Goal: Entertainment & Leisure: Consume media (video, audio)

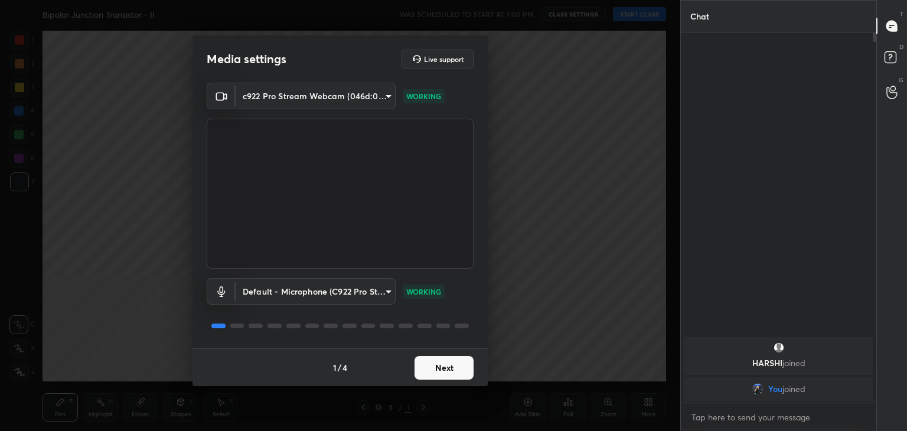
click at [440, 371] on button "Next" at bounding box center [443, 368] width 59 height 24
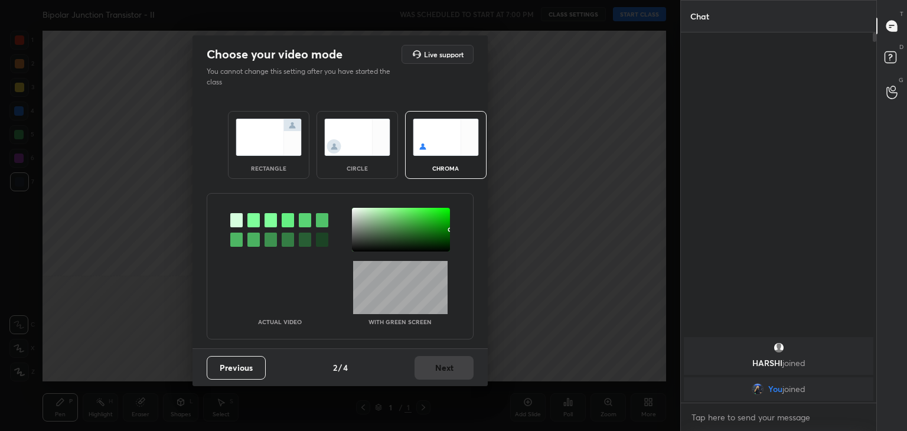
click at [350, 148] on img at bounding box center [357, 137] width 66 height 37
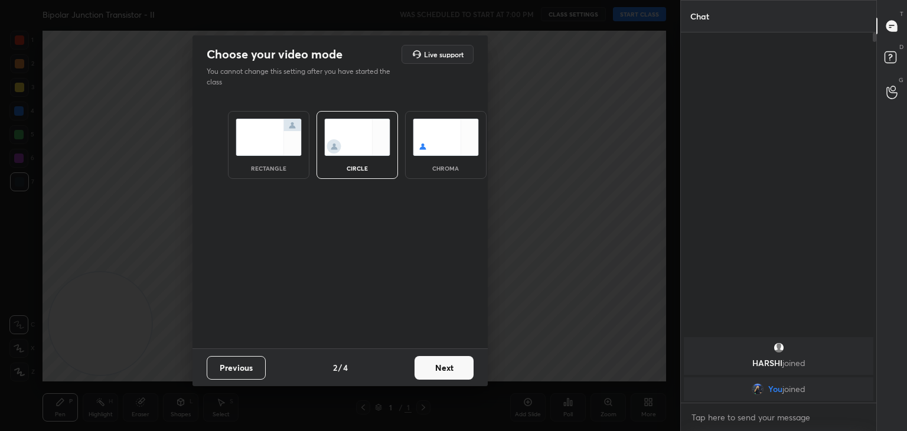
click at [440, 372] on button "Next" at bounding box center [443, 368] width 59 height 24
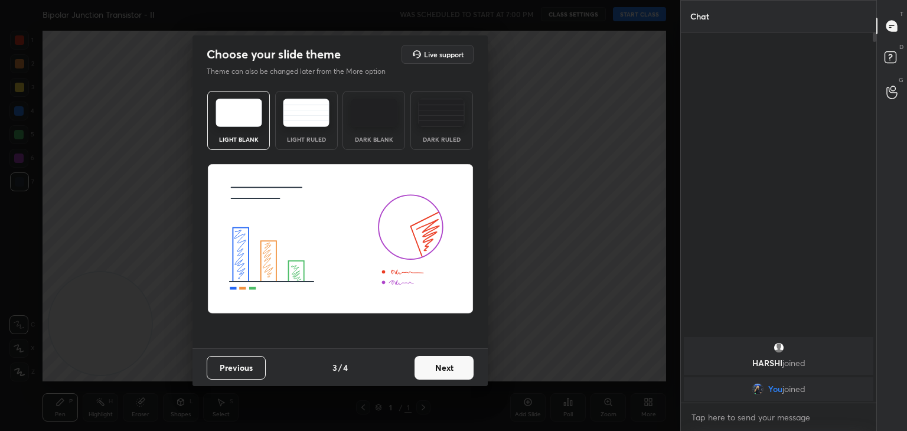
click at [471, 369] on button "Next" at bounding box center [443, 368] width 59 height 24
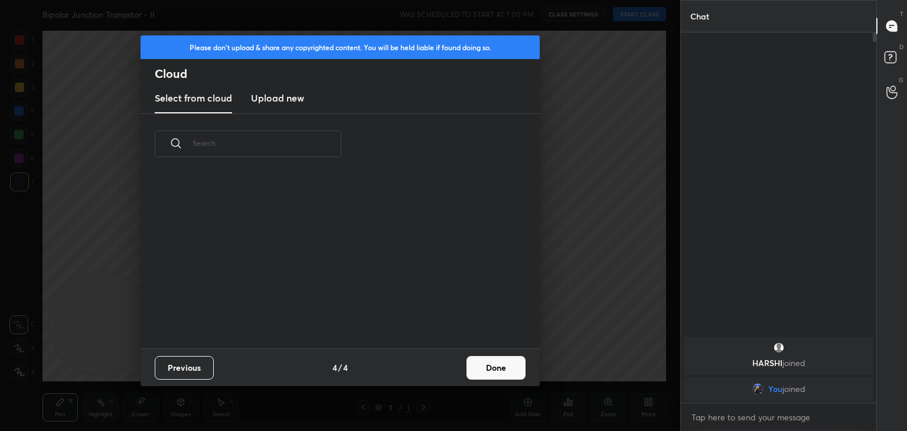
scroll to position [175, 379]
click at [158, 409] on div "Please don't upload & share any copyrighted content. You will be held liable if…" at bounding box center [340, 215] width 680 height 431
drag, startPoint x: 494, startPoint y: 373, endPoint x: 500, endPoint y: 372, distance: 6.0
click at [495, 372] on button "Done" at bounding box center [495, 368] width 59 height 24
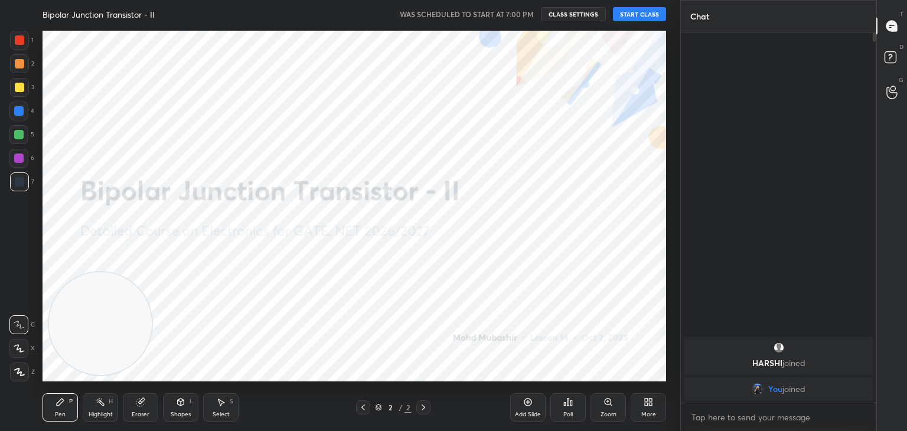
click at [21, 348] on div at bounding box center [18, 348] width 19 height 19
drag, startPoint x: 94, startPoint y: 345, endPoint x: 445, endPoint y: 157, distance: 397.8
click at [400, 161] on video at bounding box center [348, 170] width 103 height 103
drag, startPoint x: 474, startPoint y: 153, endPoint x: 690, endPoint y: 100, distance: 222.6
click at [688, 97] on div "1 2 3 4 5 6 7 C X Z C X Z E E Erase all H H Bipolar Junction Transistor - II WA…" at bounding box center [453, 215] width 907 height 431
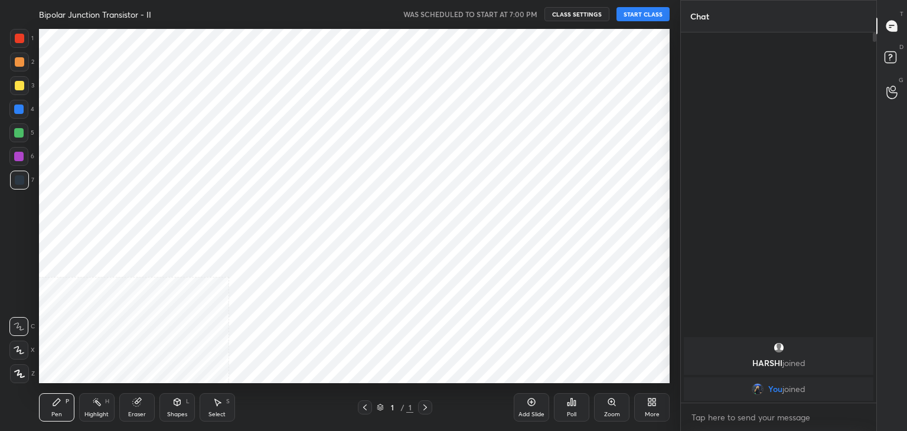
scroll to position [58679, 58402]
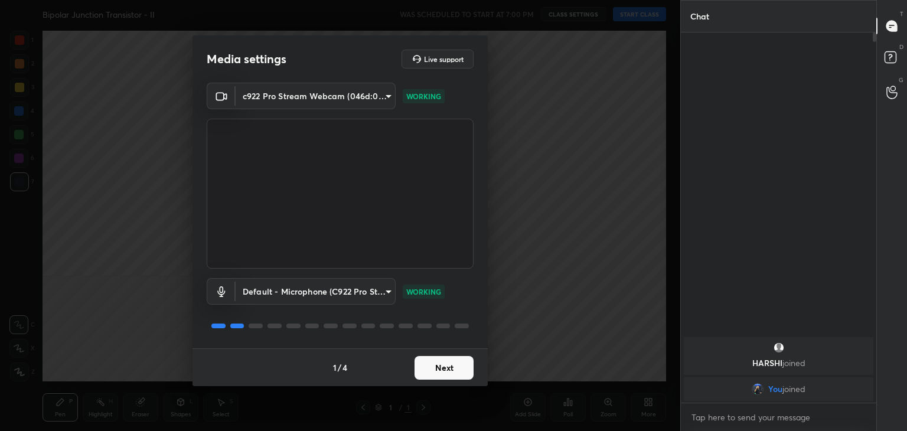
click at [443, 371] on button "Next" at bounding box center [443, 368] width 59 height 24
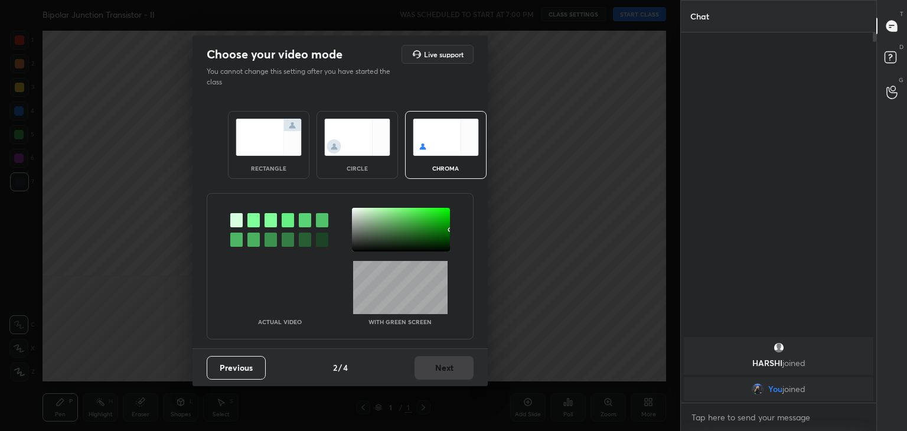
click at [345, 124] on img at bounding box center [357, 137] width 66 height 37
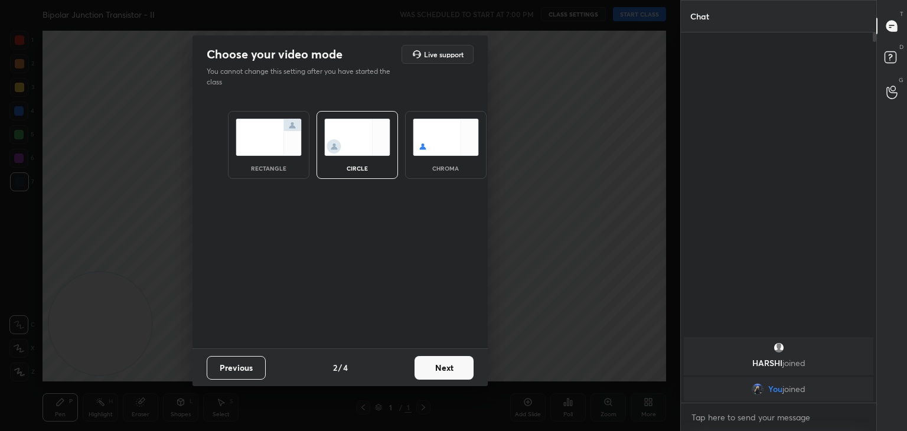
click at [449, 362] on button "Next" at bounding box center [443, 368] width 59 height 24
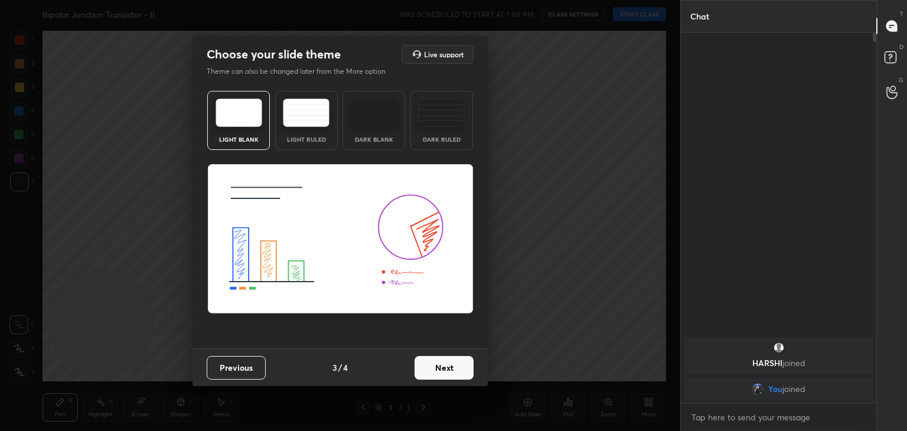
click at [469, 367] on button "Next" at bounding box center [443, 368] width 59 height 24
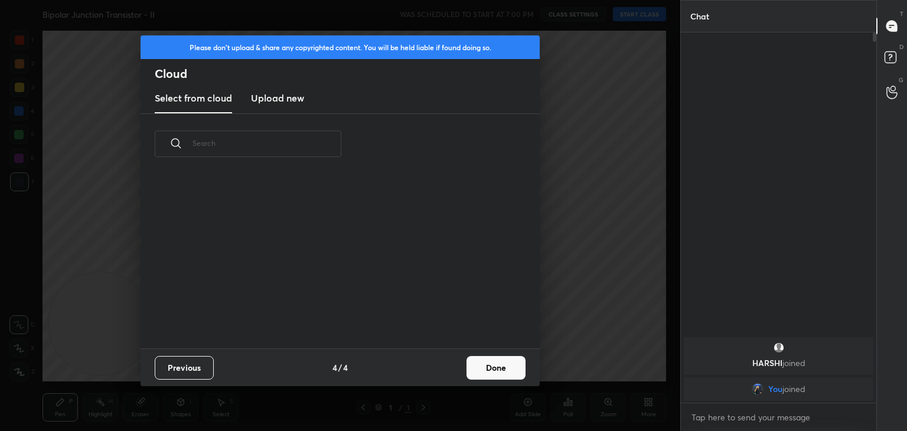
click at [492, 374] on button "Done" at bounding box center [495, 368] width 59 height 24
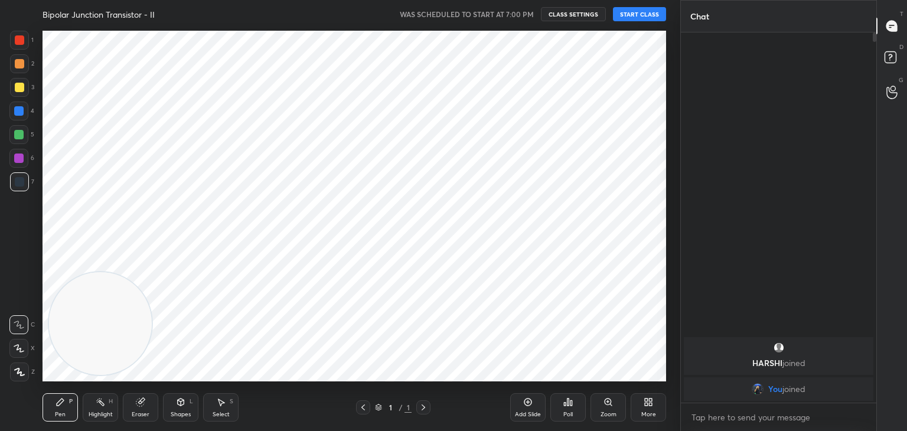
scroll to position [175, 379]
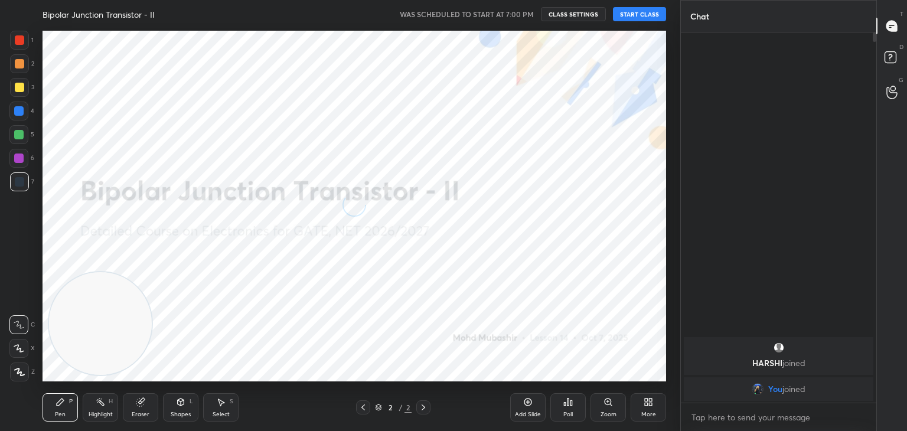
click at [24, 350] on icon at bounding box center [19, 348] width 11 height 8
drag, startPoint x: 173, startPoint y: 300, endPoint x: 619, endPoint y: 102, distance: 487.9
click at [624, 109] on video at bounding box center [576, 118] width 103 height 103
drag, startPoint x: 631, startPoint y: 88, endPoint x: 648, endPoint y: 54, distance: 38.0
click at [646, 56] on video at bounding box center [613, 95] width 103 height 103
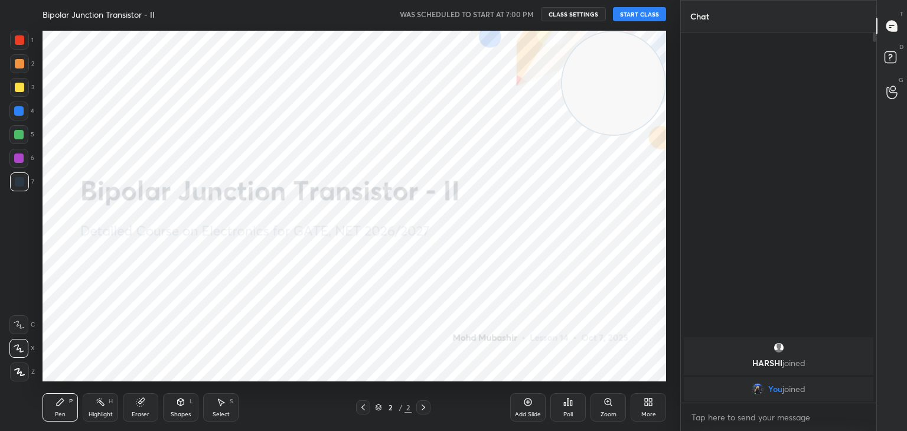
click at [648, 11] on button "START CLASS" at bounding box center [639, 14] width 53 height 14
drag, startPoint x: 520, startPoint y: 18, endPoint x: 526, endPoint y: 17, distance: 6.0
click at [520, 18] on button "mute" at bounding box center [517, 14] width 43 height 14
click at [520, 14] on span "unmute" at bounding box center [521, 14] width 25 height 8
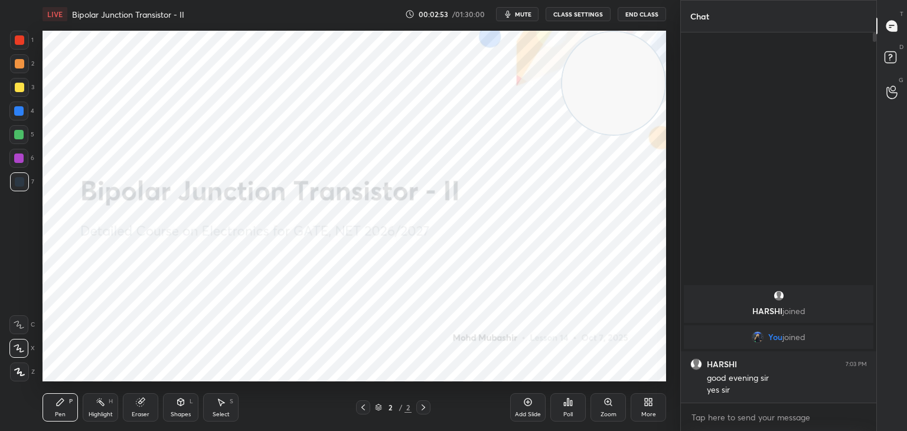
click at [524, 17] on span "mute" at bounding box center [523, 14] width 17 height 8
click at [528, 7] on button "unmute" at bounding box center [517, 14] width 43 height 14
click at [525, 13] on span "mute" at bounding box center [523, 14] width 17 height 8
click at [515, 18] on button "unmute" at bounding box center [517, 14] width 43 height 14
click at [651, 398] on icon at bounding box center [647, 401] width 9 height 9
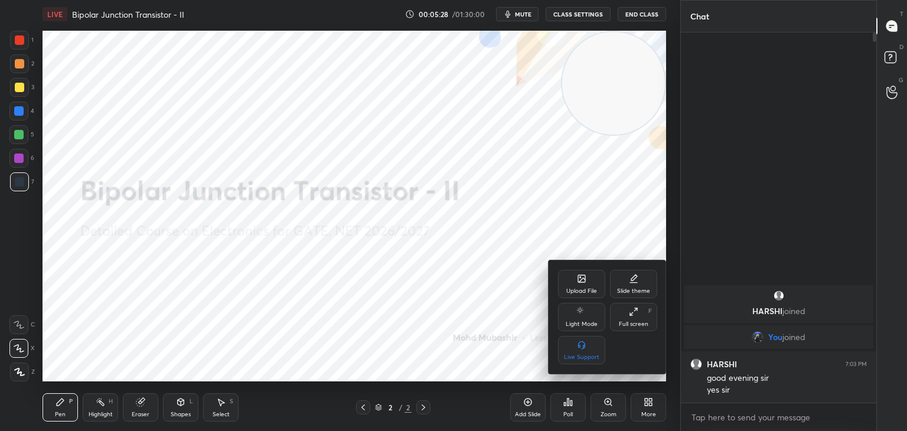
click at [579, 272] on div "Upload File" at bounding box center [581, 284] width 47 height 28
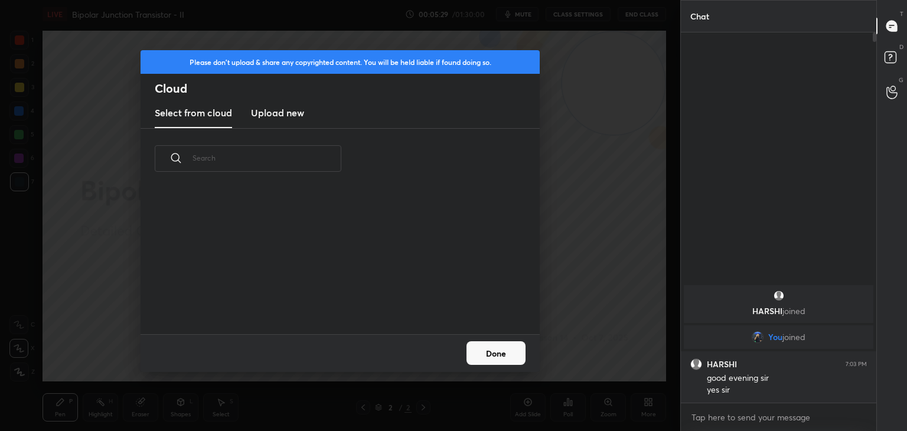
scroll to position [89, 379]
drag, startPoint x: 283, startPoint y: 107, endPoint x: 374, endPoint y: 117, distance: 91.4
click at [283, 106] on h3 "Upload new" at bounding box center [277, 113] width 53 height 14
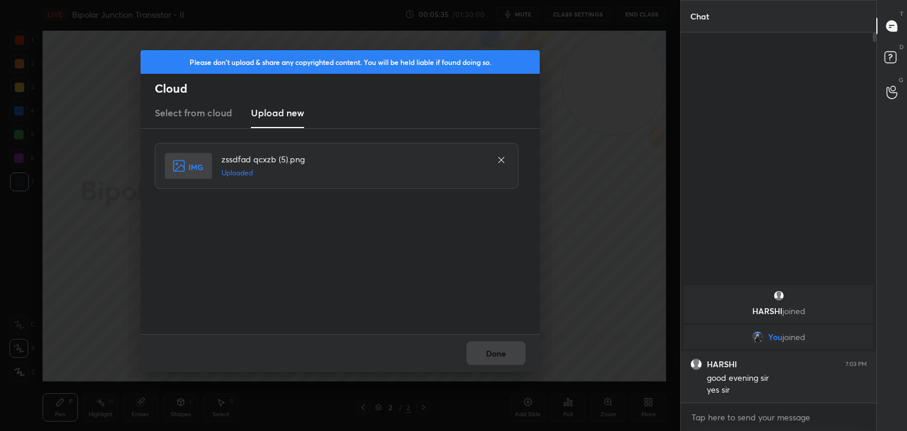
click at [499, 355] on div "Done" at bounding box center [340, 353] width 399 height 38
drag, startPoint x: 496, startPoint y: 348, endPoint x: 504, endPoint y: 349, distance: 7.2
click at [496, 348] on button "Done" at bounding box center [495, 353] width 59 height 24
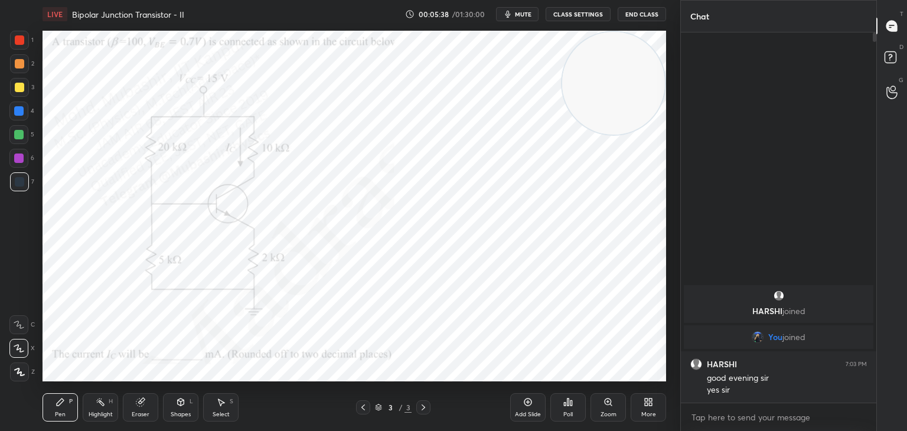
click at [520, 11] on span "mute" at bounding box center [523, 14] width 17 height 8
click at [515, 14] on span "unmute" at bounding box center [521, 14] width 25 height 8
drag, startPoint x: 519, startPoint y: 13, endPoint x: 576, endPoint y: 6, distance: 57.1
click at [519, 14] on span "mute" at bounding box center [523, 14] width 17 height 8
click at [511, 14] on button "unmute" at bounding box center [517, 14] width 43 height 14
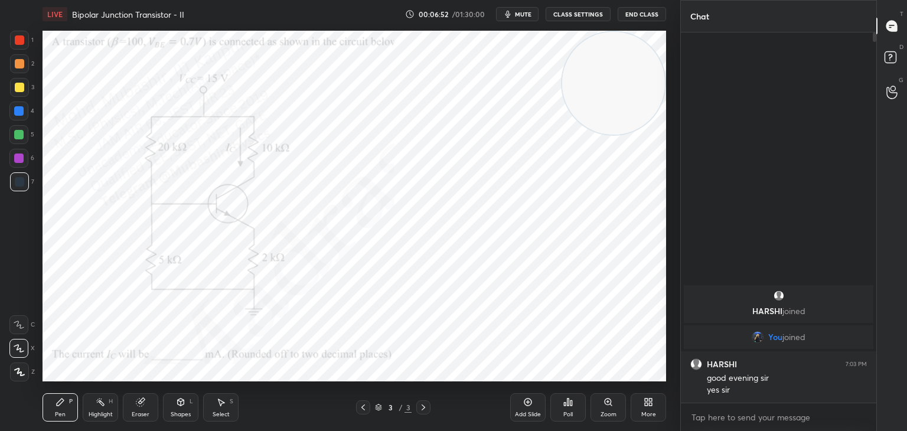
click at [526, 15] on span "mute" at bounding box center [523, 14] width 17 height 8
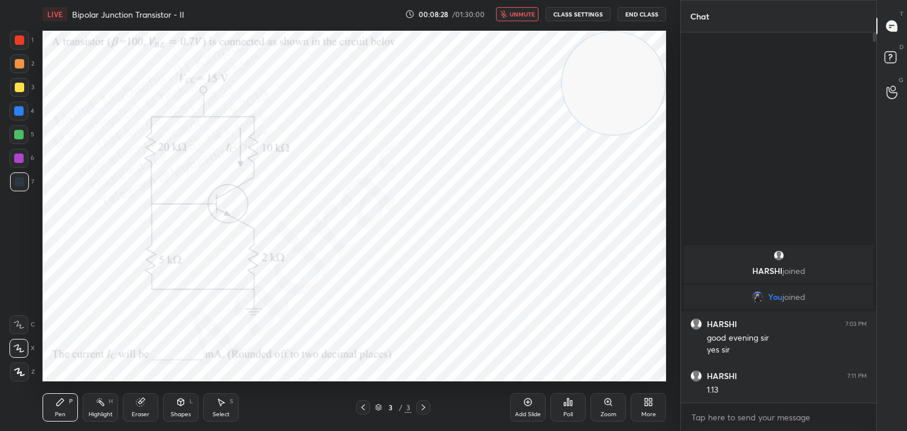
click at [524, 13] on span "unmute" at bounding box center [521, 14] width 25 height 8
click at [648, 410] on div "More" at bounding box center [647, 407] width 35 height 28
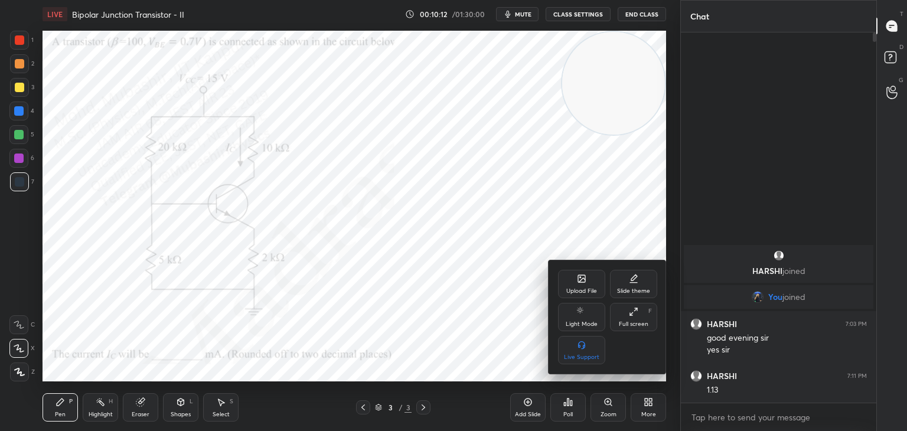
click at [571, 282] on div "Upload File" at bounding box center [581, 284] width 47 height 28
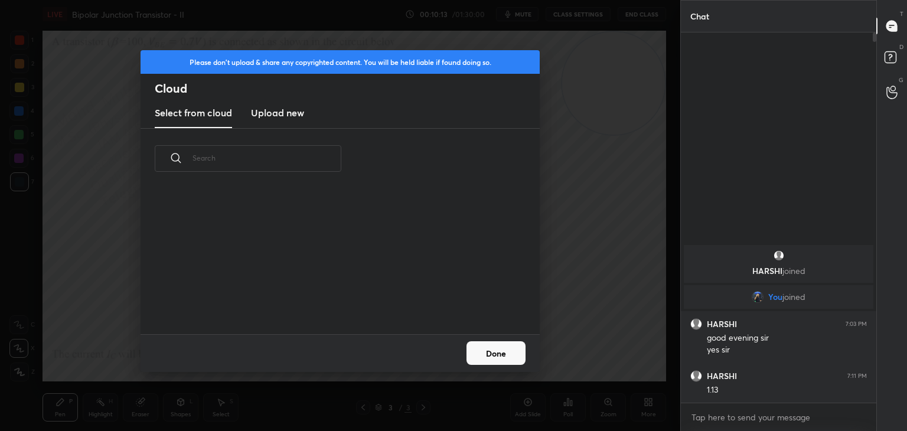
click at [284, 110] on h3 "Upload new" at bounding box center [277, 113] width 53 height 14
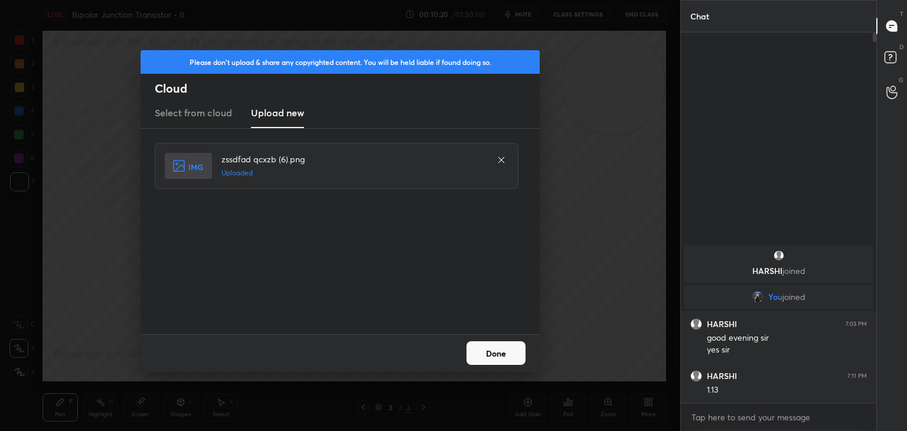
click at [512, 354] on button "Done" at bounding box center [495, 353] width 59 height 24
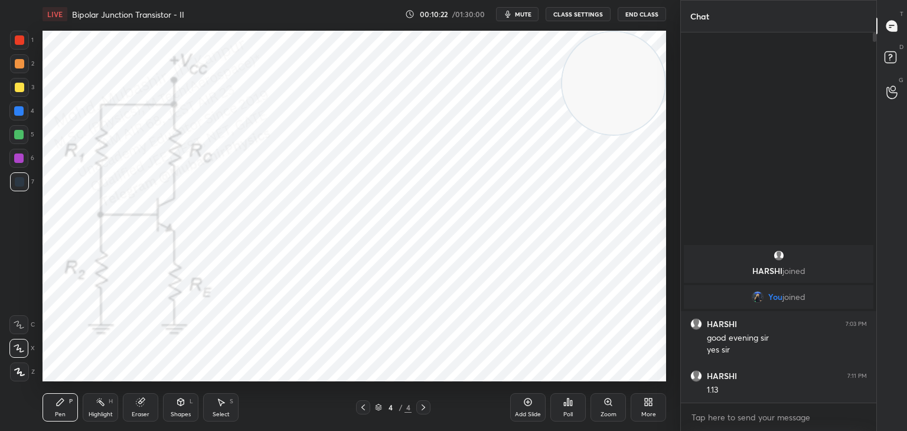
click at [364, 410] on icon at bounding box center [362, 407] width 9 height 9
click at [23, 148] on div "5" at bounding box center [21, 137] width 25 height 24
click at [652, 400] on icon at bounding box center [647, 401] width 9 height 9
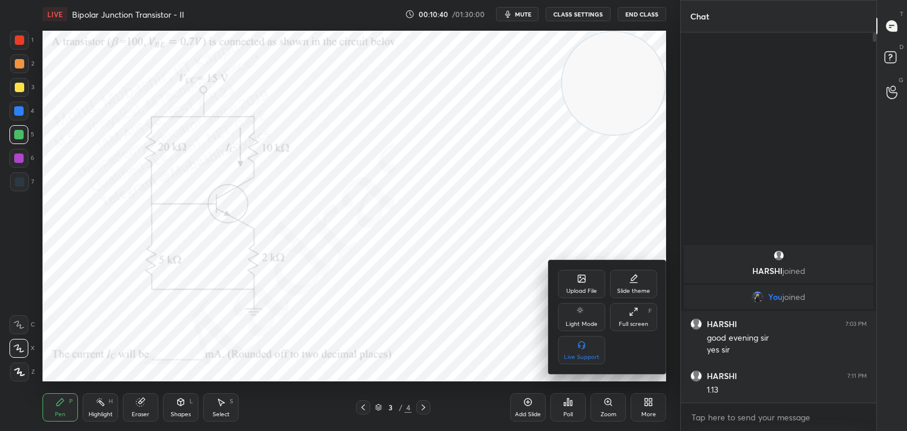
click at [574, 286] on div "Upload File" at bounding box center [581, 284] width 47 height 28
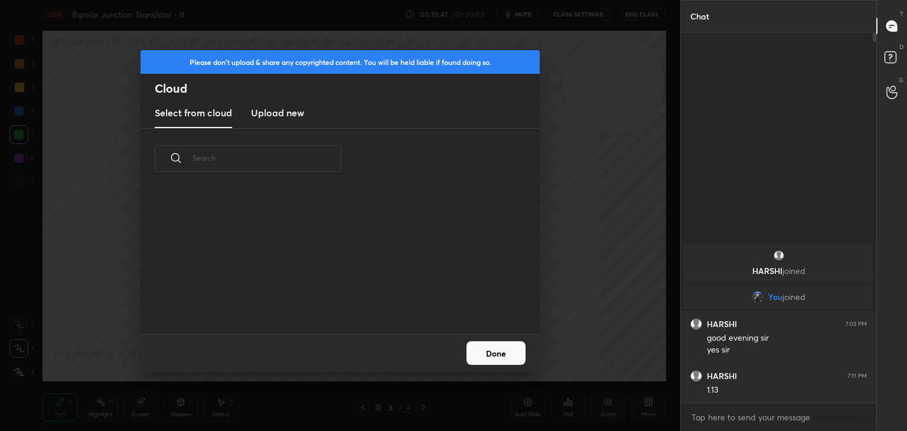
scroll to position [145, 379]
click at [277, 106] on h3 "Upload new" at bounding box center [277, 113] width 53 height 14
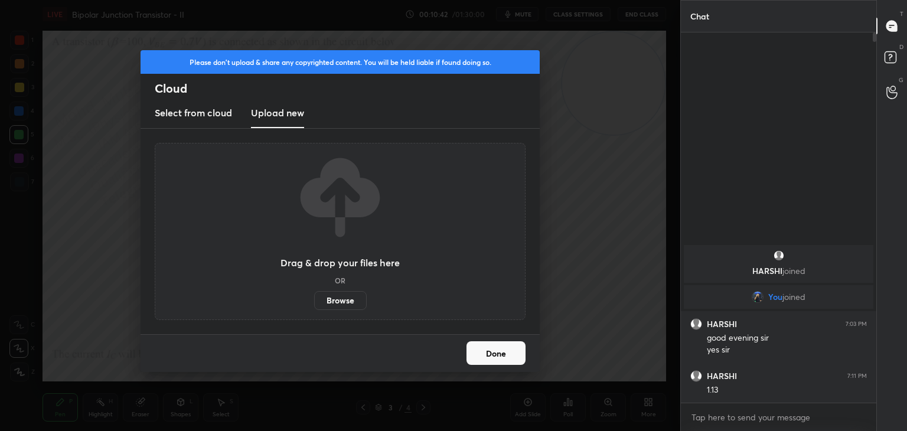
click at [343, 299] on label "Browse" at bounding box center [340, 300] width 53 height 19
click at [314, 299] on input "Browse" at bounding box center [314, 300] width 0 height 19
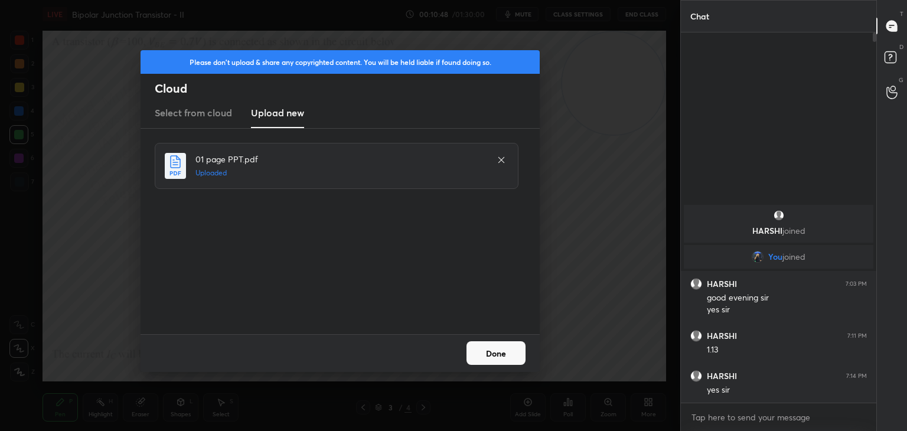
click at [494, 357] on button "Done" at bounding box center [495, 353] width 59 height 24
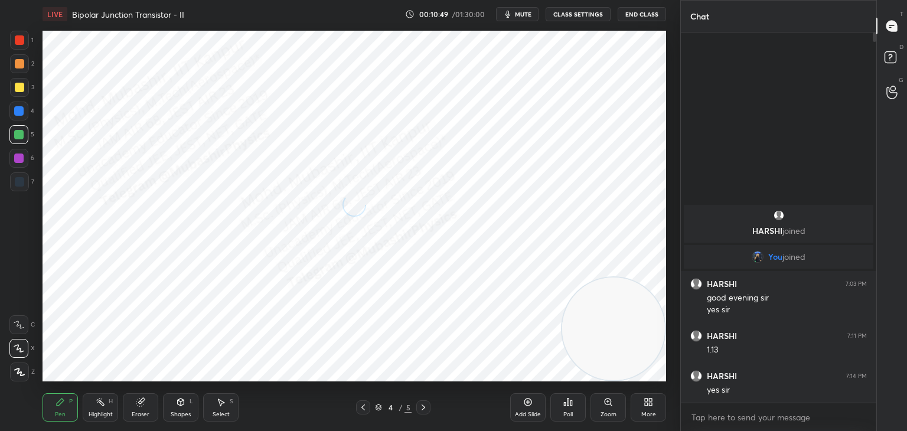
drag, startPoint x: 641, startPoint y: 166, endPoint x: 671, endPoint y: 367, distance: 203.0
click at [671, 367] on div "1 2 3 4 5 6 7 C X Z C X Z E E Erase all H H LIVE Bipolar Junction Transistor - …" at bounding box center [340, 215] width 680 height 431
click at [18, 185] on div at bounding box center [19, 181] width 9 height 9
click at [16, 40] on div at bounding box center [19, 39] width 9 height 9
drag, startPoint x: 17, startPoint y: 155, endPoint x: 40, endPoint y: 140, distance: 26.9
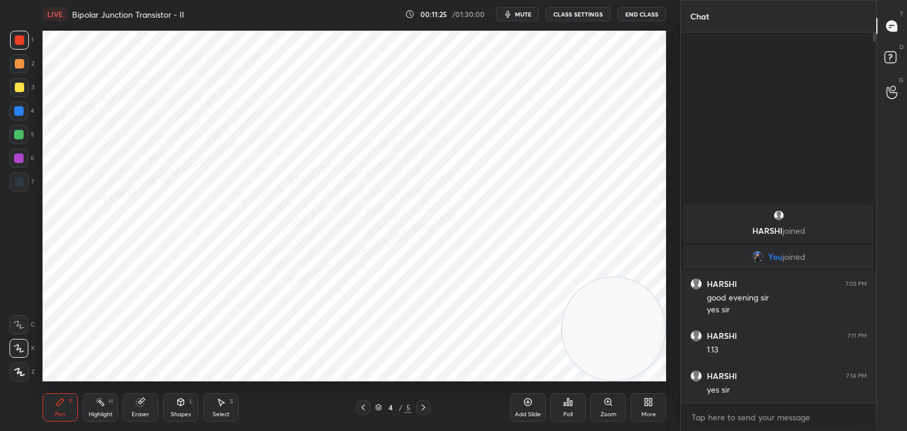
click at [17, 154] on div at bounding box center [18, 157] width 9 height 9
click at [221, 411] on div "Select" at bounding box center [221, 414] width 17 height 6
drag, startPoint x: 99, startPoint y: 86, endPoint x: 117, endPoint y: 125, distance: 43.8
click at [103, 103] on div "0 ° Undo Copy Duplicate Duplicate to new slide Delete" at bounding box center [354, 206] width 623 height 351
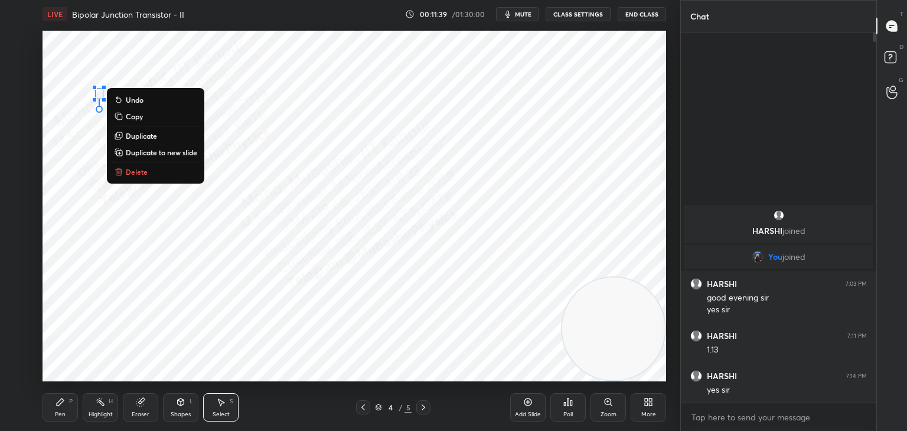
click at [138, 167] on p "Delete" at bounding box center [137, 171] width 22 height 9
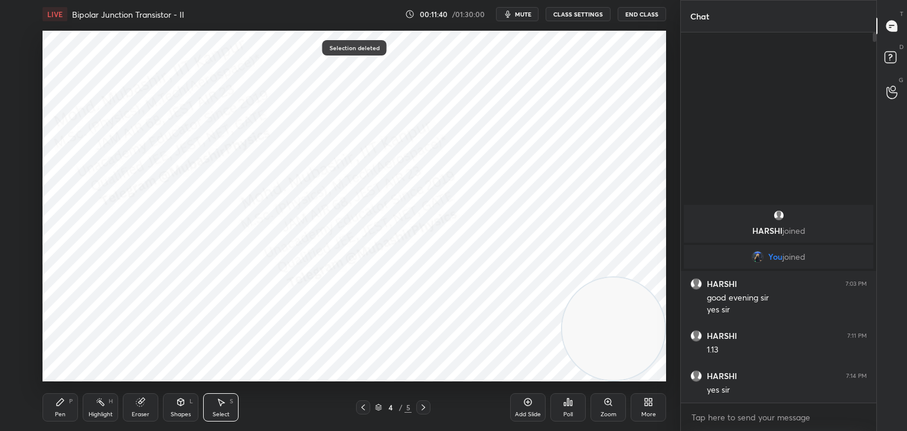
click at [56, 403] on div "Pen P" at bounding box center [60, 407] width 35 height 28
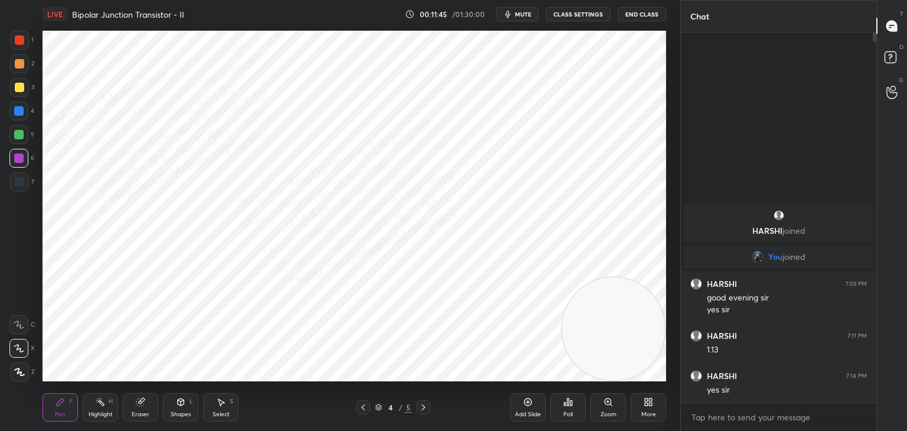
click at [142, 404] on div "Eraser" at bounding box center [140, 407] width 35 height 28
drag, startPoint x: 49, startPoint y: 406, endPoint x: 86, endPoint y: 384, distance: 42.9
click at [49, 407] on div "Pen P" at bounding box center [60, 407] width 35 height 28
click at [15, 92] on div at bounding box center [19, 87] width 19 height 19
drag, startPoint x: 24, startPoint y: 136, endPoint x: 41, endPoint y: 131, distance: 17.2
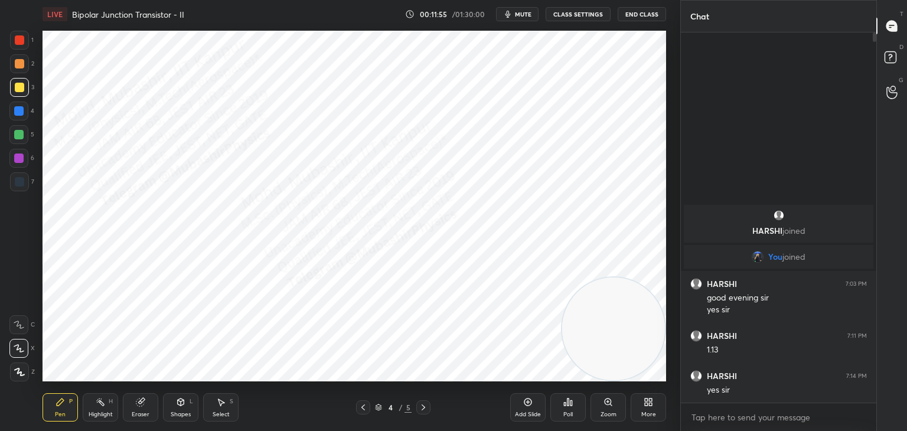
click at [29, 135] on div "5" at bounding box center [21, 134] width 25 height 19
click at [527, 13] on span "mute" at bounding box center [523, 14] width 17 height 8
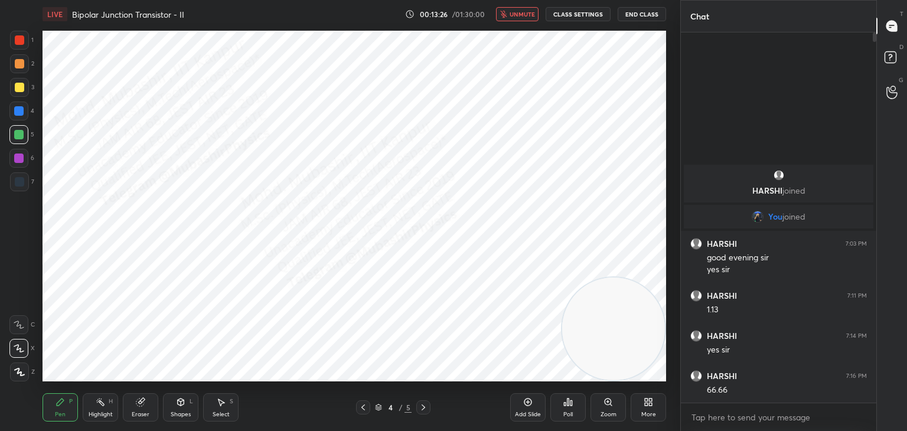
click at [527, 13] on span "unmute" at bounding box center [521, 14] width 25 height 8
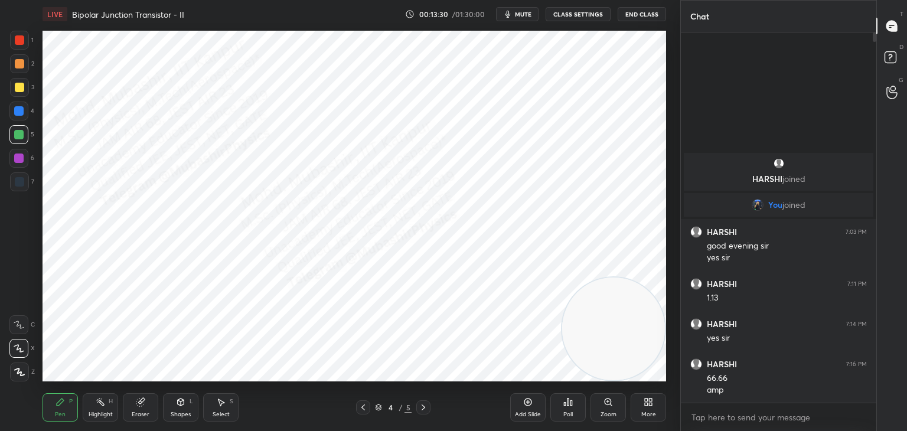
click at [7, 114] on div "1 2 3 4 5 6 7 C X Z C X Z E E Erase all H H" at bounding box center [19, 206] width 38 height 351
drag, startPoint x: 21, startPoint y: 114, endPoint x: 37, endPoint y: 116, distance: 16.6
click at [21, 112] on div at bounding box center [18, 110] width 9 height 9
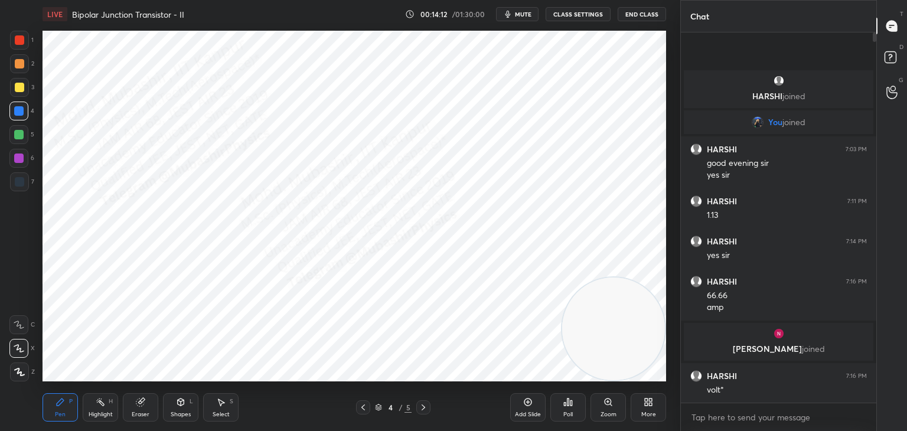
click at [107, 409] on div "Highlight H" at bounding box center [100, 407] width 35 height 28
drag, startPoint x: 57, startPoint y: 400, endPoint x: 71, endPoint y: 381, distance: 23.6
click at [57, 401] on icon at bounding box center [59, 401] width 9 height 9
drag, startPoint x: 593, startPoint y: 334, endPoint x: 220, endPoint y: 251, distance: 382.1
click at [520, 291] on video at bounding box center [571, 317] width 103 height 103
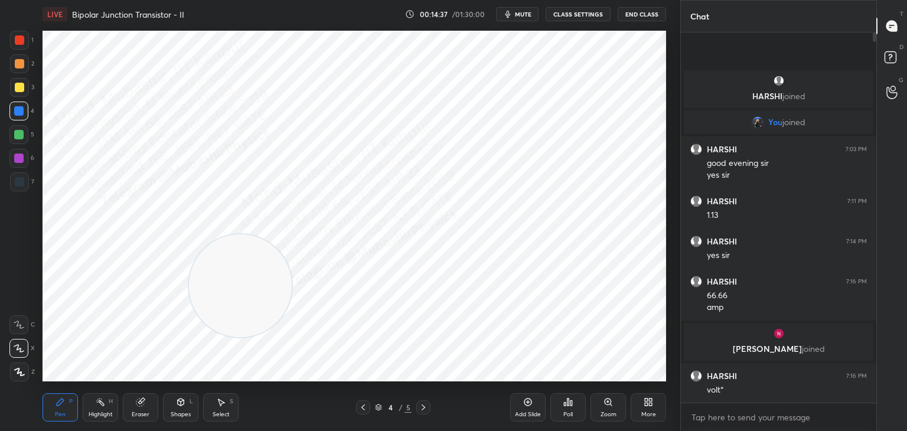
drag, startPoint x: 21, startPoint y: 89, endPoint x: 36, endPoint y: 90, distance: 14.8
click at [23, 89] on div at bounding box center [19, 87] width 9 height 9
click at [10, 69] on div at bounding box center [19, 63] width 19 height 19
drag, startPoint x: 99, startPoint y: 405, endPoint x: 197, endPoint y: 383, distance: 99.8
click at [97, 404] on icon at bounding box center [100, 401] width 9 height 9
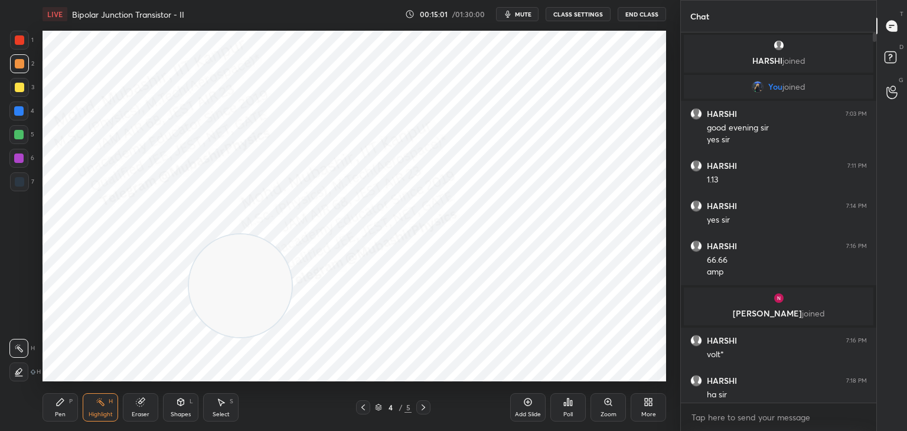
click at [652, 407] on div "More" at bounding box center [647, 407] width 35 height 28
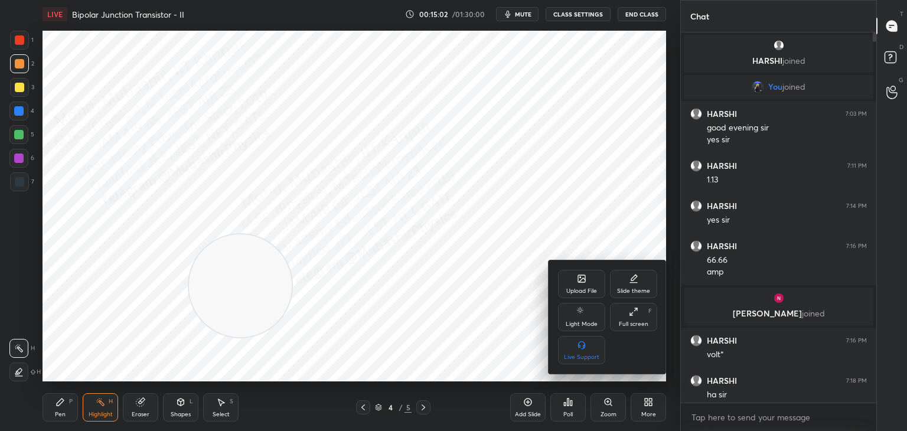
click at [581, 282] on icon at bounding box center [581, 278] width 9 height 9
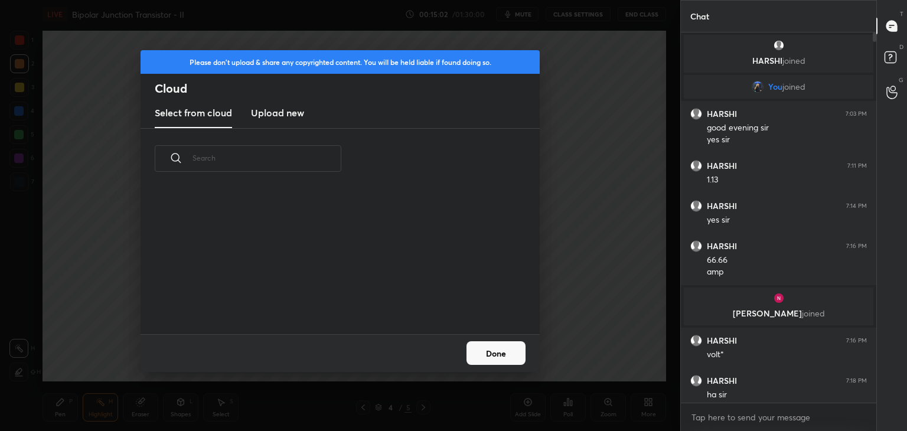
drag, startPoint x: 281, startPoint y: 109, endPoint x: 286, endPoint y: 125, distance: 17.4
click at [279, 111] on h3 "Upload new" at bounding box center [277, 113] width 53 height 14
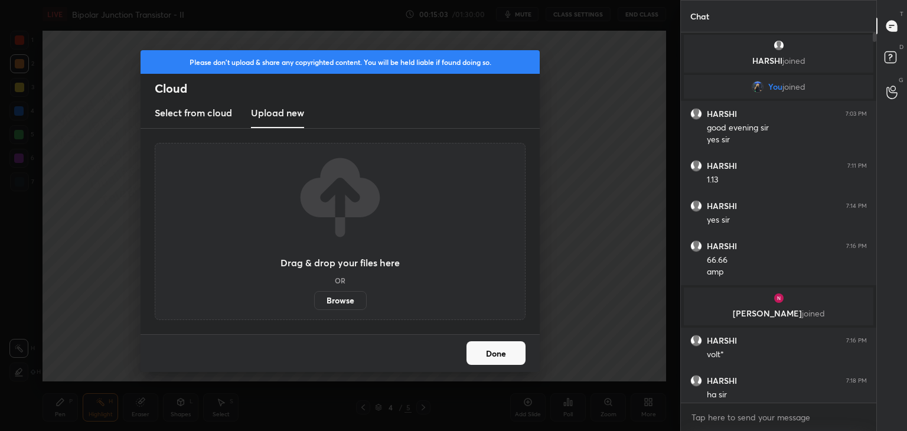
click at [347, 298] on label "Browse" at bounding box center [340, 300] width 53 height 19
click at [314, 298] on input "Browse" at bounding box center [314, 300] width 0 height 19
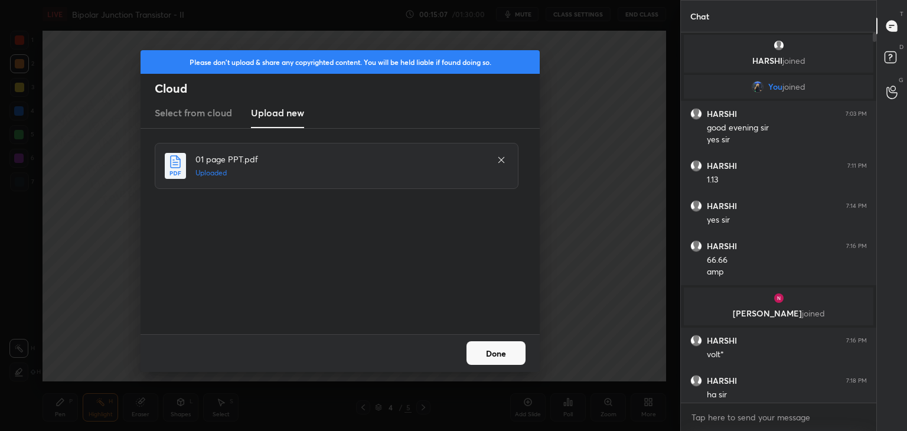
click at [513, 354] on button "Done" at bounding box center [495, 353] width 59 height 24
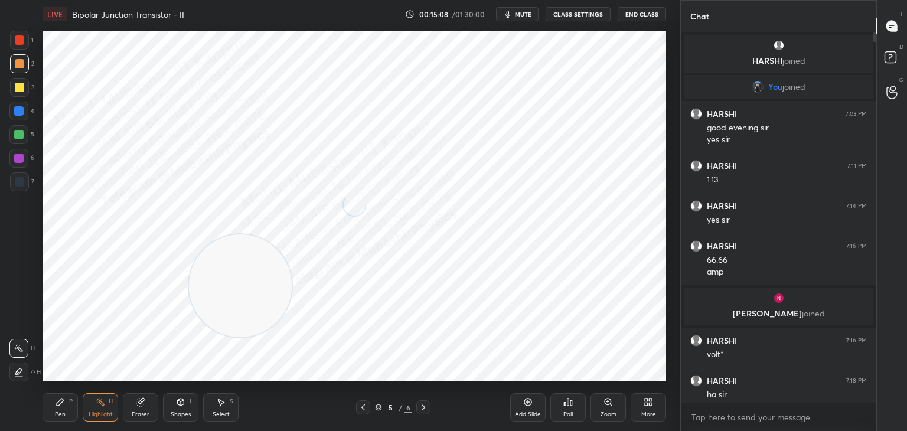
click at [57, 407] on div "Pen P" at bounding box center [60, 407] width 35 height 28
drag, startPoint x: 22, startPoint y: 182, endPoint x: 30, endPoint y: 174, distance: 11.7
click at [21, 181] on div at bounding box center [19, 181] width 9 height 9
drag, startPoint x: 220, startPoint y: 405, endPoint x: 215, endPoint y: 398, distance: 8.2
click at [216, 405] on icon at bounding box center [220, 401] width 9 height 9
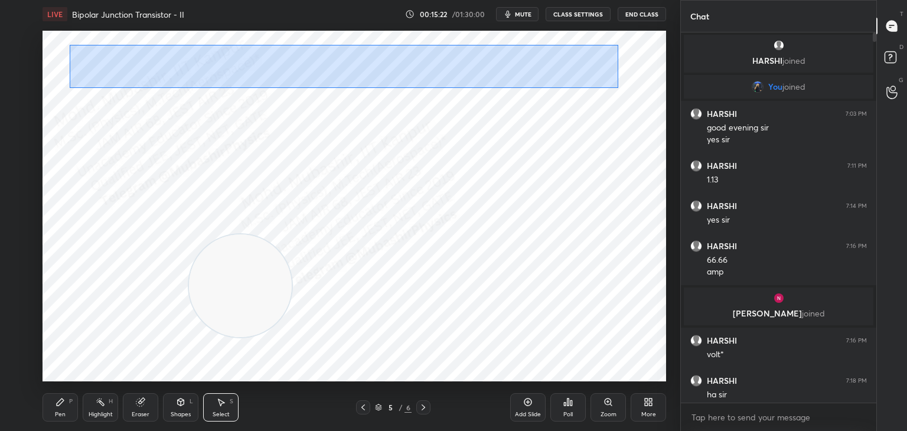
drag, startPoint x: 69, startPoint y: 45, endPoint x: 567, endPoint y: 55, distance: 498.4
click at [617, 81] on div "0 ° Undo Copy Duplicate Duplicate to new slide Delete" at bounding box center [354, 206] width 623 height 351
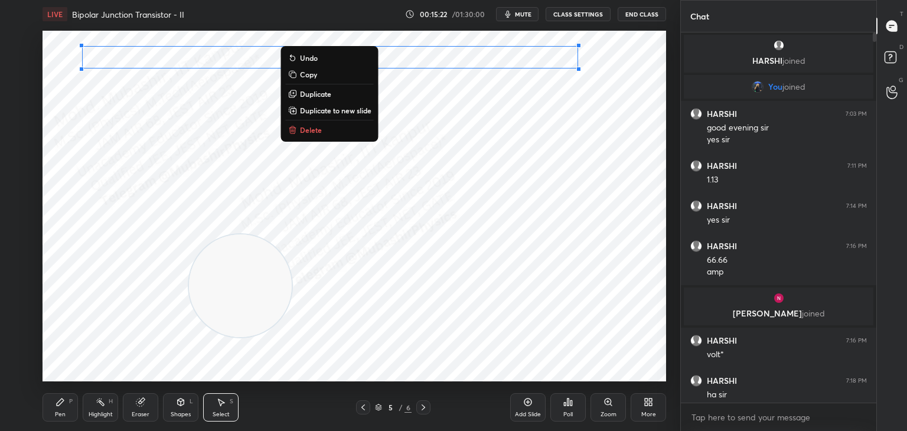
click at [496, 43] on div "0 ° Undo Copy Duplicate Duplicate to new slide Delete" at bounding box center [354, 206] width 623 height 351
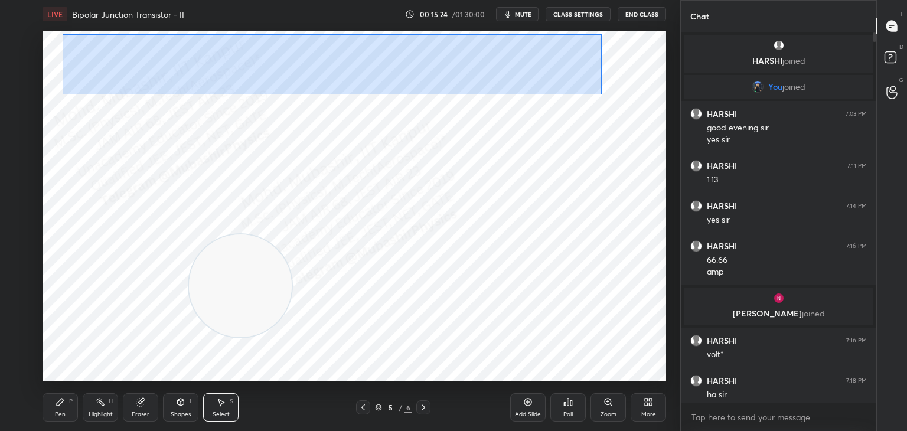
drag, startPoint x: 73, startPoint y: 38, endPoint x: 612, endPoint y: 84, distance: 541.0
click at [645, 96] on div "0 ° Undo Copy Duplicate Duplicate to new slide Delete" at bounding box center [354, 206] width 623 height 351
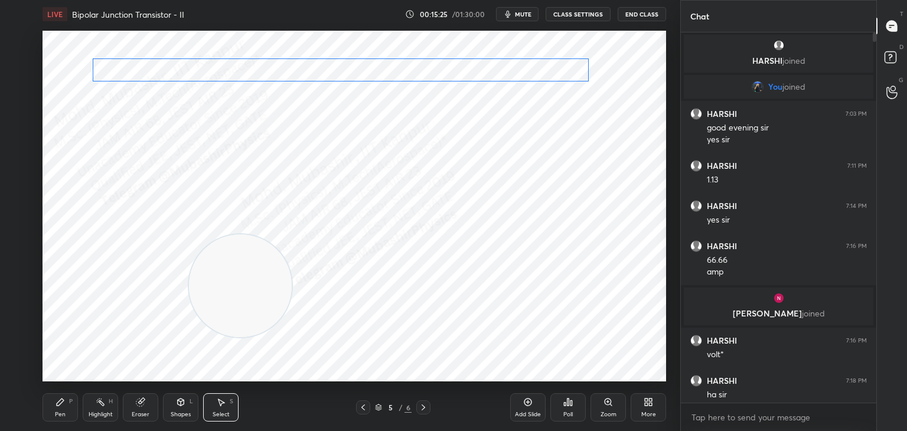
drag, startPoint x: 508, startPoint y: 57, endPoint x: 518, endPoint y: 70, distance: 16.0
click at [518, 70] on div "0 ° Undo Copy Duplicate Duplicate to new slide Delete" at bounding box center [354, 206] width 623 height 351
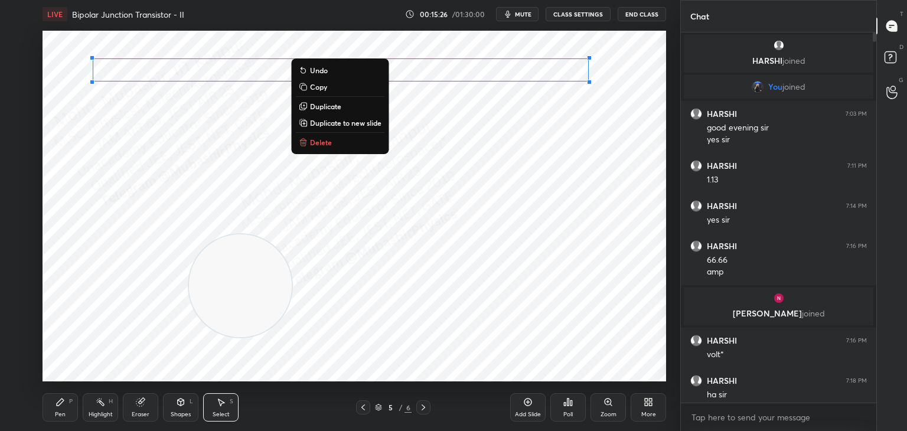
drag, startPoint x: 59, startPoint y: 404, endPoint x: 67, endPoint y: 381, distance: 23.7
click at [60, 402] on icon at bounding box center [60, 401] width 7 height 7
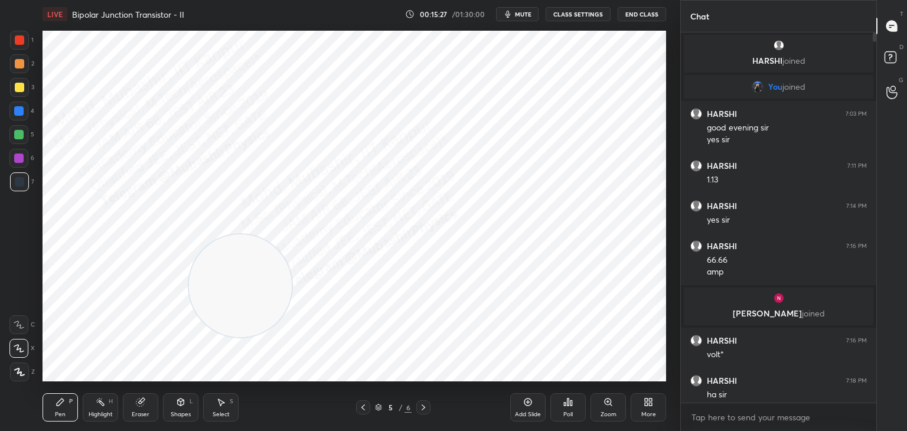
click at [15, 114] on div at bounding box center [18, 110] width 9 height 9
click at [14, 153] on div at bounding box center [18, 158] width 19 height 19
drag, startPoint x: 14, startPoint y: 120, endPoint x: 29, endPoint y: 120, distance: 14.8
click at [18, 120] on div "4" at bounding box center [21, 114] width 25 height 24
click at [15, 132] on div at bounding box center [18, 134] width 9 height 9
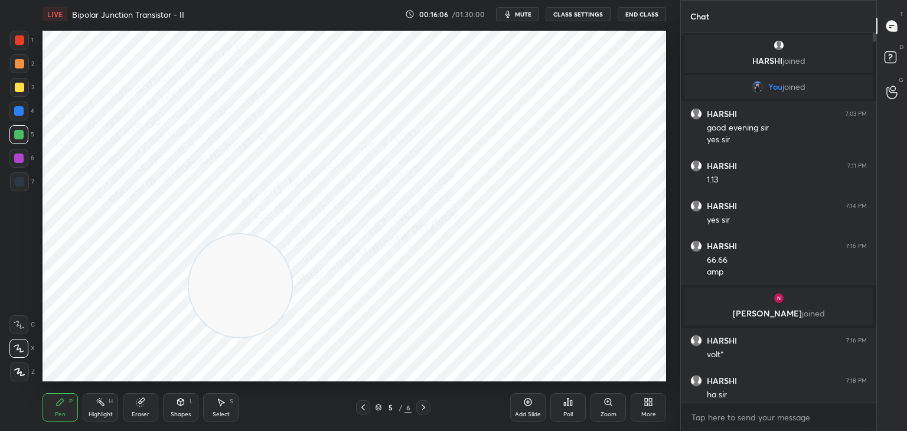
drag, startPoint x: 239, startPoint y: 275, endPoint x: 531, endPoint y: 282, distance: 292.3
click at [292, 294] on video at bounding box center [240, 285] width 103 height 103
drag, startPoint x: 17, startPoint y: 69, endPoint x: 23, endPoint y: 72, distance: 6.6
click at [19, 71] on div at bounding box center [19, 63] width 19 height 19
drag, startPoint x: 17, startPoint y: 44, endPoint x: 41, endPoint y: 65, distance: 32.2
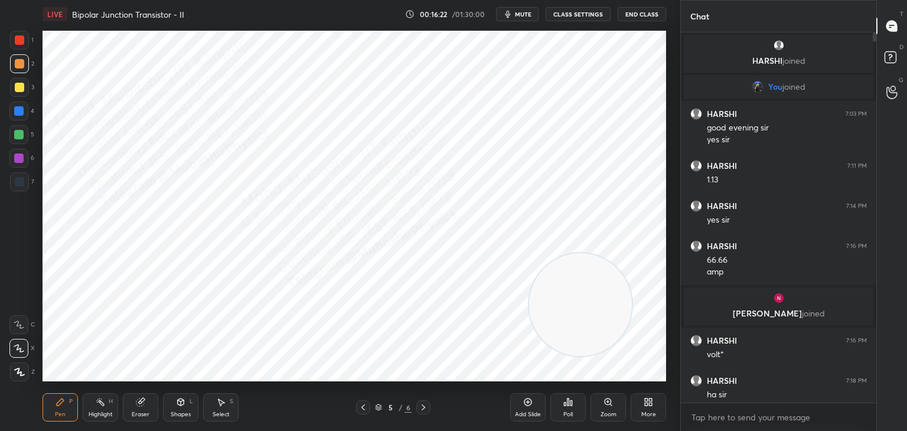
click at [22, 50] on div "1" at bounding box center [22, 43] width 24 height 24
click at [518, 17] on button "mute" at bounding box center [517, 14] width 43 height 14
drag, startPoint x: 894, startPoint y: 57, endPoint x: 901, endPoint y: 44, distance: 14.8
click at [894, 58] on rect at bounding box center [889, 57] width 11 height 11
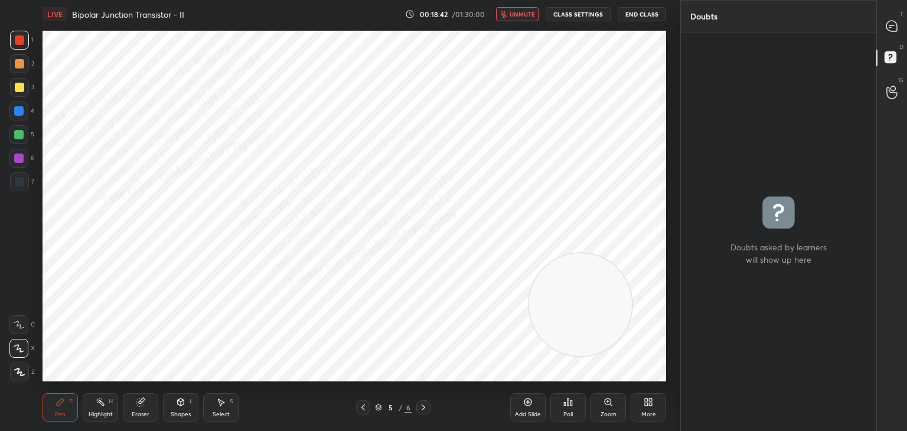
click at [899, 32] on div at bounding box center [892, 25] width 24 height 21
type textarea "x"
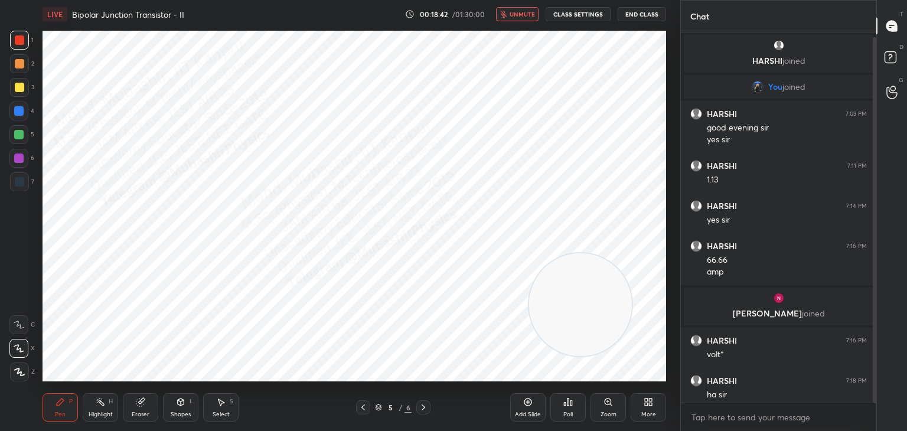
scroll to position [367, 192]
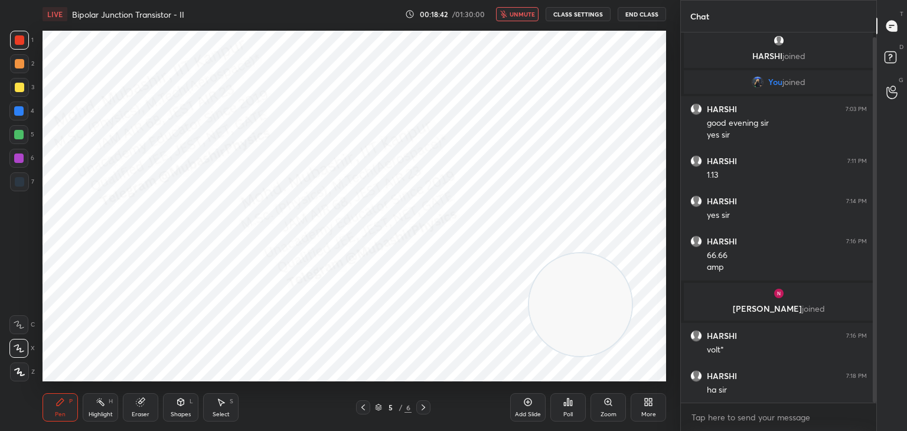
click at [506, 13] on icon "button" at bounding box center [503, 14] width 6 height 7
drag, startPoint x: 874, startPoint y: 280, endPoint x: 848, endPoint y: 296, distance: 30.0
click at [877, 315] on div "Chat HARSHI joined You joined HARSHI 7:03 PM good evening sir yes sir HARSHI 7:…" at bounding box center [793, 215] width 227 height 431
click at [519, 12] on span "mute" at bounding box center [523, 14] width 17 height 8
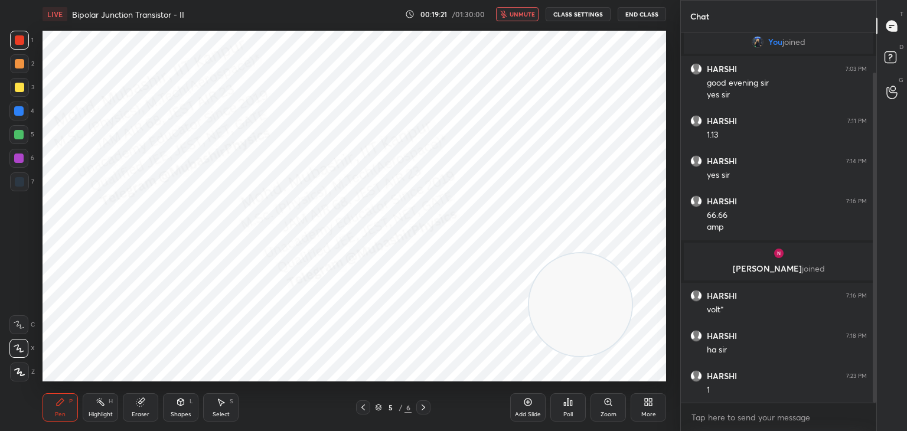
click at [519, 13] on span "unmute" at bounding box center [521, 14] width 25 height 8
click at [12, 128] on div at bounding box center [18, 134] width 19 height 19
drag, startPoint x: 97, startPoint y: 397, endPoint x: 130, endPoint y: 393, distance: 34.0
click at [96, 397] on icon at bounding box center [100, 401] width 9 height 9
click at [525, 14] on span "mute" at bounding box center [523, 14] width 17 height 8
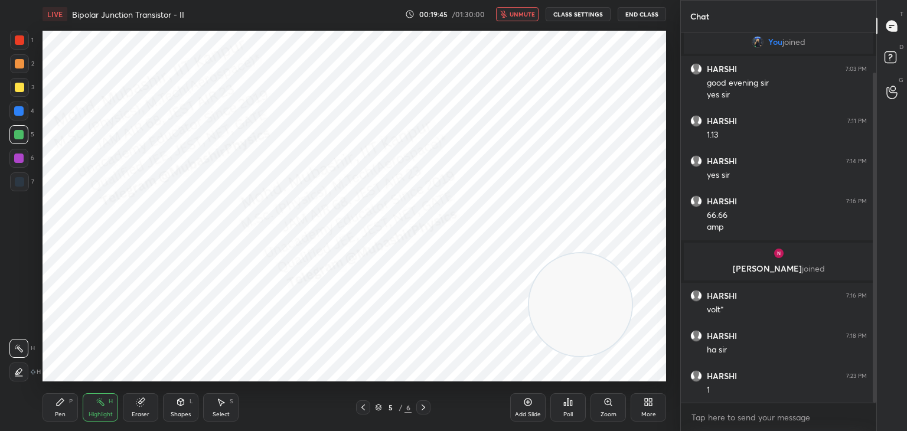
click at [527, 15] on span "unmute" at bounding box center [521, 14] width 25 height 8
click at [527, 12] on span "mute" at bounding box center [523, 14] width 17 height 8
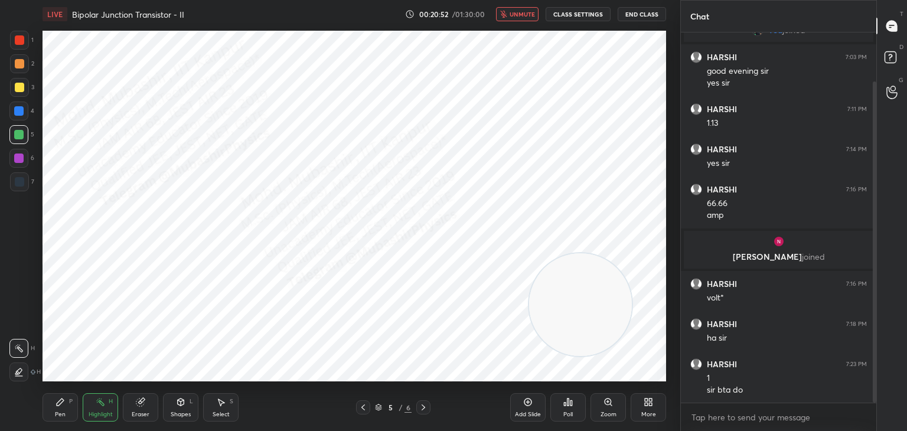
click at [520, 19] on button "unmute" at bounding box center [517, 14] width 43 height 14
click at [47, 414] on div "Pen P" at bounding box center [60, 407] width 35 height 28
drag, startPoint x: 19, startPoint y: 72, endPoint x: 41, endPoint y: 61, distance: 24.6
click at [24, 69] on div at bounding box center [19, 63] width 19 height 19
click at [19, 110] on div at bounding box center [18, 110] width 9 height 9
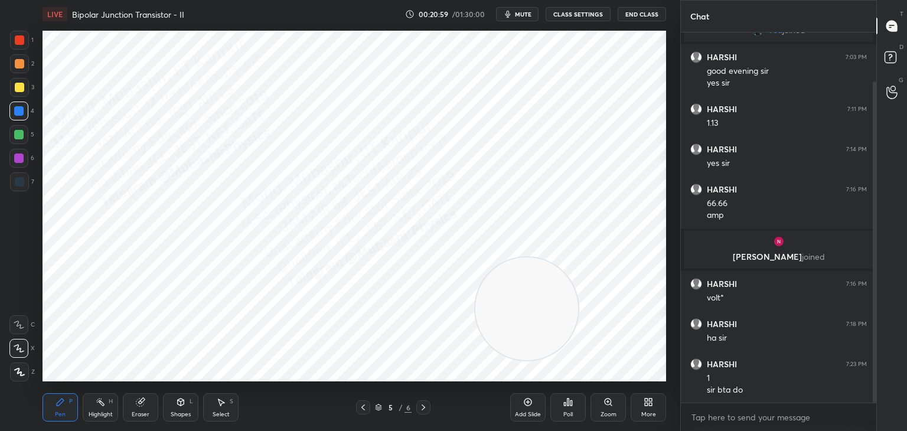
drag, startPoint x: 530, startPoint y: 296, endPoint x: 94, endPoint y: 336, distance: 437.5
click at [475, 339] on video at bounding box center [526, 308] width 103 height 103
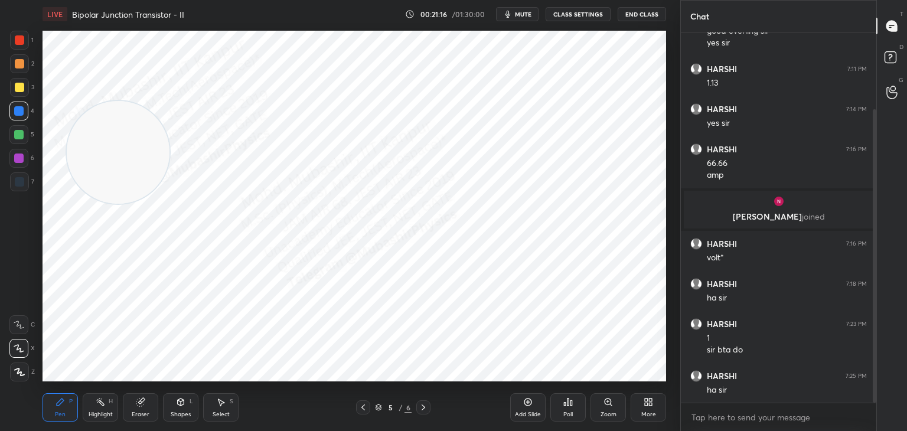
drag, startPoint x: 107, startPoint y: 322, endPoint x: 128, endPoint y: 171, distance: 153.0
click at [137, 148] on video at bounding box center [118, 152] width 103 height 103
drag, startPoint x: 130, startPoint y: 153, endPoint x: 111, endPoint y: 179, distance: 32.5
click at [119, 185] on video at bounding box center [122, 160] width 103 height 103
click at [19, 89] on div at bounding box center [19, 87] width 9 height 9
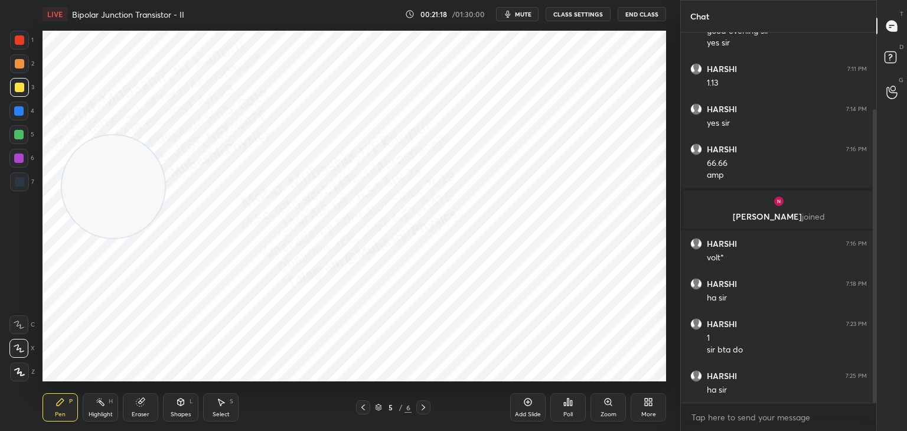
click at [15, 67] on div at bounding box center [19, 63] width 9 height 9
click at [15, 159] on div at bounding box center [18, 157] width 9 height 9
drag, startPoint x: 113, startPoint y: 165, endPoint x: 99, endPoint y: 298, distance: 134.2
click at [98, 238] on video at bounding box center [113, 186] width 103 height 103
click at [17, 119] on div at bounding box center [18, 111] width 19 height 19
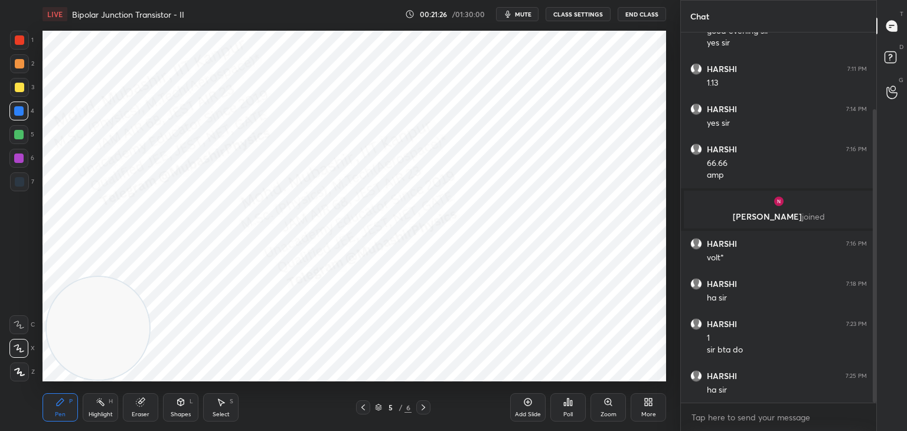
drag, startPoint x: 18, startPoint y: 83, endPoint x: 31, endPoint y: 86, distance: 13.3
click at [21, 84] on div at bounding box center [19, 87] width 9 height 9
drag, startPoint x: 201, startPoint y: 269, endPoint x: 588, endPoint y: 121, distance: 414.4
click at [635, 126] on video at bounding box center [613, 132] width 103 height 103
click at [19, 109] on div at bounding box center [18, 110] width 9 height 9
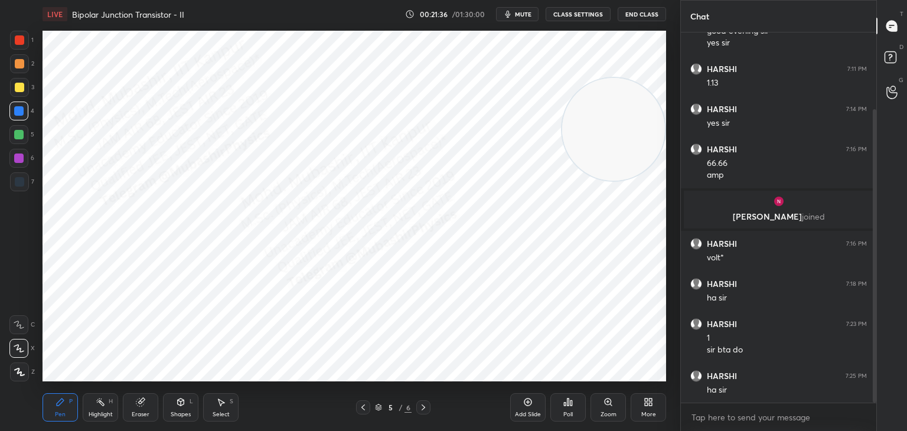
click at [19, 157] on div at bounding box center [18, 157] width 9 height 9
click at [19, 142] on div at bounding box center [18, 134] width 19 height 19
click at [18, 115] on div at bounding box center [18, 111] width 19 height 19
drag, startPoint x: 637, startPoint y: 125, endPoint x: 648, endPoint y: 116, distance: 13.5
click at [648, 116] on video at bounding box center [613, 105] width 103 height 103
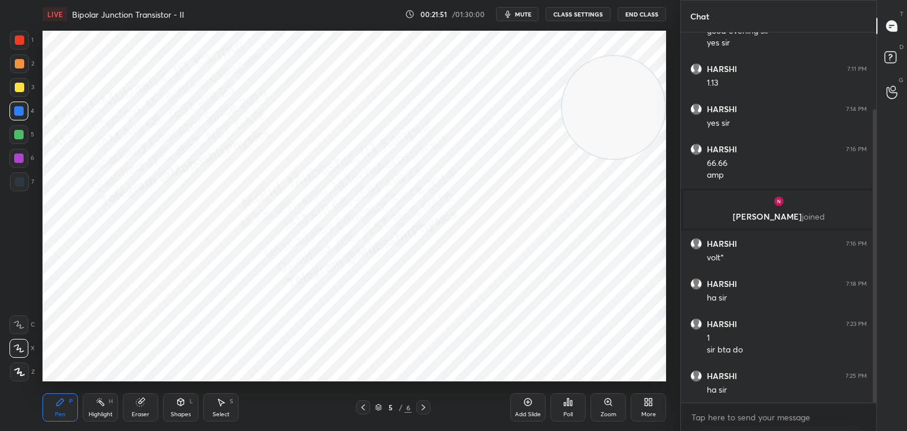
drag, startPoint x: 92, startPoint y: 414, endPoint x: 114, endPoint y: 388, distance: 34.3
click at [93, 411] on div "Highlight" at bounding box center [101, 414] width 24 height 6
click at [66, 403] on div "Pen P" at bounding box center [60, 407] width 35 height 28
drag, startPoint x: 18, startPoint y: 135, endPoint x: 35, endPoint y: 143, distance: 18.2
click at [21, 136] on div at bounding box center [18, 134] width 9 height 9
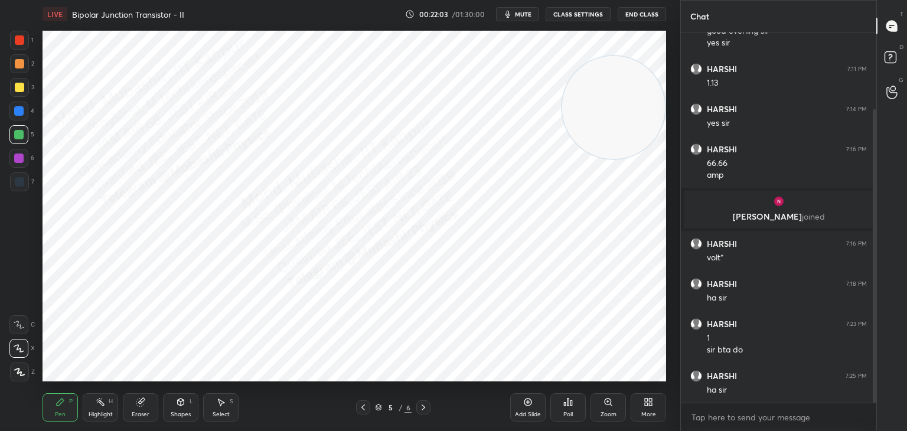
drag, startPoint x: 97, startPoint y: 406, endPoint x: 110, endPoint y: 383, distance: 25.9
click at [99, 402] on div "Highlight H" at bounding box center [100, 407] width 35 height 28
click at [69, 407] on div "Pen P" at bounding box center [60, 407] width 35 height 28
click at [24, 42] on div at bounding box center [19, 40] width 19 height 19
click at [92, 410] on div "Highlight H" at bounding box center [100, 407] width 35 height 28
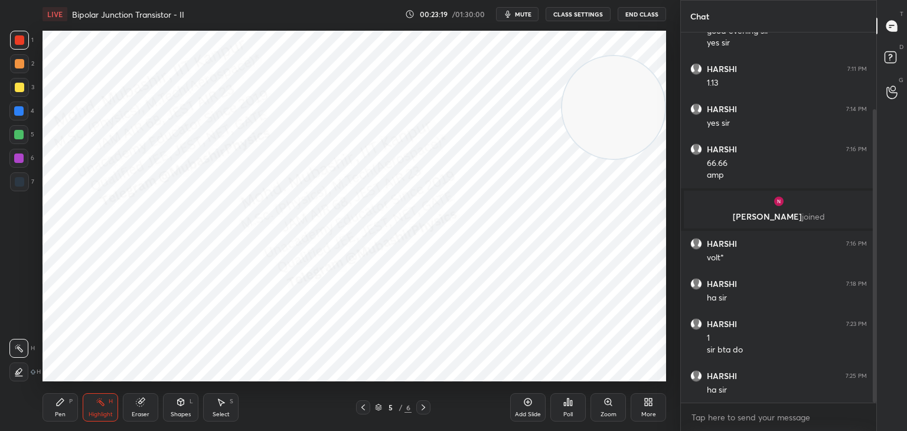
click at [68, 414] on div "Pen P" at bounding box center [60, 407] width 35 height 28
click at [101, 409] on div "Highlight H" at bounding box center [100, 407] width 35 height 28
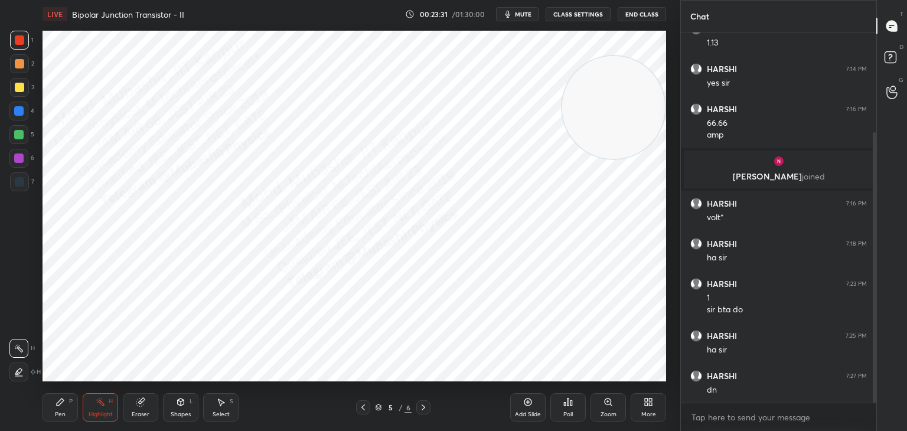
click at [648, 411] on div "More" at bounding box center [647, 407] width 35 height 28
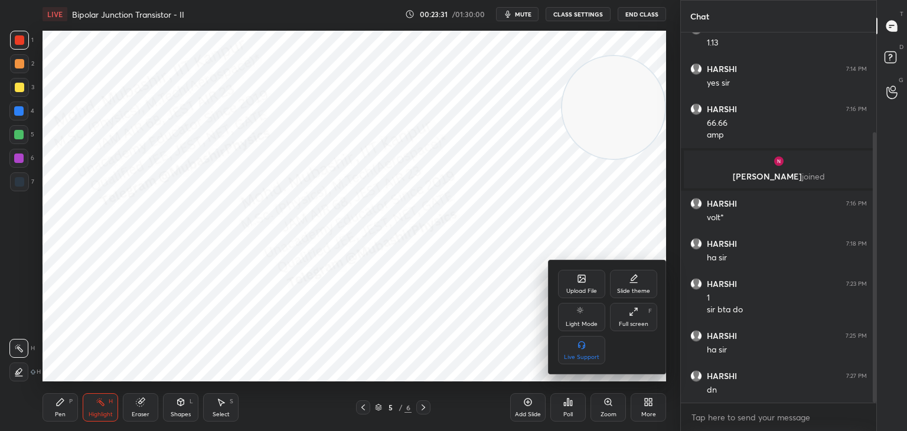
click at [581, 285] on div "Upload File" at bounding box center [581, 284] width 47 height 28
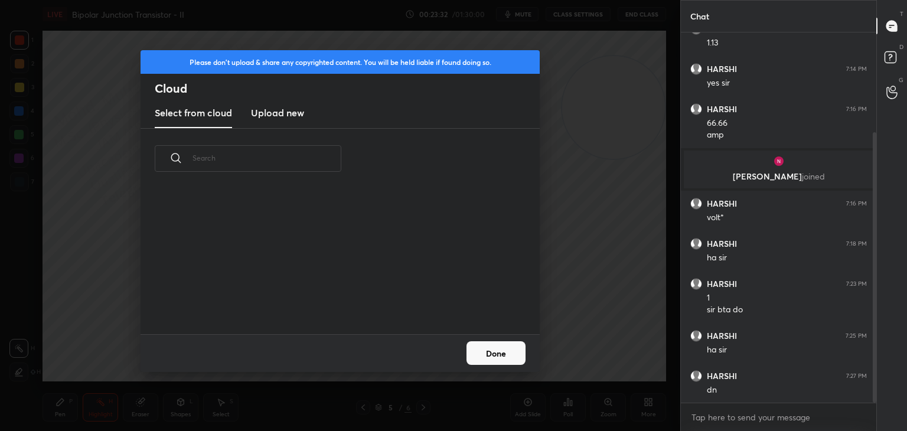
scroll to position [145, 379]
drag, startPoint x: 289, startPoint y: 109, endPoint x: 295, endPoint y: 114, distance: 7.6
click at [289, 108] on h3 "Upload new" at bounding box center [277, 113] width 53 height 14
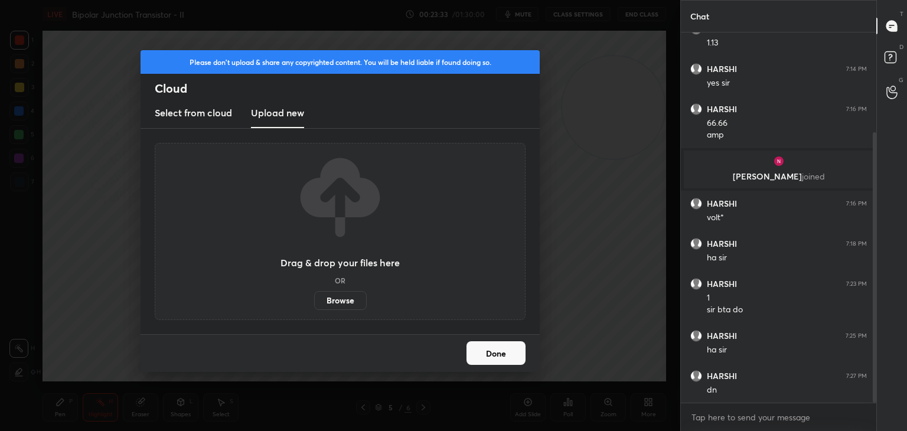
click at [352, 300] on label "Browse" at bounding box center [340, 300] width 53 height 19
click at [314, 300] on input "Browse" at bounding box center [314, 300] width 0 height 19
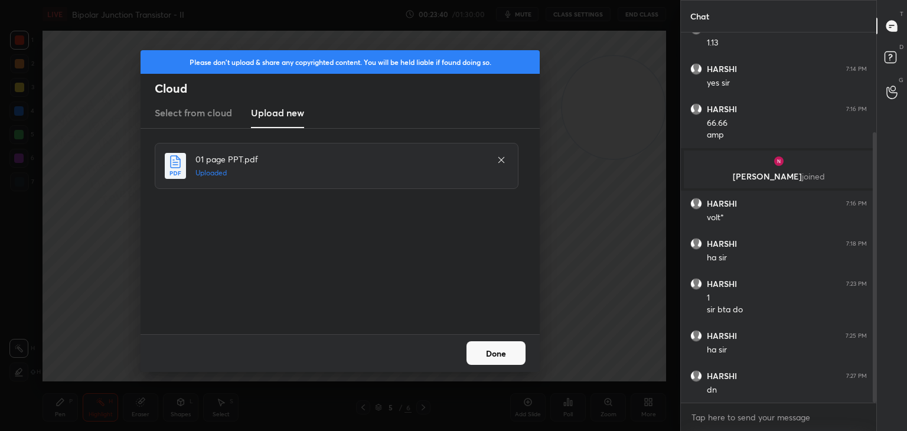
click at [504, 357] on button "Done" at bounding box center [495, 353] width 59 height 24
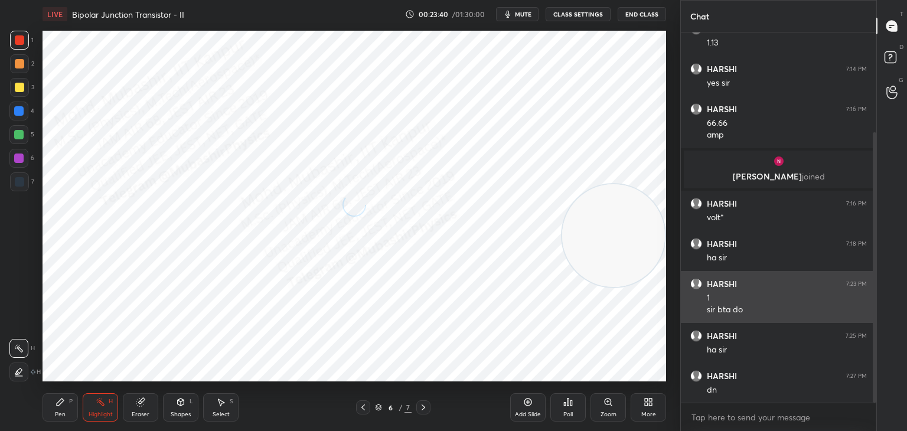
drag, startPoint x: 626, startPoint y: 95, endPoint x: 687, endPoint y: 313, distance: 226.7
click at [692, 319] on div "1 2 3 4 5 6 7 C X Z C X Z E E Erase all H H LIVE Bipolar Junction Transistor - …" at bounding box center [453, 215] width 907 height 431
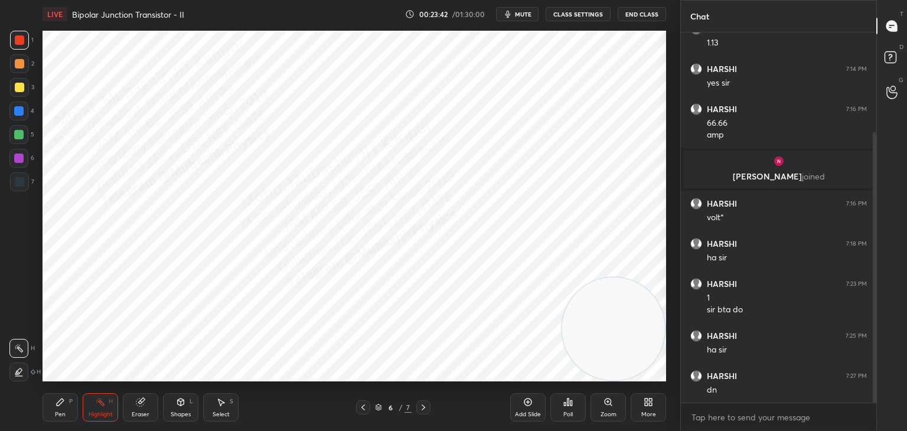
click at [64, 407] on div "Pen P" at bounding box center [60, 407] width 35 height 28
drag, startPoint x: 22, startPoint y: 188, endPoint x: 42, endPoint y: 172, distance: 25.6
click at [22, 186] on div at bounding box center [19, 181] width 19 height 19
drag, startPoint x: 16, startPoint y: 43, endPoint x: 32, endPoint y: 55, distance: 20.3
click at [18, 45] on div at bounding box center [19, 40] width 19 height 19
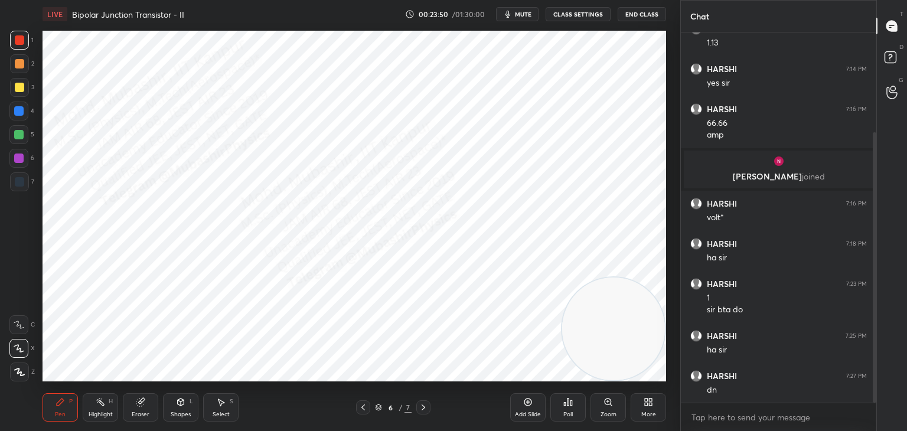
click at [17, 139] on div at bounding box center [18, 134] width 19 height 19
drag, startPoint x: 16, startPoint y: 64, endPoint x: 37, endPoint y: 76, distance: 24.3
click at [19, 65] on div at bounding box center [19, 63] width 9 height 9
drag, startPoint x: 16, startPoint y: 158, endPoint x: 29, endPoint y: 156, distance: 13.0
click at [29, 156] on div "6" at bounding box center [21, 158] width 25 height 19
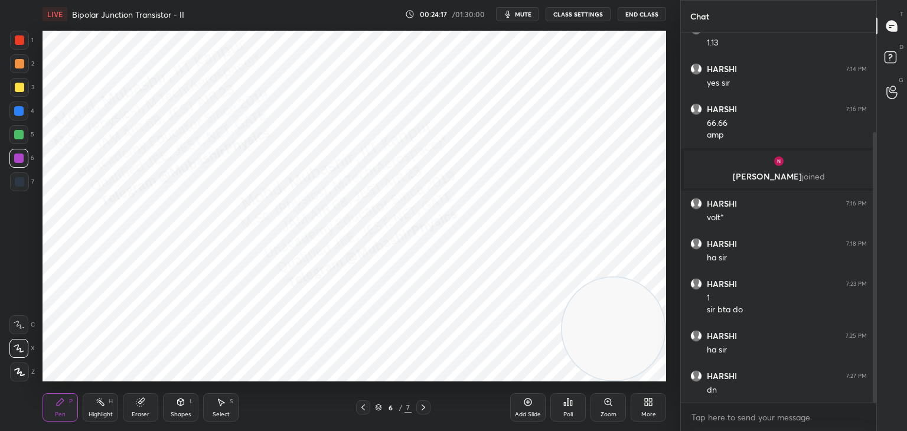
click at [26, 114] on div at bounding box center [18, 111] width 19 height 19
click at [185, 408] on div "Shapes L" at bounding box center [180, 407] width 35 height 28
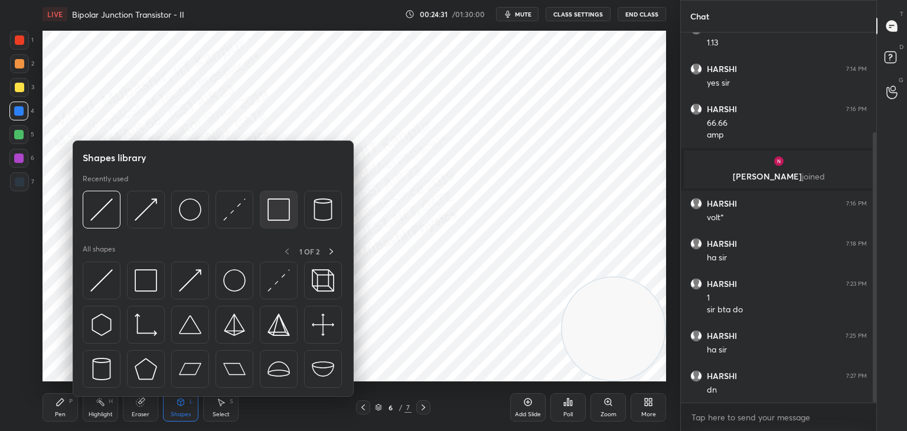
click at [274, 213] on img at bounding box center [278, 209] width 22 height 22
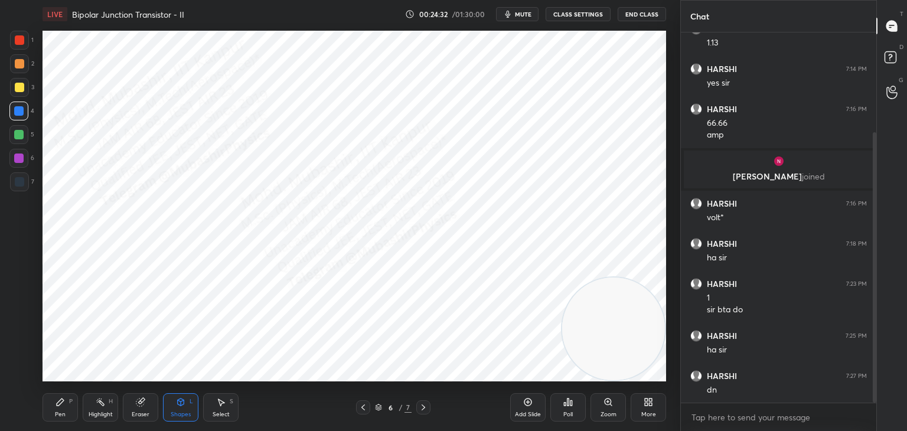
click at [19, 45] on div at bounding box center [19, 40] width 19 height 19
click at [68, 403] on div "Pen P" at bounding box center [60, 407] width 35 height 28
click at [17, 133] on div at bounding box center [18, 134] width 9 height 9
drag, startPoint x: 20, startPoint y: 109, endPoint x: 34, endPoint y: 119, distance: 16.9
click at [21, 109] on div at bounding box center [18, 110] width 9 height 9
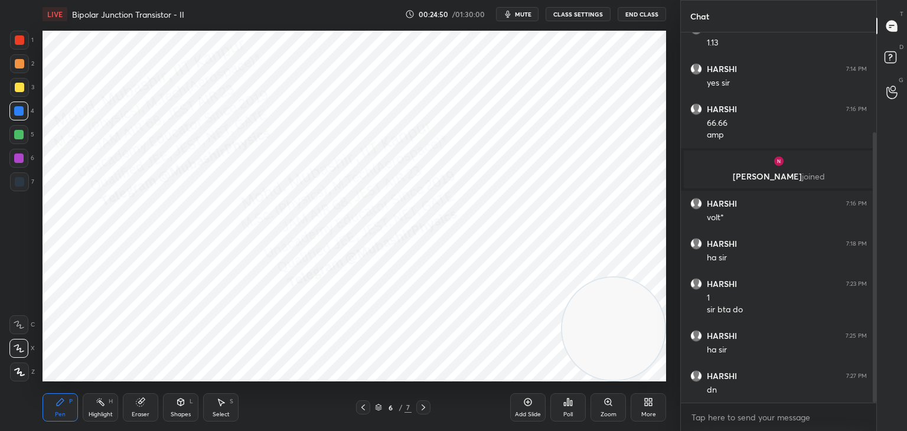
drag, startPoint x: 92, startPoint y: 404, endPoint x: 166, endPoint y: 388, distance: 75.6
click at [93, 404] on div "Highlight H" at bounding box center [100, 407] width 35 height 28
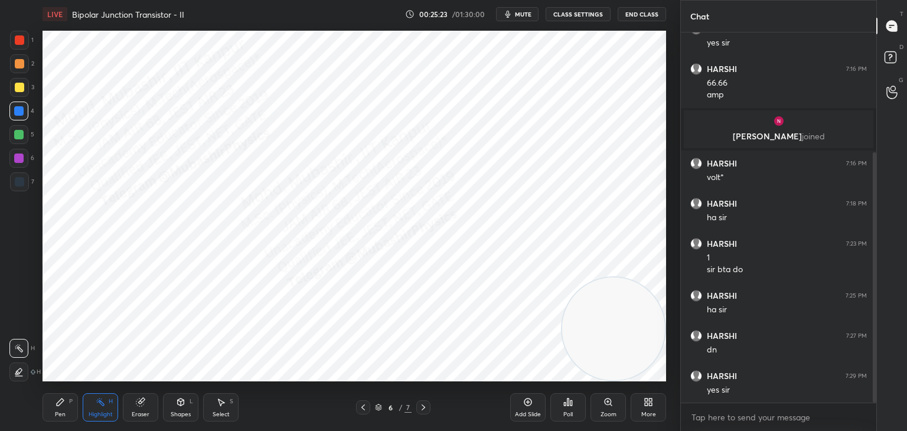
click at [361, 407] on icon at bounding box center [362, 407] width 9 height 9
click at [364, 407] on icon at bounding box center [362, 407] width 9 height 9
click at [362, 406] on icon at bounding box center [362, 407] width 9 height 9
click at [61, 407] on icon at bounding box center [59, 401] width 9 height 9
drag, startPoint x: 18, startPoint y: 93, endPoint x: 31, endPoint y: 95, distance: 13.8
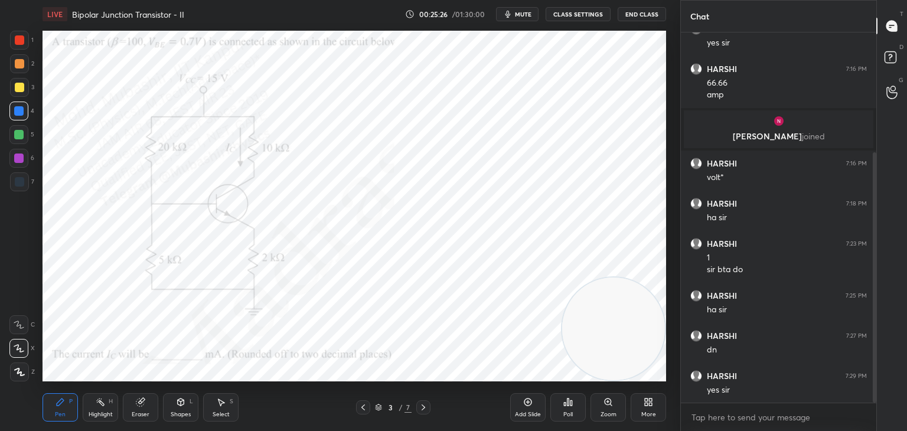
click at [19, 93] on div at bounding box center [19, 87] width 19 height 19
click at [19, 139] on div at bounding box center [18, 134] width 9 height 9
click at [18, 96] on div at bounding box center [19, 87] width 19 height 19
drag, startPoint x: 24, startPoint y: 67, endPoint x: 33, endPoint y: 70, distance: 9.7
click at [24, 67] on div at bounding box center [19, 63] width 19 height 19
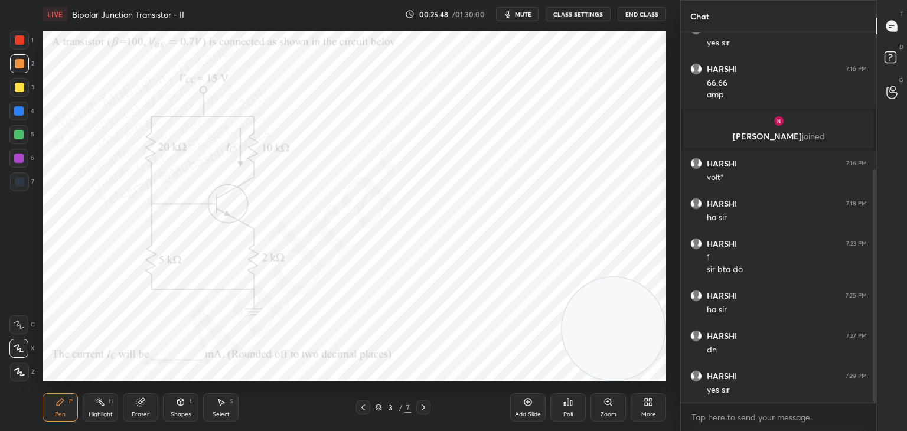
scroll to position [217, 0]
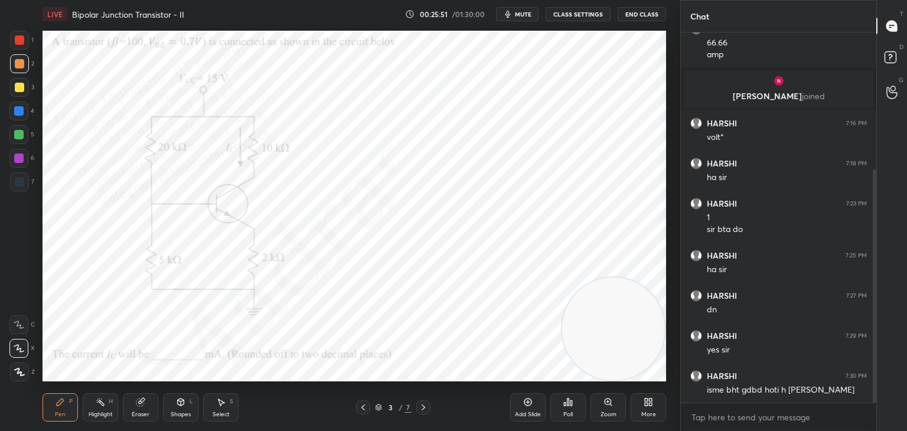
drag, startPoint x: 91, startPoint y: 405, endPoint x: 109, endPoint y: 390, distance: 23.1
click at [93, 410] on div "Highlight H" at bounding box center [100, 407] width 35 height 28
click at [420, 410] on icon at bounding box center [423, 407] width 9 height 9
click at [418, 391] on div "Pen P Highlight H Eraser Shapes L Select S 4 / 7 Add Slide Poll Zoom More" at bounding box center [354, 407] width 623 height 47
click at [424, 412] on div at bounding box center [423, 407] width 14 height 14
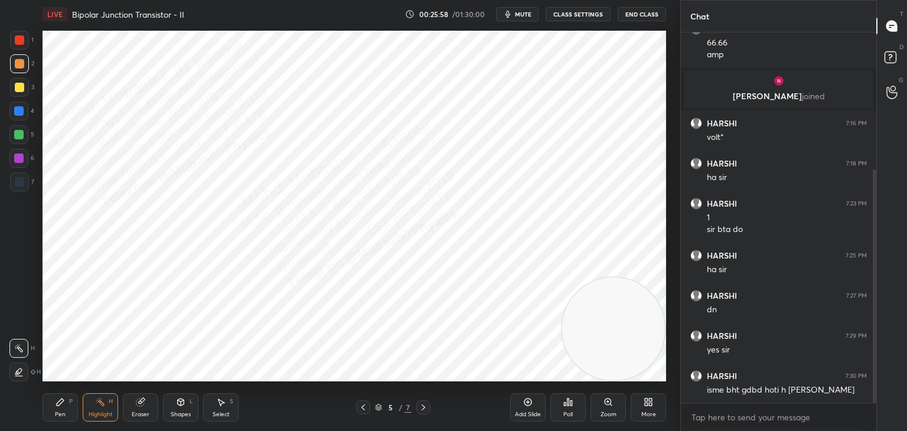
click at [368, 403] on div at bounding box center [363, 407] width 14 height 14
click at [365, 404] on div at bounding box center [363, 407] width 14 height 14
click at [423, 407] on icon at bounding box center [424, 407] width 4 height 6
click at [423, 407] on icon at bounding box center [423, 407] width 9 height 9
click at [423, 406] on icon at bounding box center [423, 407] width 9 height 9
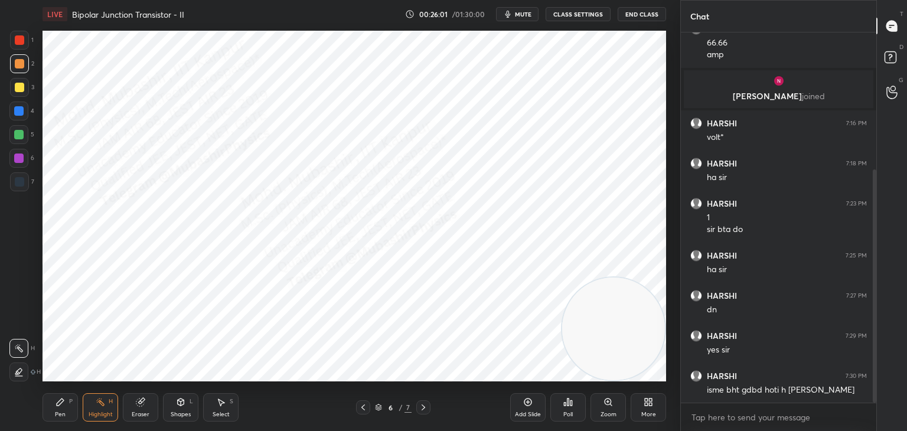
click at [364, 406] on icon at bounding box center [362, 407] width 9 height 9
click at [366, 404] on icon at bounding box center [362, 407] width 9 height 9
click at [367, 407] on icon at bounding box center [362, 407] width 9 height 9
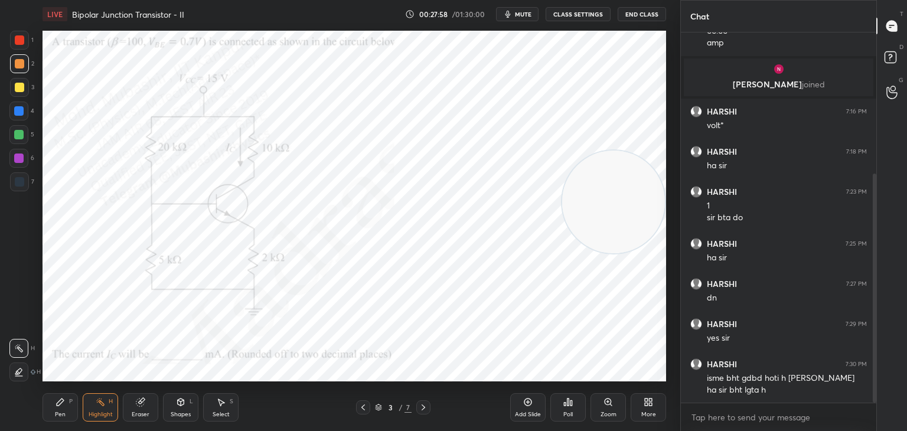
drag, startPoint x: 607, startPoint y: 337, endPoint x: 606, endPoint y: 190, distance: 146.4
click at [615, 198] on video at bounding box center [613, 202] width 103 height 103
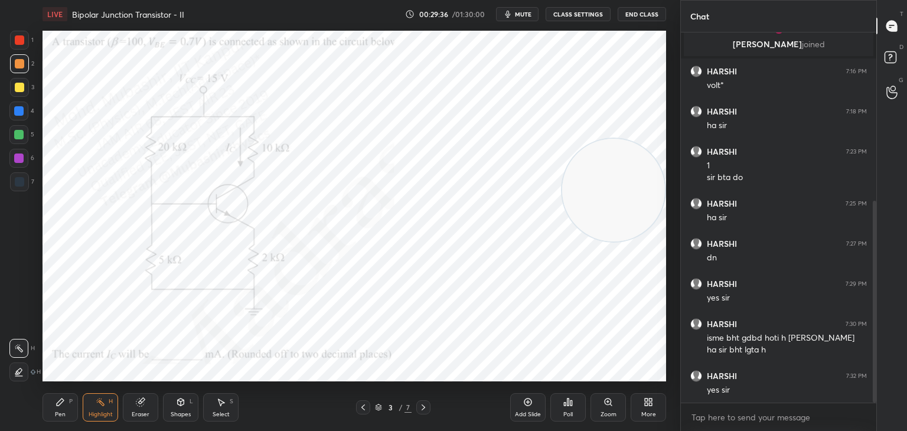
scroll to position [309, 0]
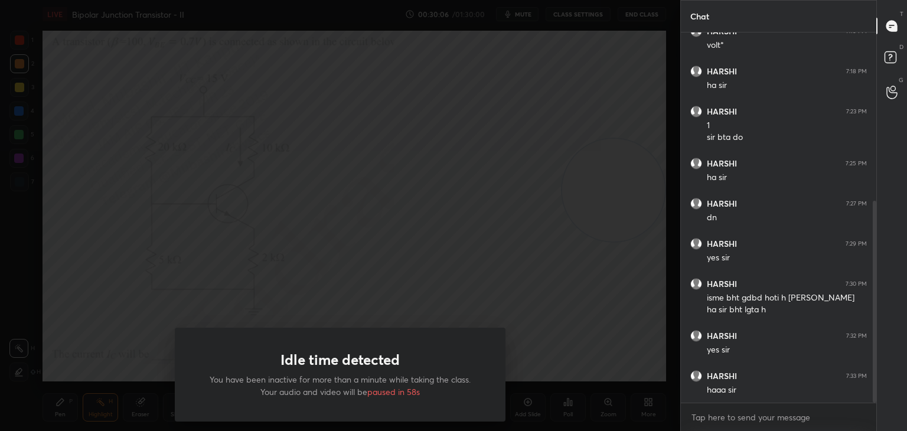
click at [412, 213] on div "Idle time detected You have been inactive for more than a minute while taking t…" at bounding box center [340, 215] width 680 height 431
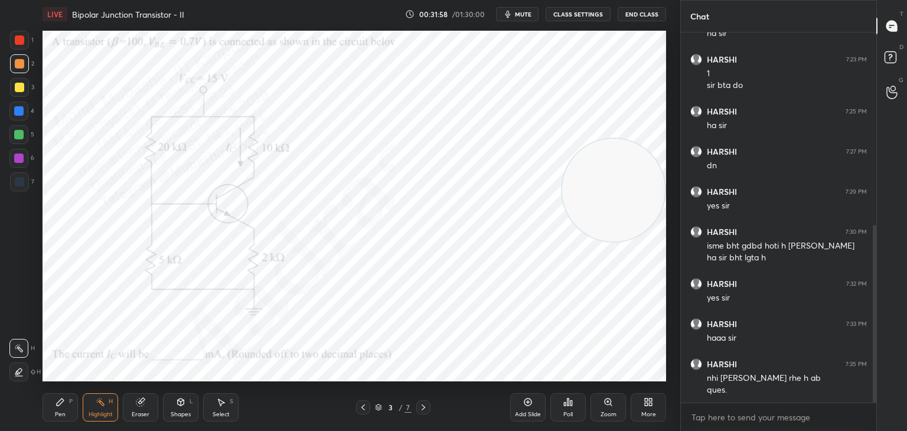
scroll to position [401, 0]
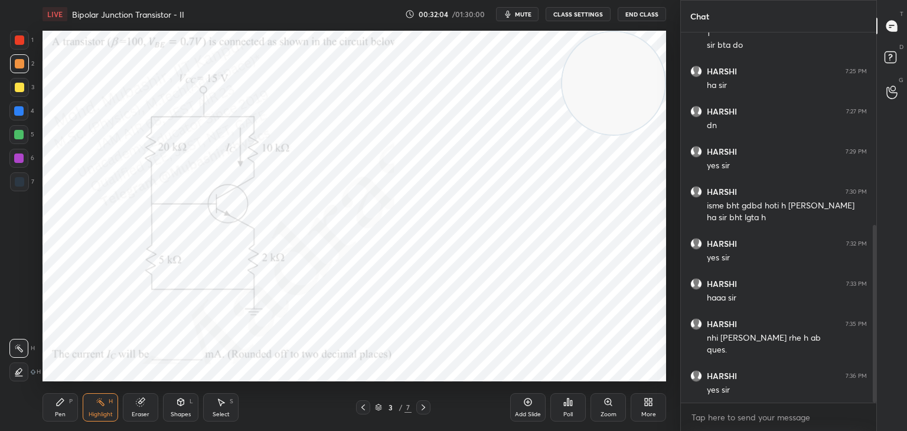
drag, startPoint x: 615, startPoint y: 201, endPoint x: 619, endPoint y: 95, distance: 106.3
click at [623, 96] on video at bounding box center [613, 83] width 103 height 103
click at [55, 416] on div "Pen" at bounding box center [60, 414] width 11 height 6
click at [18, 117] on div at bounding box center [18, 111] width 19 height 19
drag, startPoint x: 612, startPoint y: 74, endPoint x: 326, endPoint y: 345, distance: 394.2
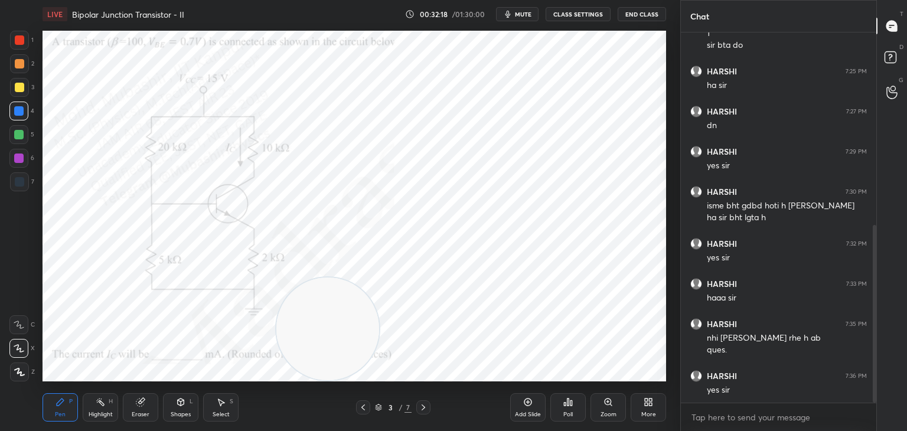
click at [326, 354] on video at bounding box center [327, 328] width 103 height 103
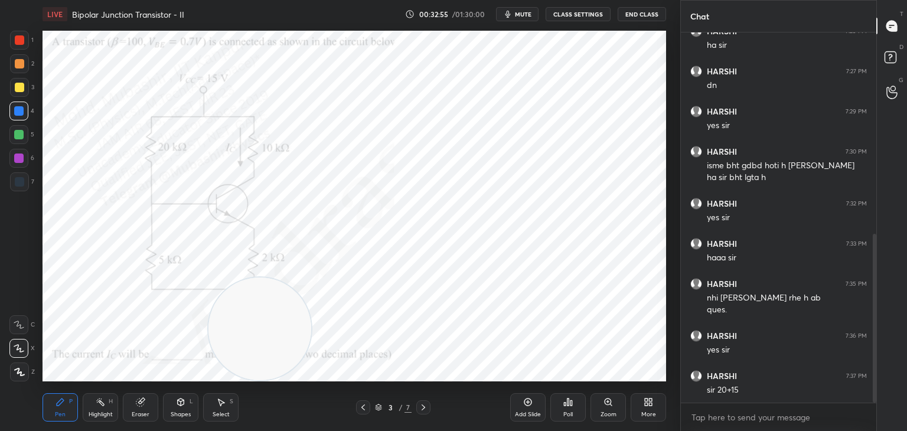
drag, startPoint x: 275, startPoint y: 326, endPoint x: 161, endPoint y: 362, distance: 120.1
click at [208, 362] on video at bounding box center [259, 328] width 103 height 103
click at [21, 91] on div at bounding box center [19, 87] width 9 height 9
click at [22, 109] on div at bounding box center [18, 110] width 9 height 9
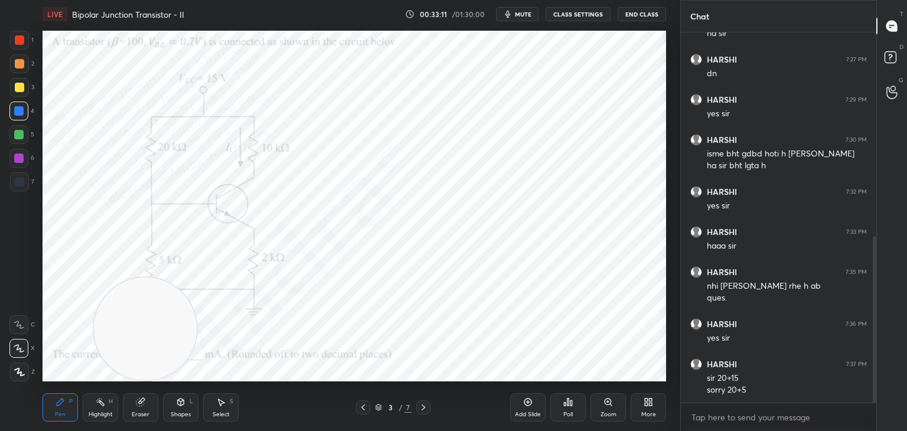
click at [662, 136] on div "Setting up your live class Poll for secs No correct answer Start poll" at bounding box center [354, 205] width 633 height 355
click at [223, 409] on div "Select S" at bounding box center [220, 407] width 35 height 28
drag, startPoint x: 542, startPoint y: 87, endPoint x: 569, endPoint y: 105, distance: 32.7
click at [567, 104] on div "0 ° Undo Copy Duplicate Duplicate to new slide Delete" at bounding box center [354, 206] width 623 height 351
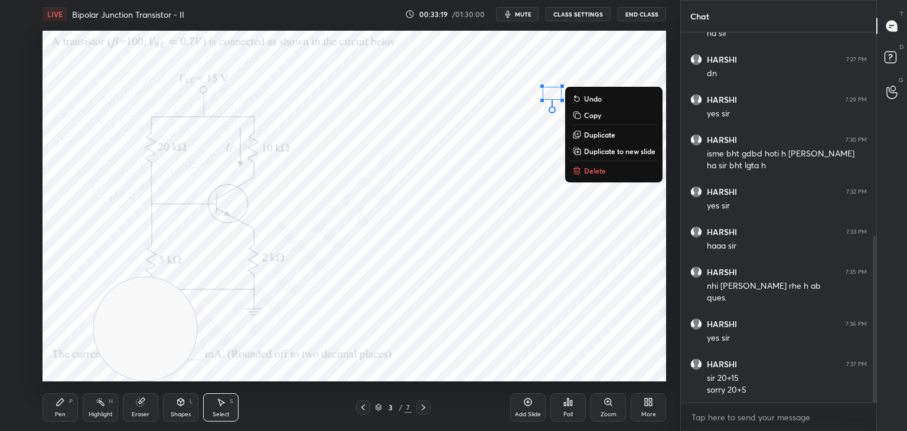
click at [579, 173] on icon at bounding box center [576, 170] width 5 height 5
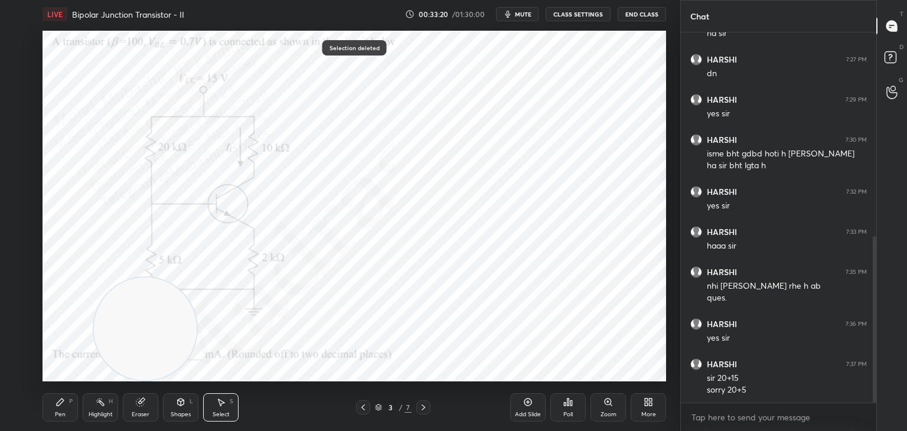
drag, startPoint x: 58, startPoint y: 404, endPoint x: 57, endPoint y: 394, distance: 10.7
click at [57, 404] on icon at bounding box center [60, 401] width 7 height 7
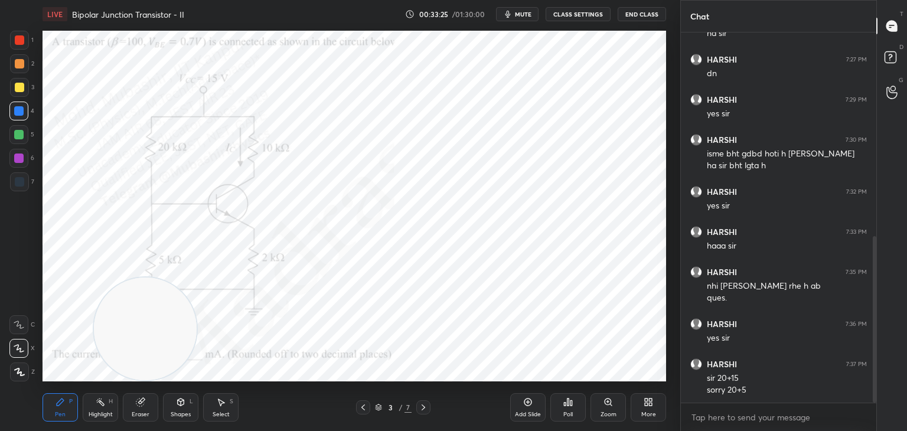
drag, startPoint x: 211, startPoint y: 407, endPoint x: 230, endPoint y: 401, distance: 19.4
click at [211, 409] on div "Select S" at bounding box center [220, 407] width 35 height 28
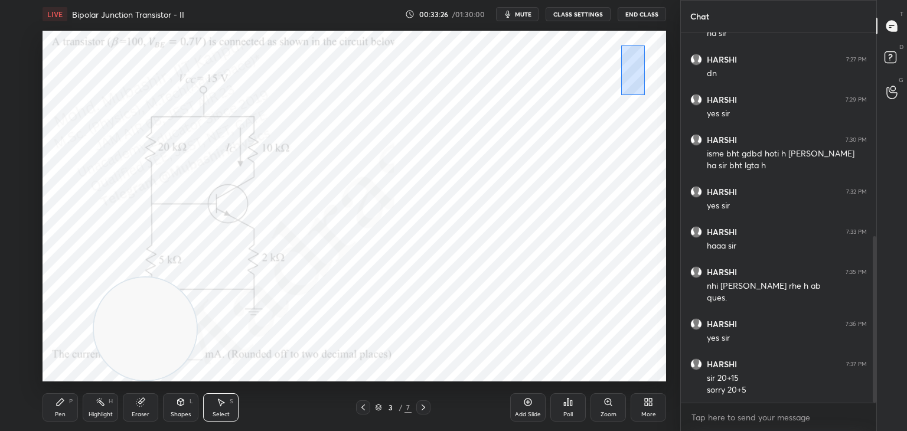
drag, startPoint x: 645, startPoint y: 95, endPoint x: 648, endPoint y: 119, distance: 24.5
click at [654, 107] on div "0 ° Undo Copy Duplicate Duplicate to new slide Delete" at bounding box center [354, 206] width 623 height 351
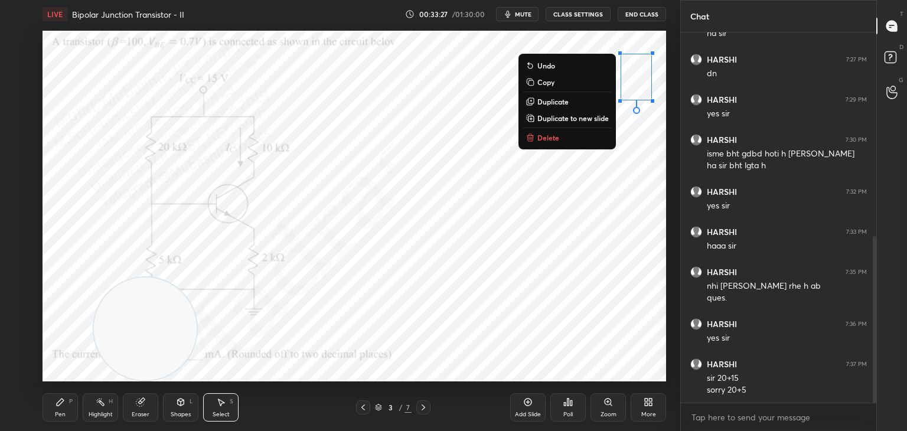
click at [544, 136] on p "Delete" at bounding box center [548, 137] width 22 height 9
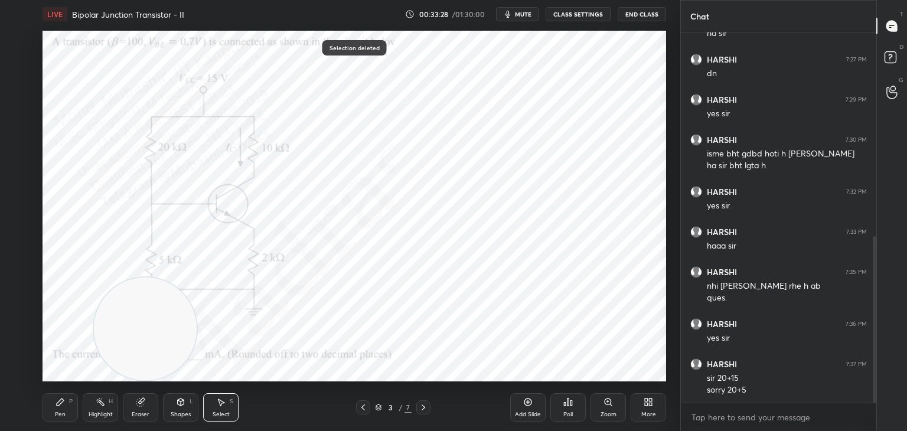
click at [64, 398] on icon at bounding box center [59, 401] width 9 height 9
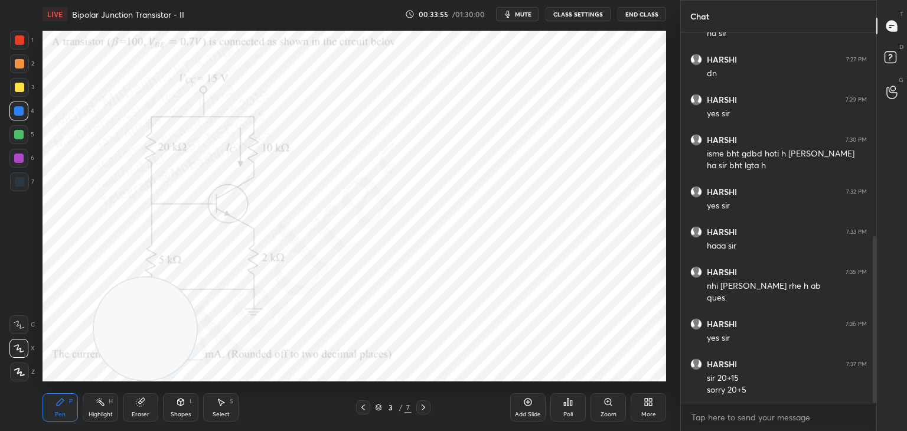
click at [215, 407] on div "Select S" at bounding box center [220, 407] width 35 height 28
drag, startPoint x: 393, startPoint y: 208, endPoint x: 411, endPoint y: 239, distance: 35.4
click at [397, 227] on div "0 ° Undo Copy Duplicate Duplicate to new slide Delete" at bounding box center [354, 206] width 623 height 351
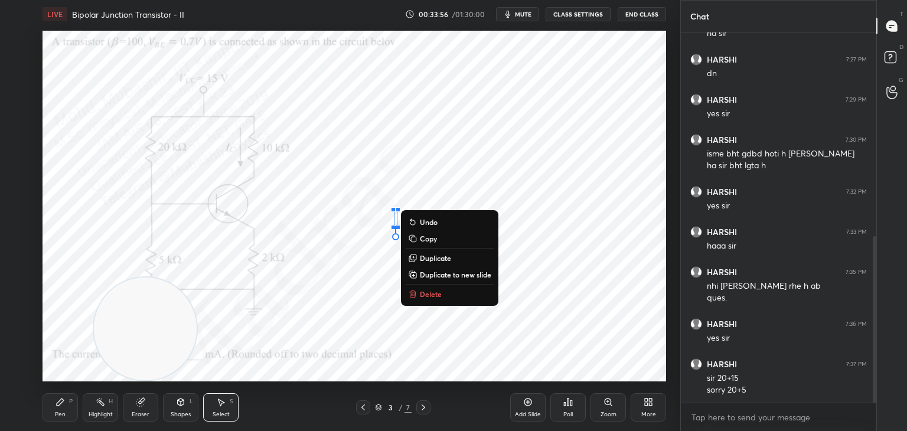
click at [414, 296] on icon at bounding box center [412, 293] width 9 height 9
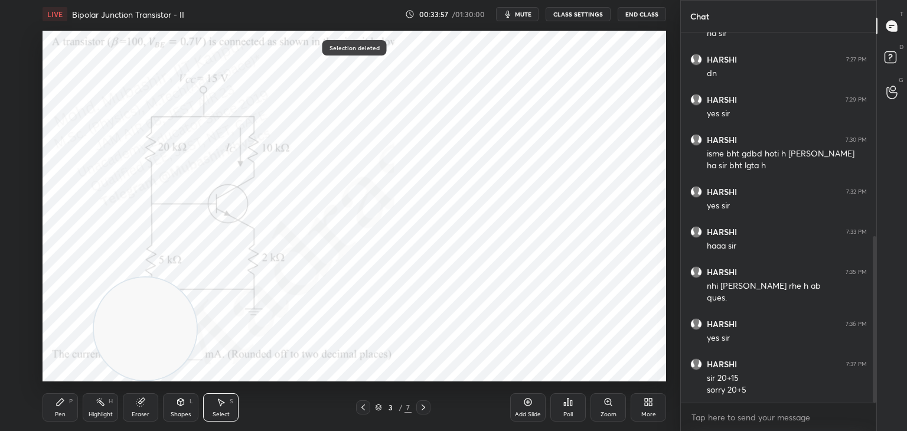
drag, startPoint x: 65, startPoint y: 410, endPoint x: 87, endPoint y: 401, distance: 24.3
click at [66, 410] on div "Pen P" at bounding box center [60, 407] width 35 height 28
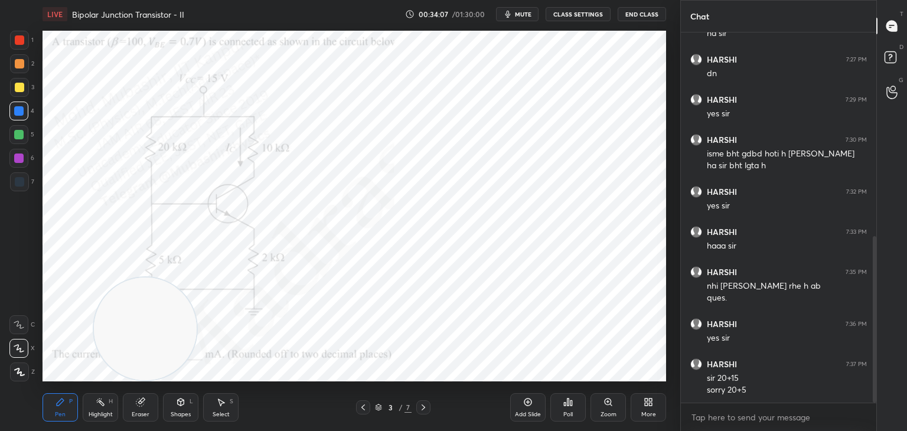
drag, startPoint x: 14, startPoint y: 161, endPoint x: 31, endPoint y: 162, distance: 16.5
click at [19, 160] on div at bounding box center [18, 157] width 9 height 9
drag, startPoint x: 93, startPoint y: 401, endPoint x: 120, endPoint y: 396, distance: 27.6
click at [92, 401] on div "Highlight H" at bounding box center [100, 407] width 35 height 28
drag, startPoint x: 144, startPoint y: 338, endPoint x: 312, endPoint y: 104, distance: 287.7
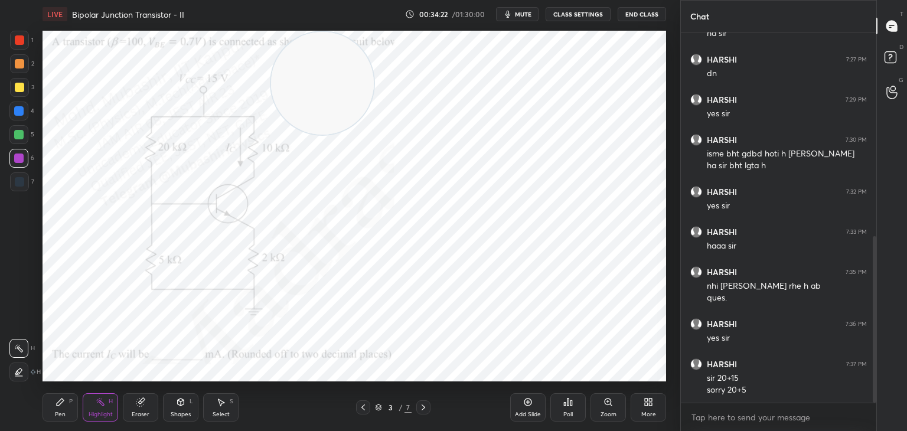
click at [302, 88] on video at bounding box center [322, 83] width 103 height 103
click at [59, 409] on div "Pen P" at bounding box center [60, 407] width 35 height 28
drag, startPoint x: 18, startPoint y: 45, endPoint x: 38, endPoint y: 45, distance: 20.1
click at [18, 43] on div at bounding box center [19, 40] width 19 height 19
click at [93, 411] on div "Highlight" at bounding box center [101, 414] width 24 height 6
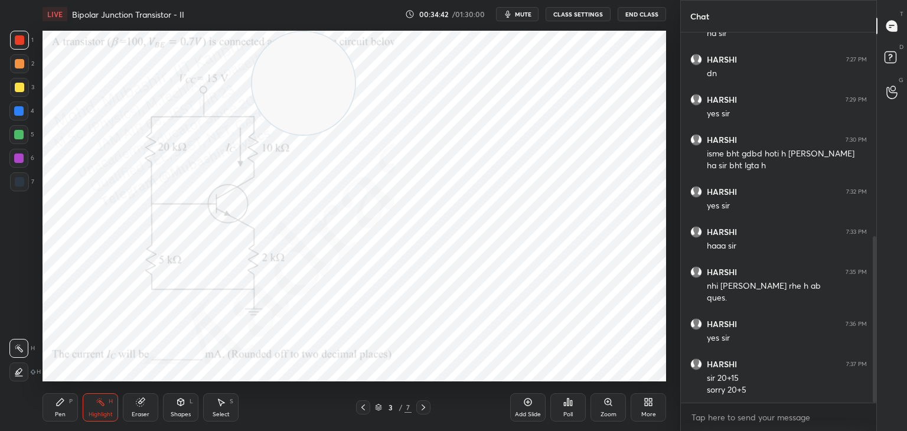
click at [234, 409] on div "Select S" at bounding box center [220, 407] width 35 height 28
drag, startPoint x: 223, startPoint y: 328, endPoint x: 241, endPoint y: 344, distance: 24.3
click at [234, 341] on div "0 ° Undo Copy Duplicate Duplicate to new slide Delete" at bounding box center [354, 206] width 623 height 351
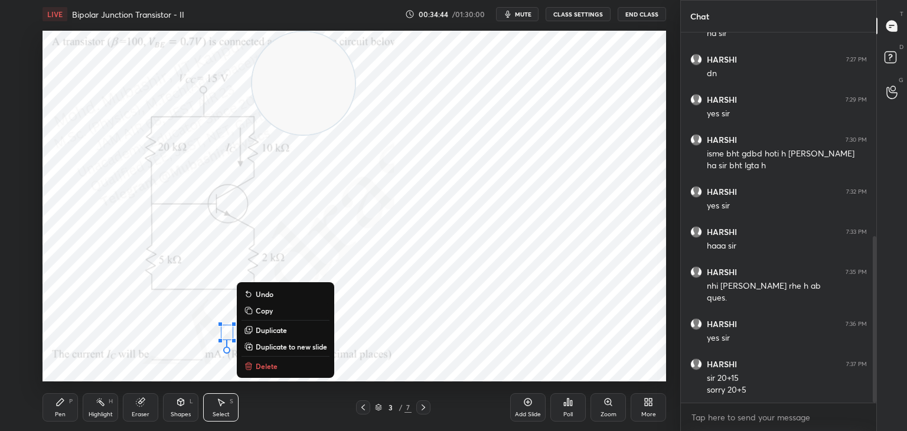
click at [267, 368] on p "Delete" at bounding box center [267, 365] width 22 height 9
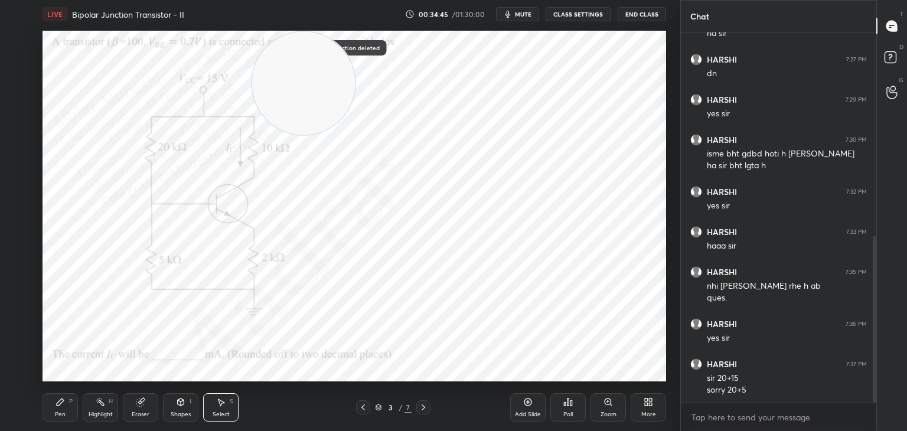
click at [64, 408] on div "Pen P" at bounding box center [60, 407] width 35 height 28
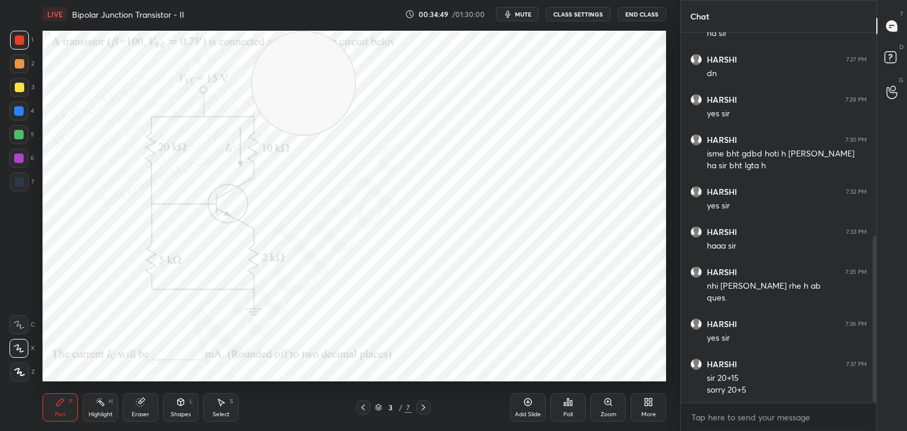
click at [100, 410] on div "Highlight H" at bounding box center [100, 407] width 35 height 28
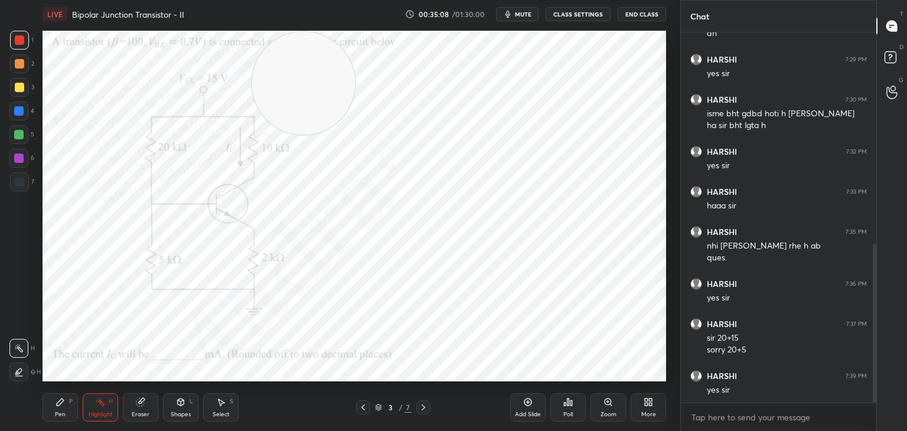
click at [423, 406] on icon at bounding box center [423, 407] width 9 height 9
click at [419, 407] on icon at bounding box center [423, 407] width 9 height 9
click at [423, 406] on icon at bounding box center [423, 407] width 9 height 9
click at [422, 407] on icon at bounding box center [423, 407] width 9 height 9
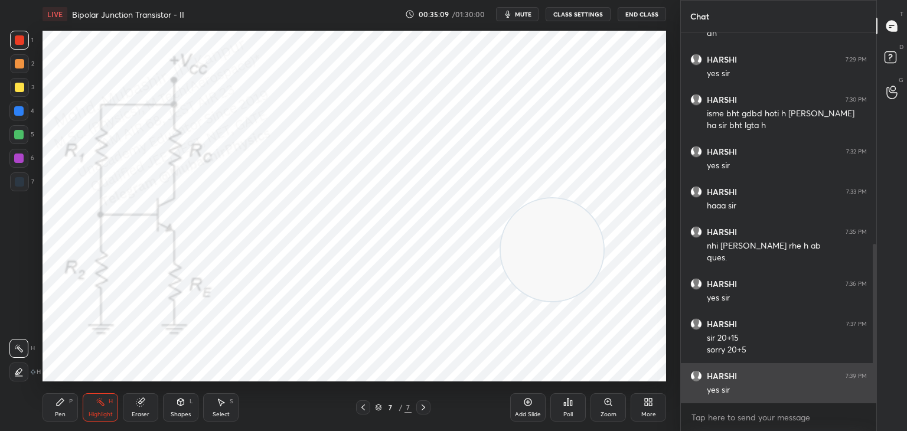
drag, startPoint x: 407, startPoint y: 133, endPoint x: 737, endPoint y: 388, distance: 417.1
click at [737, 388] on div "1 2 3 4 5 6 7 C X Z C X Z E E Erase all H H LIVE Bipolar Junction Transistor - …" at bounding box center [453, 215] width 907 height 431
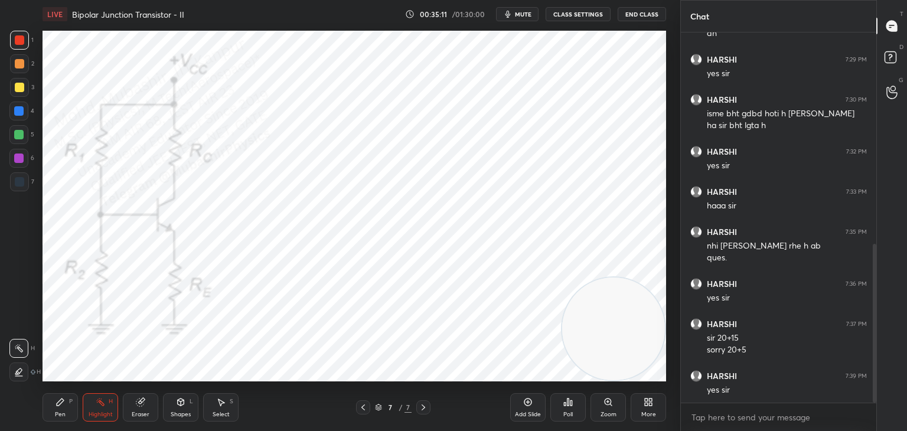
click at [59, 400] on icon at bounding box center [59, 401] width 9 height 9
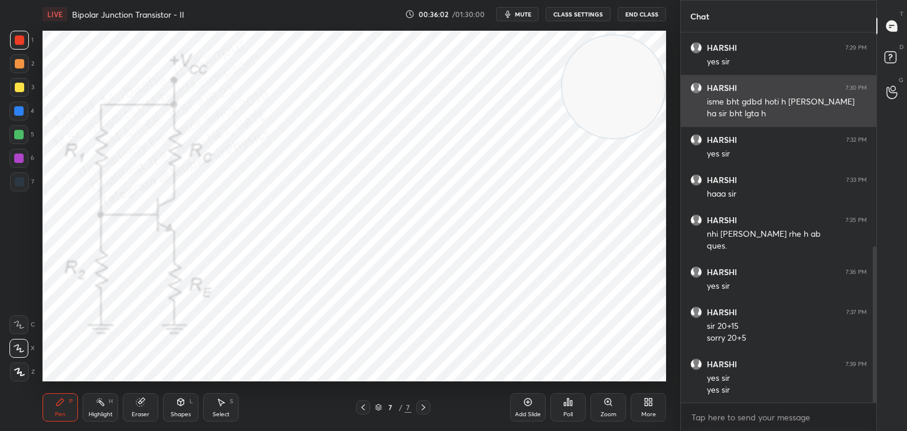
drag, startPoint x: 612, startPoint y: 344, endPoint x: 692, endPoint y: 93, distance: 264.0
click at [692, 94] on div "1 2 3 4 5 6 7 C X Z C X Z E E Erase all H H LIVE Bipolar Junction Transistor - …" at bounding box center [453, 215] width 907 height 431
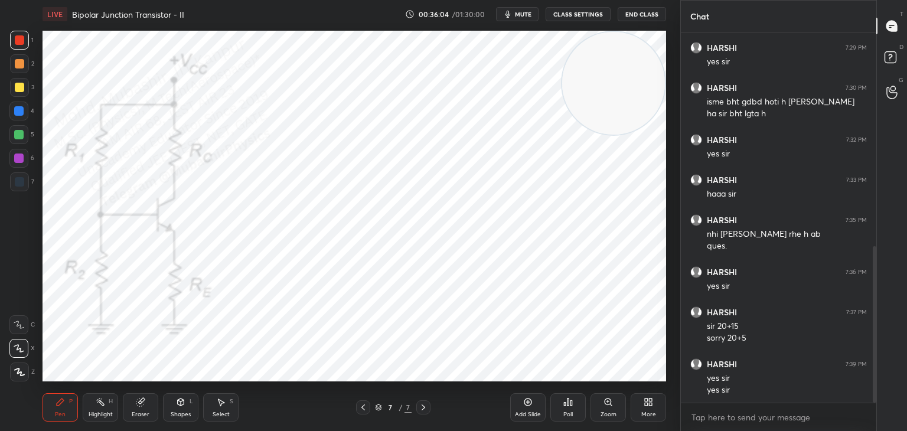
drag, startPoint x: 97, startPoint y: 405, endPoint x: 109, endPoint y: 394, distance: 16.7
click at [102, 402] on icon at bounding box center [100, 401] width 9 height 9
click at [522, 11] on span "mute" at bounding box center [523, 14] width 17 height 8
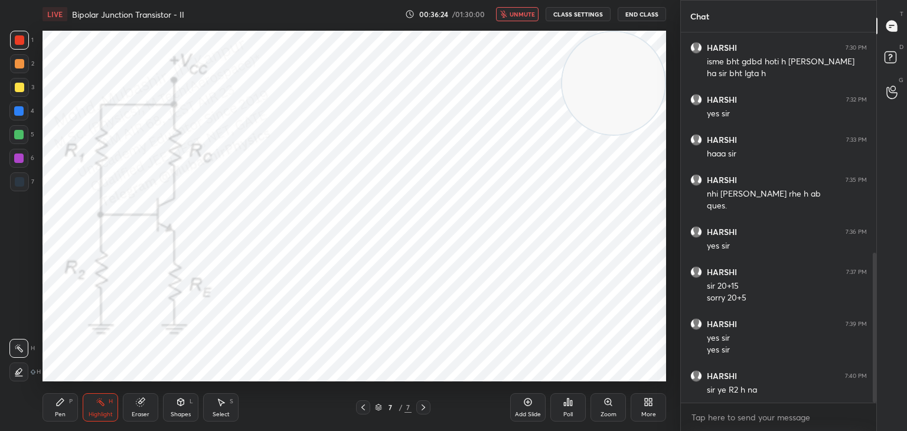
drag, startPoint x: 528, startPoint y: 10, endPoint x: 534, endPoint y: 27, distance: 18.1
click at [528, 11] on span "unmute" at bounding box center [521, 14] width 25 height 8
click at [139, 396] on div "Eraser" at bounding box center [140, 407] width 35 height 28
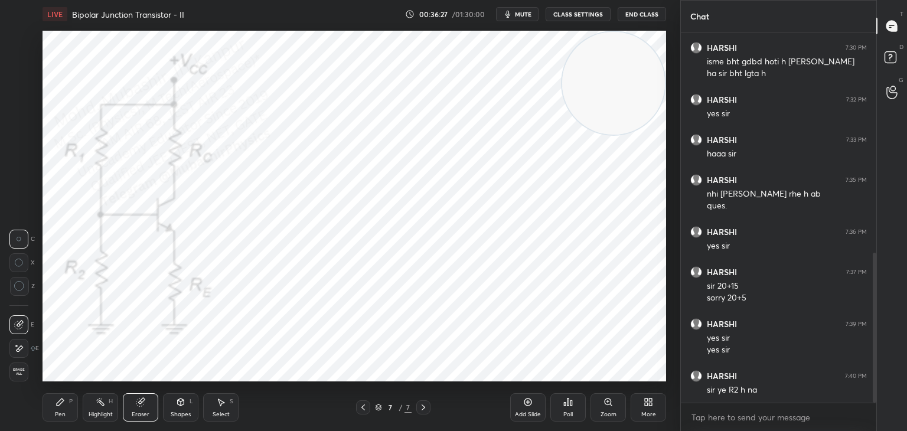
drag, startPoint x: 57, startPoint y: 408, endPoint x: 74, endPoint y: 390, distance: 24.2
click at [57, 407] on div "Pen P" at bounding box center [60, 407] width 35 height 28
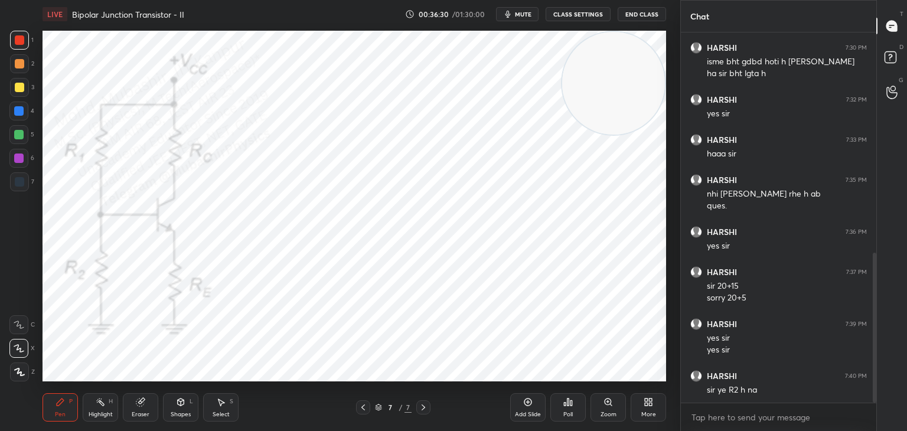
click at [527, 18] on button "mute" at bounding box center [517, 14] width 43 height 14
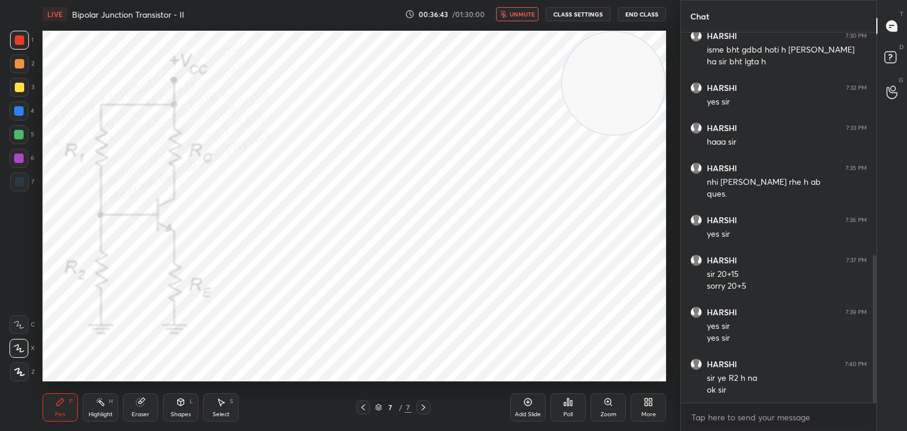
click at [525, 16] on span "unmute" at bounding box center [521, 14] width 25 height 8
click at [524, 16] on span "mute" at bounding box center [523, 14] width 17 height 8
drag, startPoint x: 525, startPoint y: 15, endPoint x: 534, endPoint y: 24, distance: 12.1
click at [524, 15] on span "unmute" at bounding box center [521, 14] width 25 height 8
drag, startPoint x: 600, startPoint y: 91, endPoint x: 597, endPoint y: 102, distance: 10.9
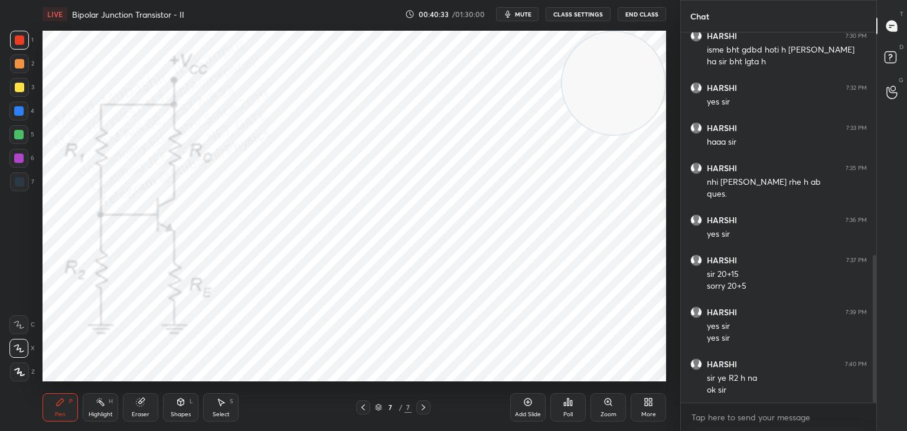
click at [628, 74] on video at bounding box center [613, 83] width 103 height 103
drag, startPoint x: 532, startPoint y: 12, endPoint x: 536, endPoint y: 25, distance: 12.9
click at [531, 13] on span "mute" at bounding box center [523, 14] width 17 height 8
drag, startPoint x: 596, startPoint y: 93, endPoint x: 624, endPoint y: 63, distance: 40.9
click at [621, 67] on video at bounding box center [613, 83] width 103 height 103
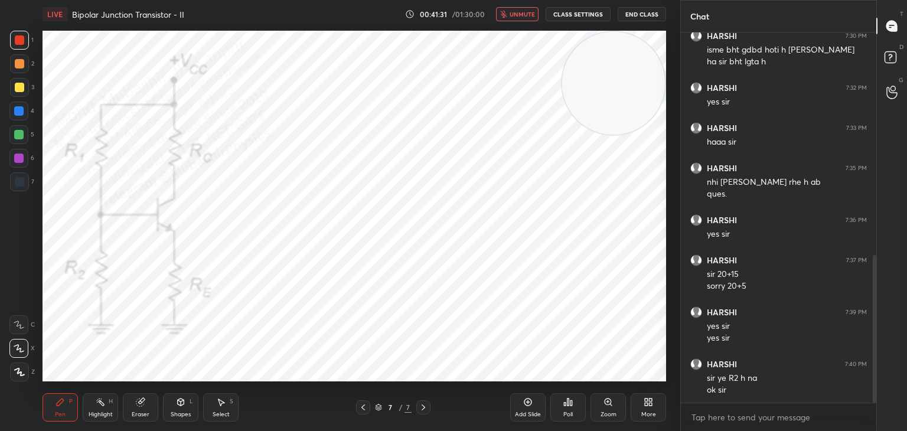
click at [531, 17] on span "unmute" at bounding box center [521, 14] width 25 height 8
click at [523, 19] on button "mute" at bounding box center [517, 14] width 43 height 14
click at [523, 13] on span "unmute" at bounding box center [521, 14] width 25 height 8
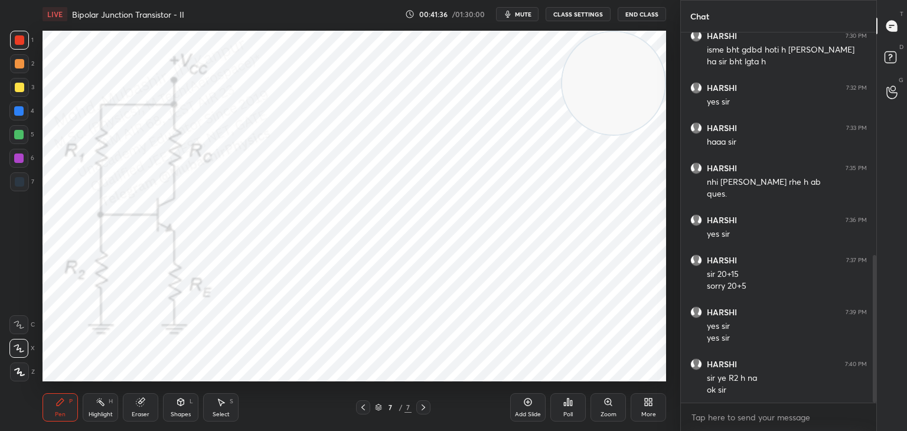
click at [524, 15] on span "mute" at bounding box center [523, 14] width 17 height 8
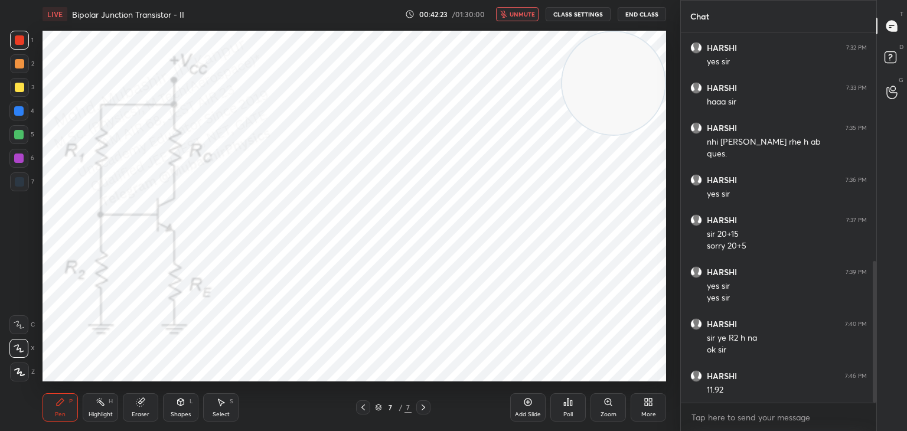
click at [518, 16] on span "unmute" at bounding box center [521, 14] width 25 height 8
drag, startPoint x: 610, startPoint y: 79, endPoint x: 586, endPoint y: 93, distance: 28.3
click at [626, 76] on video at bounding box center [613, 83] width 103 height 103
click at [651, 409] on div "More" at bounding box center [647, 407] width 35 height 28
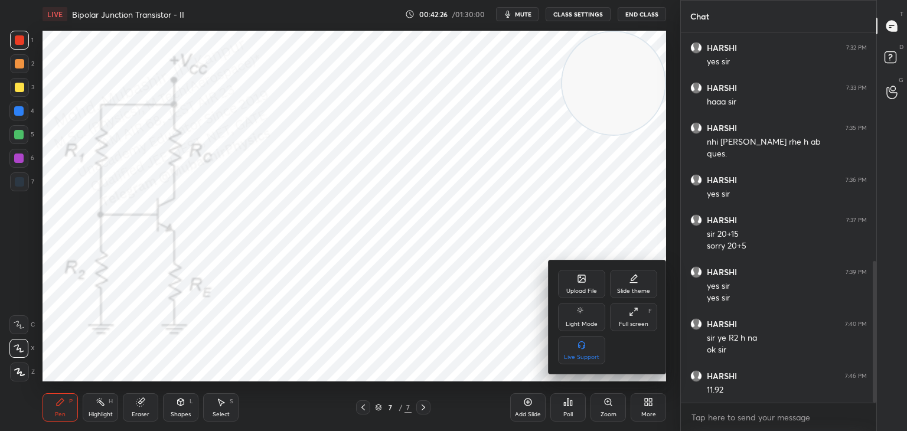
click at [576, 286] on div "Upload File" at bounding box center [581, 284] width 47 height 28
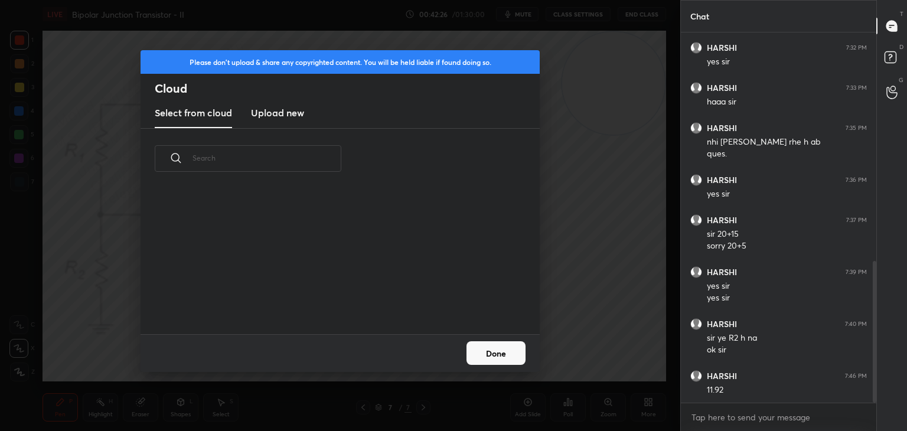
click at [279, 110] on h3 "Upload new" at bounding box center [277, 113] width 53 height 14
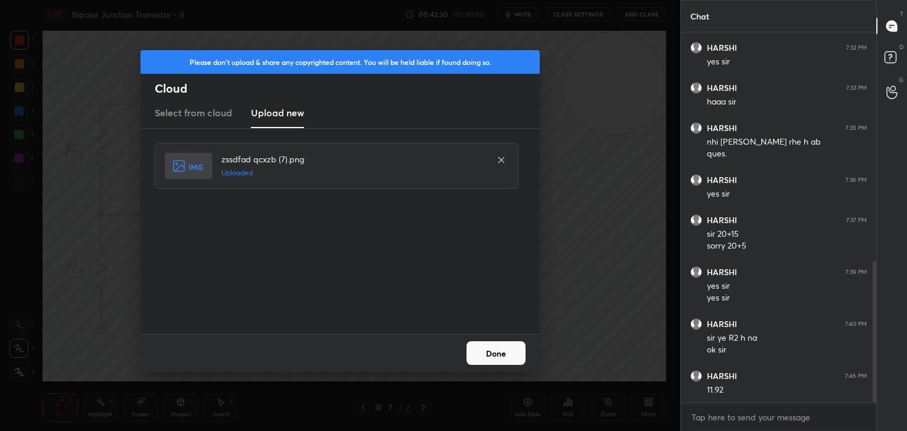
click at [486, 358] on button "Done" at bounding box center [495, 353] width 59 height 24
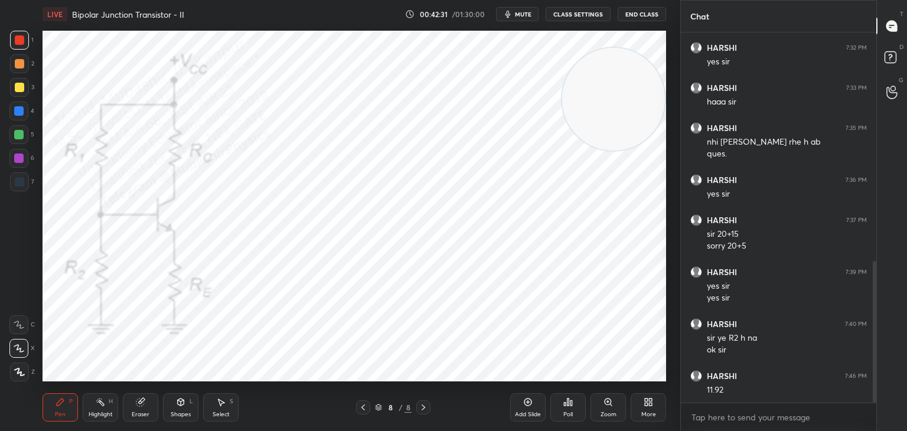
drag, startPoint x: 633, startPoint y: 105, endPoint x: 574, endPoint y: 331, distance: 233.8
click at [678, 357] on div "1 2 3 4 5 6 7 C X Z C X Z E E Erase all H H LIVE Bipolar Junction Transistor - …" at bounding box center [340, 215] width 680 height 431
click at [21, 186] on div at bounding box center [19, 181] width 9 height 9
click at [361, 406] on icon at bounding box center [362, 407] width 9 height 9
click at [426, 407] on icon at bounding box center [423, 407] width 9 height 9
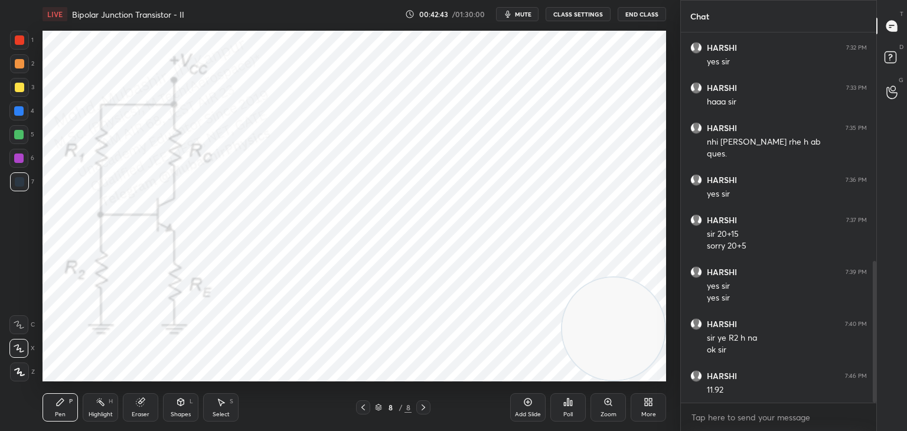
drag, startPoint x: 17, startPoint y: 43, endPoint x: 40, endPoint y: 86, distance: 48.3
click at [22, 48] on div at bounding box center [19, 40] width 19 height 19
click at [366, 410] on icon at bounding box center [362, 407] width 9 height 9
click at [427, 407] on icon at bounding box center [423, 407] width 9 height 9
click at [17, 136] on div at bounding box center [18, 134] width 9 height 9
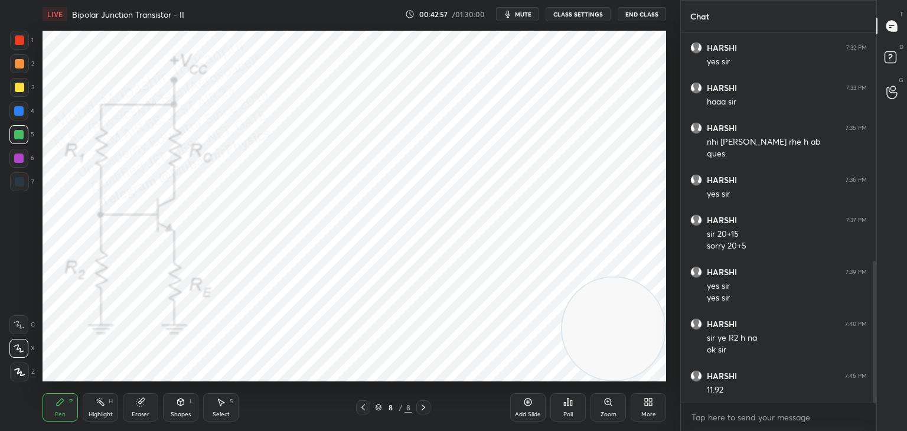
drag, startPoint x: 22, startPoint y: 109, endPoint x: 35, endPoint y: 109, distance: 13.0
click at [24, 109] on div at bounding box center [18, 111] width 19 height 19
click at [13, 91] on div at bounding box center [19, 87] width 19 height 19
drag, startPoint x: 17, startPoint y: 107, endPoint x: 41, endPoint y: 112, distance: 24.7
click at [19, 112] on div at bounding box center [18, 110] width 9 height 9
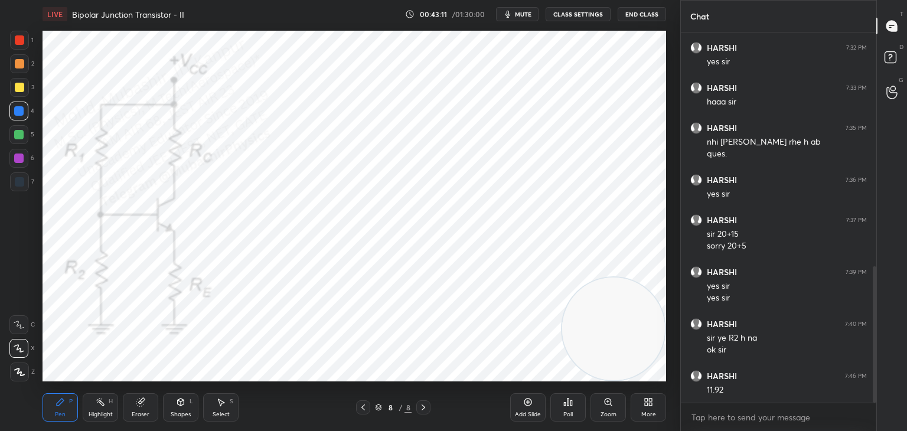
scroll to position [638, 0]
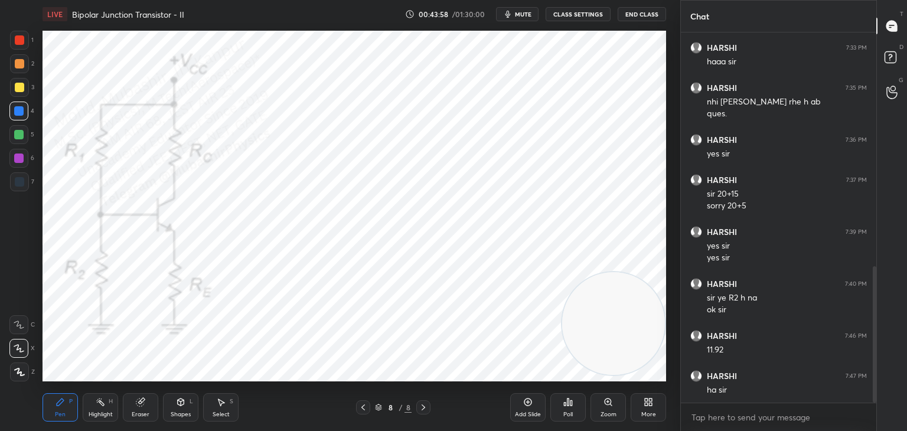
drag, startPoint x: 616, startPoint y: 319, endPoint x: 646, endPoint y: 103, distance: 218.7
click at [666, 94] on div "Setting up your live class Poll for secs No correct answer Start poll" at bounding box center [354, 205] width 633 height 355
click at [645, 404] on icon at bounding box center [646, 404] width 3 height 3
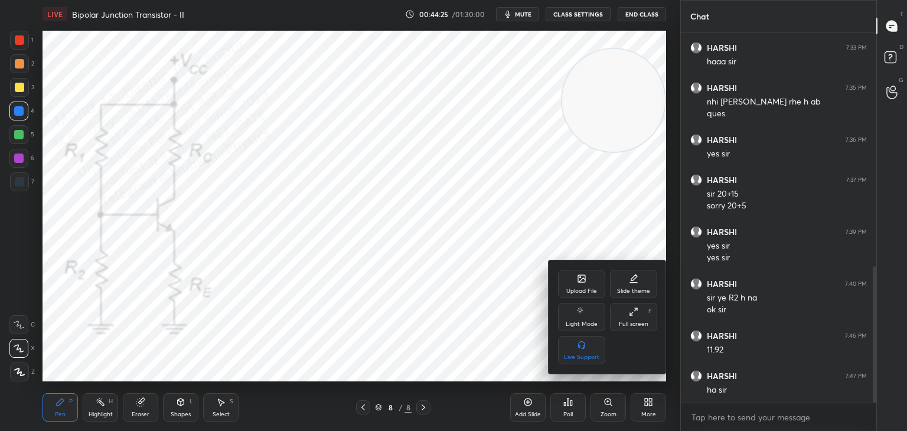
click at [581, 285] on div "Upload File" at bounding box center [581, 284] width 47 height 28
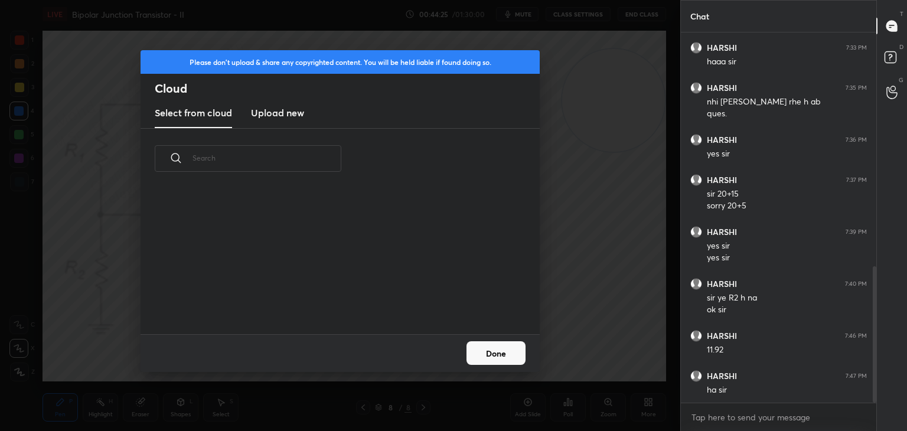
scroll to position [145, 379]
click at [272, 110] on h3 "Upload new" at bounding box center [277, 113] width 53 height 14
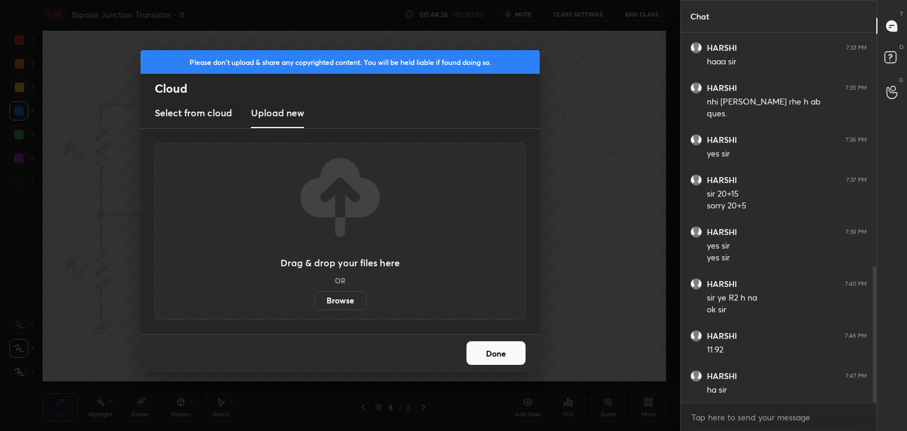
click at [347, 298] on label "Browse" at bounding box center [340, 300] width 53 height 19
click at [314, 298] on input "Browse" at bounding box center [314, 300] width 0 height 19
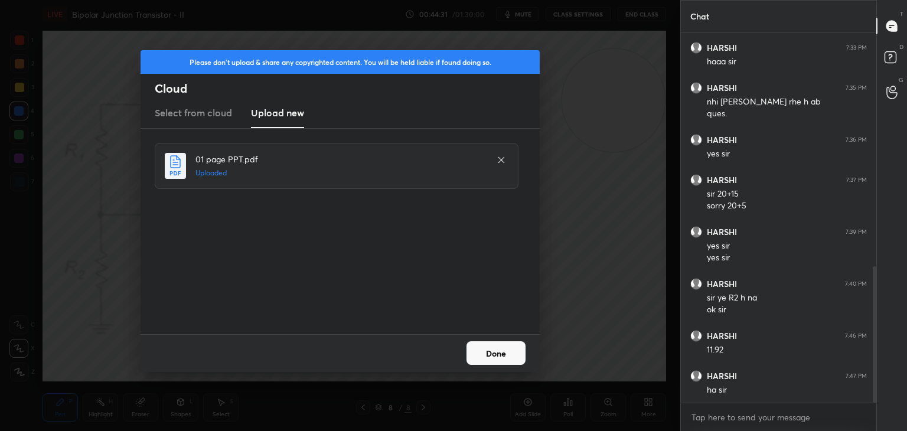
click at [490, 350] on button "Done" at bounding box center [495, 353] width 59 height 24
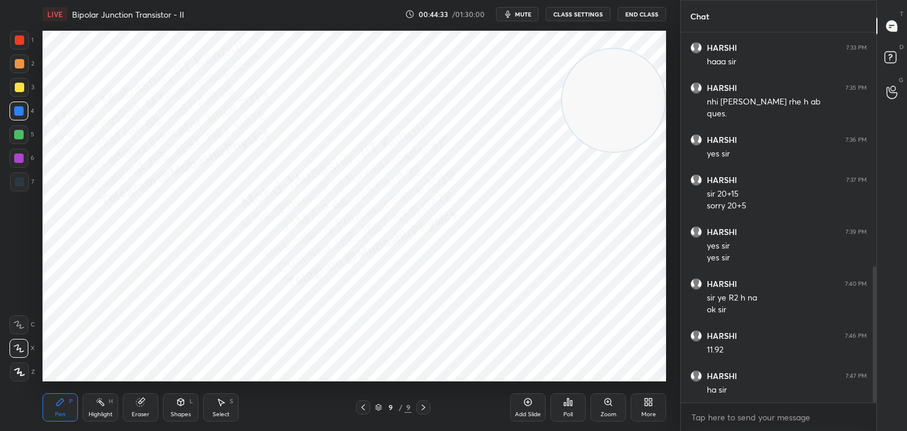
click at [365, 407] on icon at bounding box center [362, 407] width 9 height 9
click at [18, 86] on div at bounding box center [19, 87] width 9 height 9
drag, startPoint x: 17, startPoint y: 158, endPoint x: 27, endPoint y: 159, distance: 10.2
click at [27, 159] on div at bounding box center [18, 158] width 19 height 19
click at [424, 406] on icon at bounding box center [423, 407] width 9 height 9
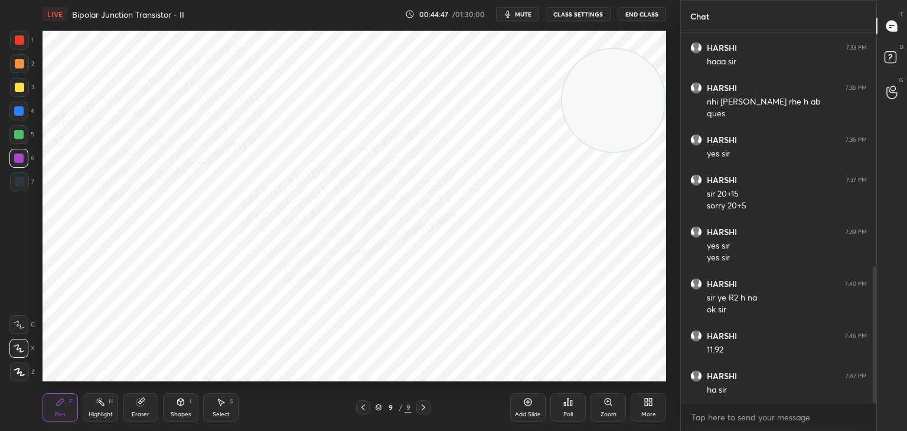
click at [22, 110] on div at bounding box center [18, 110] width 9 height 9
drag, startPoint x: 361, startPoint y: 407, endPoint x: 385, endPoint y: 410, distance: 23.8
click at [360, 407] on icon at bounding box center [362, 407] width 9 height 9
drag, startPoint x: 422, startPoint y: 408, endPoint x: 413, endPoint y: 390, distance: 19.5
click at [419, 408] on icon at bounding box center [423, 407] width 9 height 9
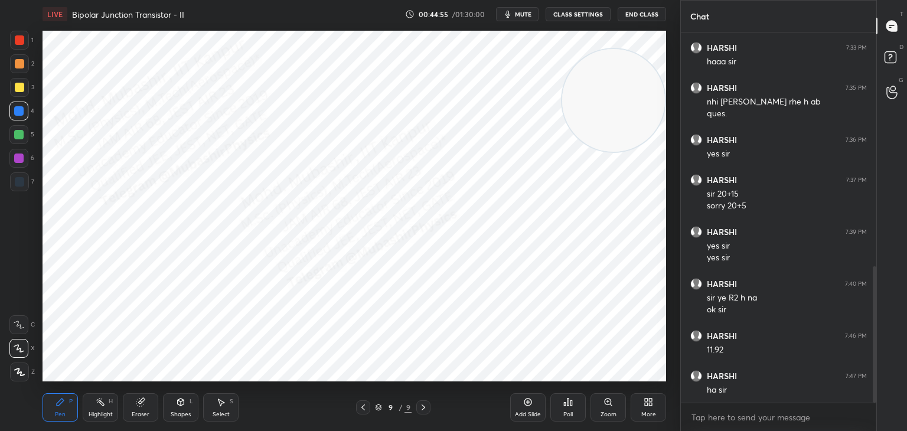
drag, startPoint x: 489, startPoint y: 199, endPoint x: 444, endPoint y: 272, distance: 85.9
click at [562, 152] on video at bounding box center [613, 100] width 103 height 103
click at [366, 404] on icon at bounding box center [362, 407] width 9 height 9
click at [417, 407] on div at bounding box center [423, 407] width 14 height 14
drag, startPoint x: 425, startPoint y: 277, endPoint x: 156, endPoint y: 385, distance: 290.1
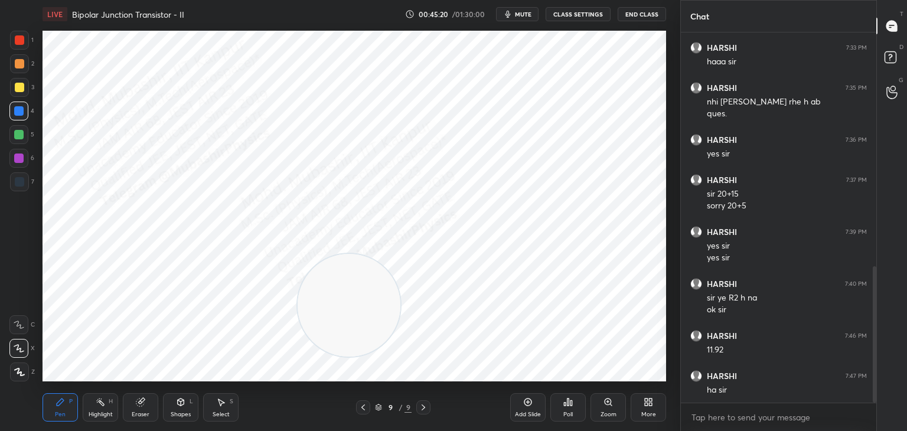
click at [106, 430] on div "LIVE Bipolar Junction Transistor - II 00:45:20 / 01:30:00 mute CLASS SETTINGS E…" at bounding box center [354, 215] width 633 height 431
drag, startPoint x: 132, startPoint y: 164, endPoint x: 103, endPoint y: 141, distance: 37.4
click at [111, 277] on video at bounding box center [99, 328] width 103 height 103
click at [100, 416] on div "Highlight" at bounding box center [101, 414] width 24 height 6
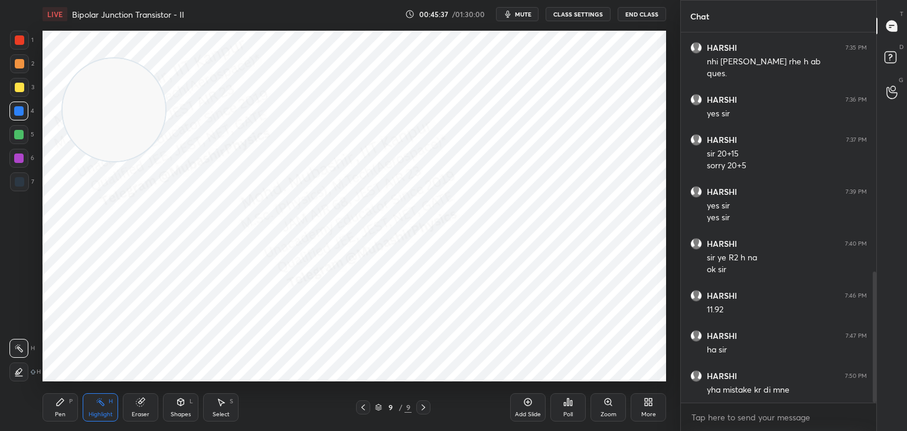
drag, startPoint x: 18, startPoint y: 136, endPoint x: 31, endPoint y: 152, distance: 20.1
click at [17, 135] on div at bounding box center [18, 134] width 9 height 9
click at [63, 416] on div "Pen" at bounding box center [60, 414] width 11 height 6
drag, startPoint x: 21, startPoint y: 91, endPoint x: 156, endPoint y: 145, distance: 145.1
click at [22, 93] on div at bounding box center [19, 87] width 19 height 19
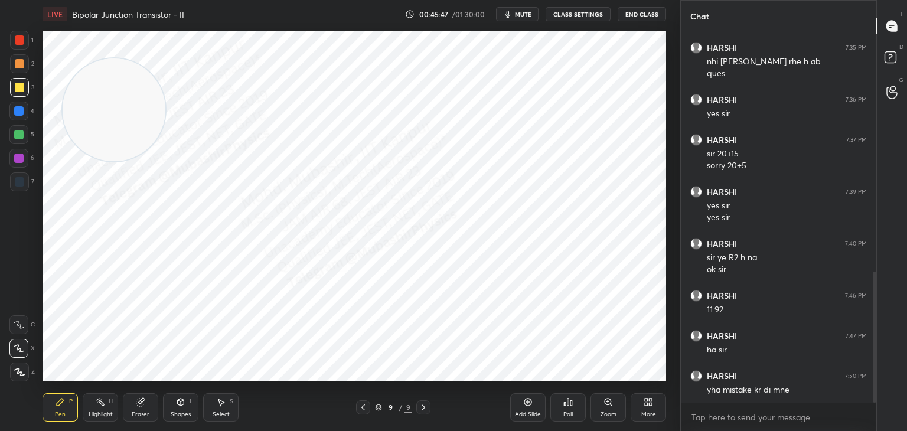
click at [645, 412] on div "More" at bounding box center [648, 414] width 15 height 6
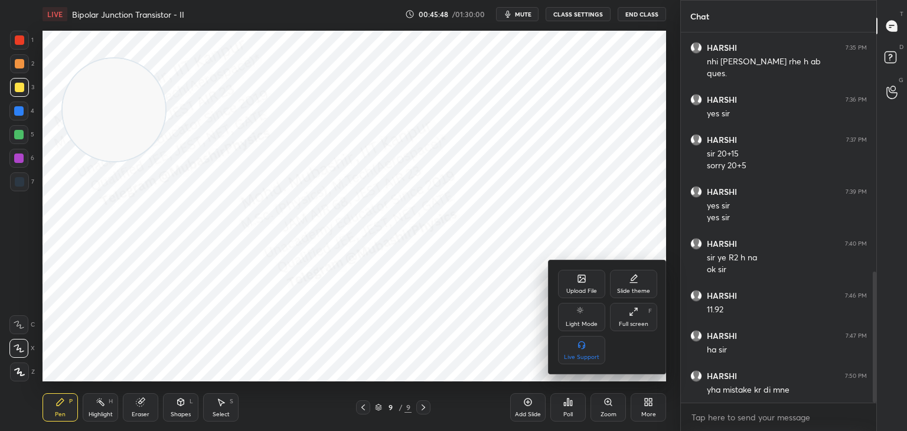
click at [588, 277] on div "Upload File" at bounding box center [581, 284] width 47 height 28
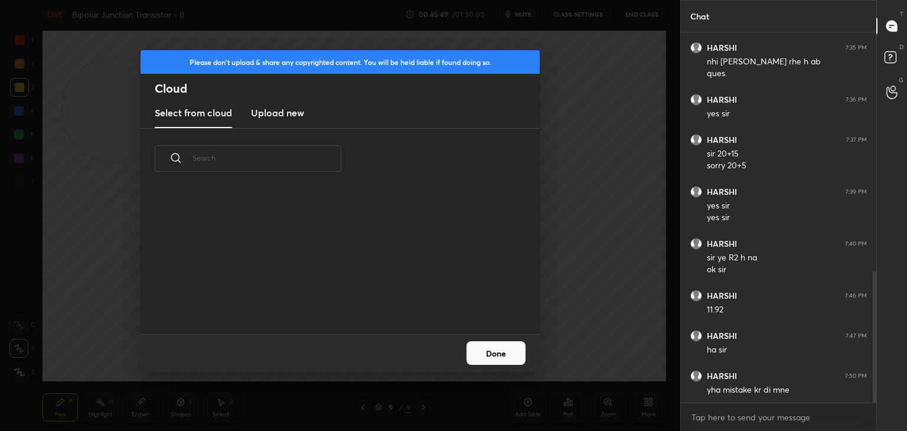
click at [279, 116] on h3 "Upload new" at bounding box center [277, 113] width 53 height 14
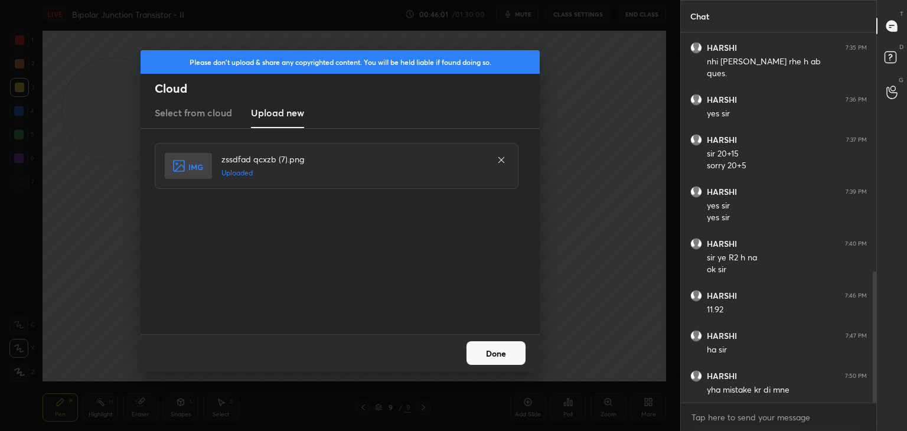
click at [495, 360] on button "Done" at bounding box center [495, 353] width 59 height 24
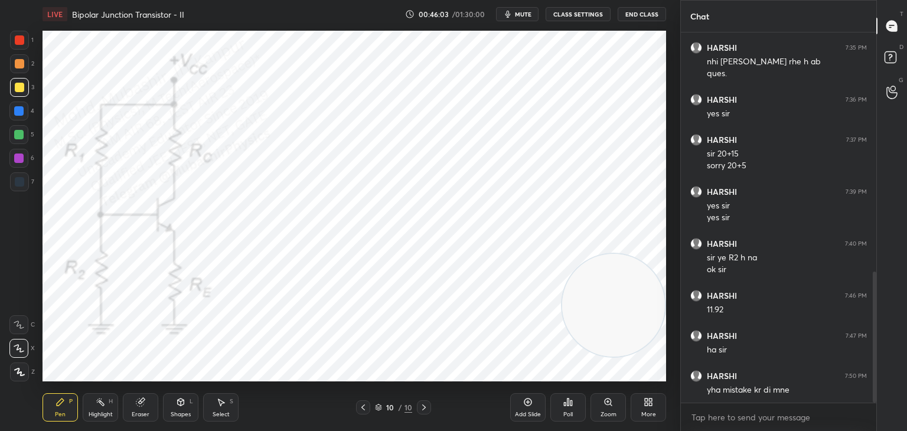
drag, startPoint x: 109, startPoint y: 115, endPoint x: 671, endPoint y: 304, distance: 592.9
click at [678, 312] on div "1 2 3 4 5 6 7 C X Z C X Z E E Erase all H H LIVE Bipolar Junction Transistor - …" at bounding box center [340, 215] width 680 height 431
click at [24, 43] on div at bounding box center [19, 39] width 9 height 9
click at [359, 413] on div at bounding box center [363, 407] width 14 height 14
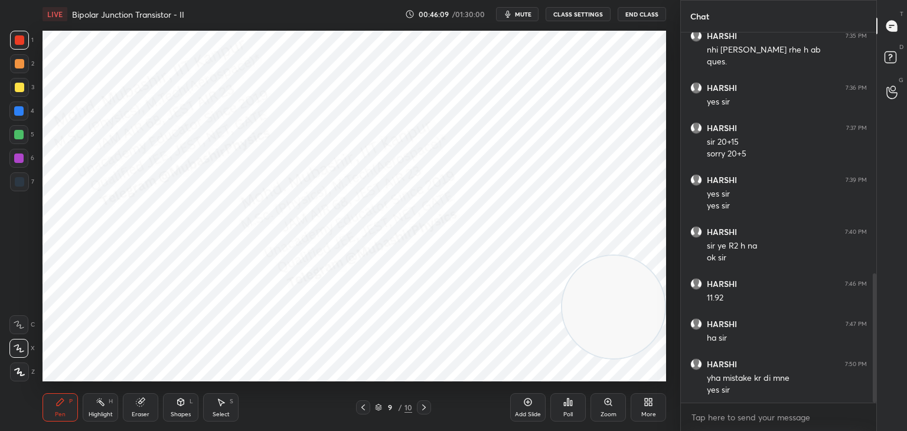
click at [423, 405] on icon at bounding box center [423, 407] width 9 height 9
drag, startPoint x: 15, startPoint y: 178, endPoint x: 34, endPoint y: 177, distance: 18.3
click at [17, 178] on div at bounding box center [19, 181] width 9 height 9
drag, startPoint x: 612, startPoint y: 308, endPoint x: 307, endPoint y: 141, distance: 347.9
click at [307, 155] on video at bounding box center [308, 155] width 103 height 103
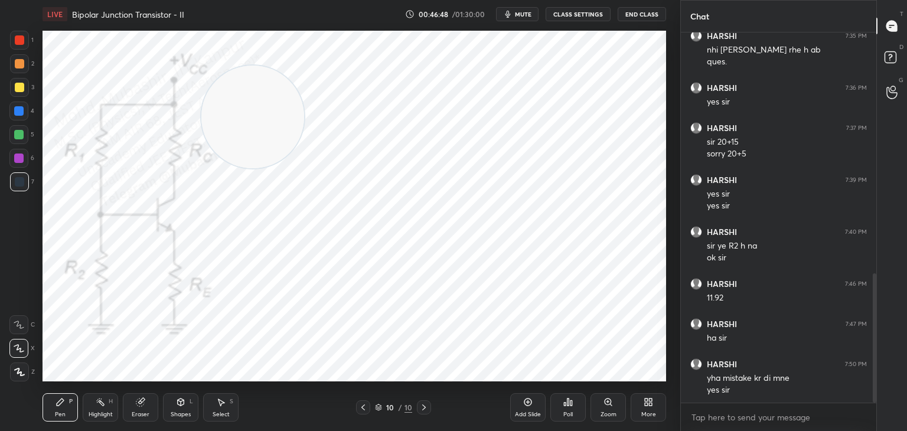
drag, startPoint x: 305, startPoint y: 150, endPoint x: 283, endPoint y: 157, distance: 22.4
click at [248, 113] on video at bounding box center [252, 117] width 103 height 103
click at [220, 410] on div "Select S" at bounding box center [220, 407] width 35 height 28
drag, startPoint x: 502, startPoint y: 215, endPoint x: 532, endPoint y: 247, distance: 43.4
click at [531, 247] on div "0 ° Undo Copy Duplicate Duplicate to new slide Delete" at bounding box center [354, 206] width 623 height 351
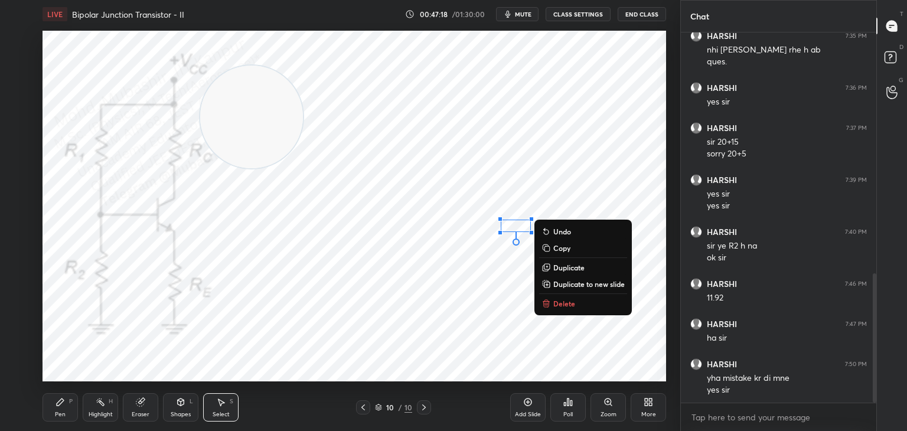
click at [563, 303] on p "Delete" at bounding box center [564, 303] width 22 height 9
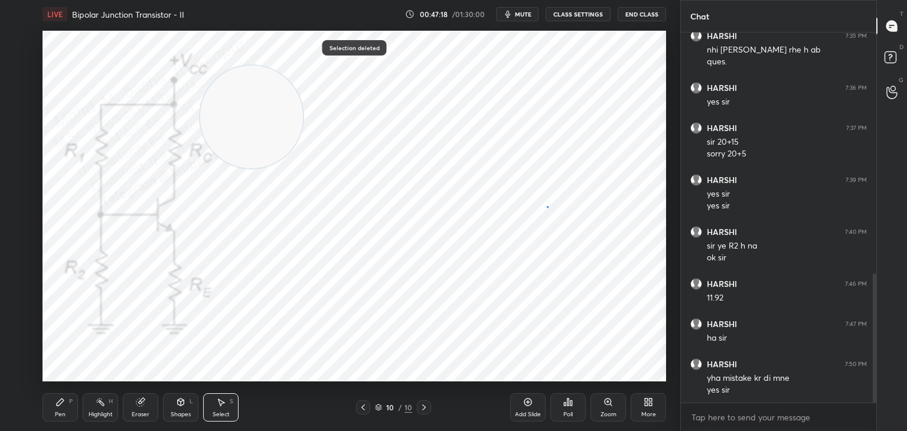
drag, startPoint x: 547, startPoint y: 206, endPoint x: 626, endPoint y: 237, distance: 84.9
click at [652, 247] on div "0 ° Undo Copy Duplicate Duplicate to new slide Delete" at bounding box center [354, 206] width 623 height 351
drag, startPoint x: 576, startPoint y: 223, endPoint x: 616, endPoint y: 223, distance: 40.1
click at [617, 223] on div "0 ° Undo Copy Duplicate Duplicate to new slide Delete" at bounding box center [354, 206] width 623 height 351
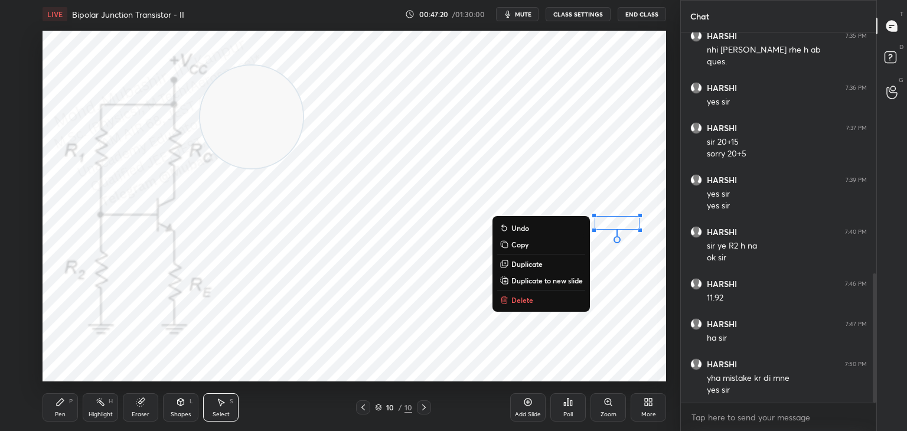
drag, startPoint x: 468, startPoint y: 219, endPoint x: 477, endPoint y: 235, distance: 18.5
click at [477, 230] on div "0 ° Undo Copy Duplicate Duplicate to new slide Delete" at bounding box center [354, 206] width 623 height 351
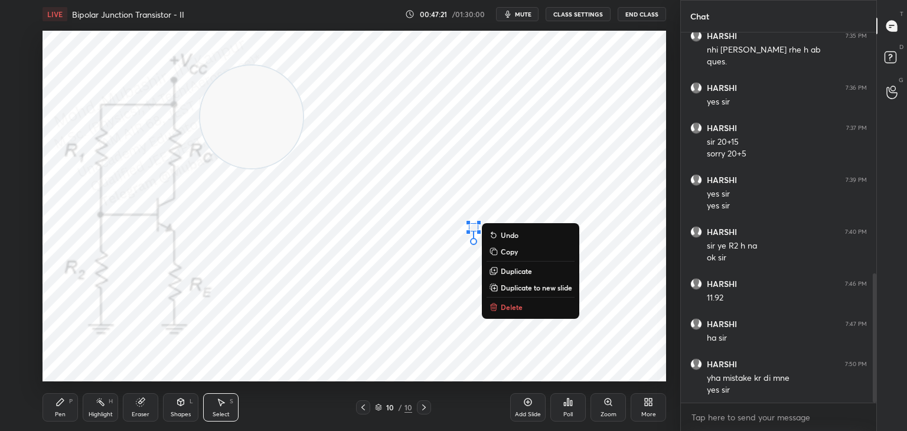
click at [496, 310] on icon at bounding box center [493, 306] width 9 height 9
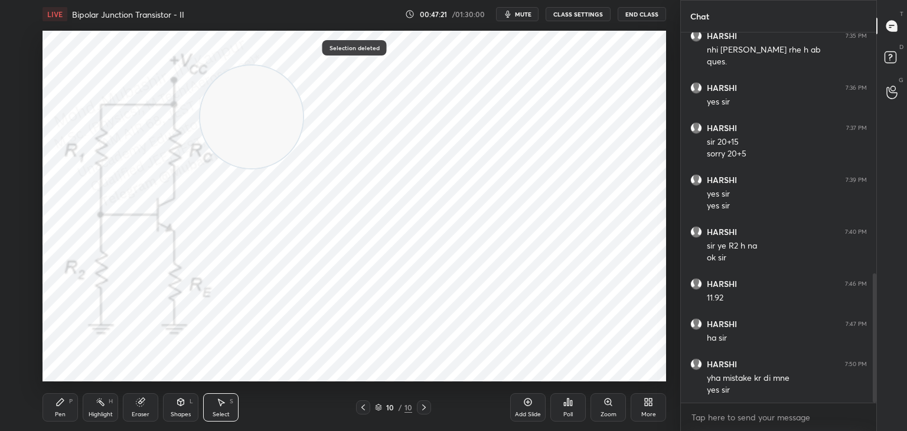
click at [68, 414] on div "Pen P" at bounding box center [60, 407] width 35 height 28
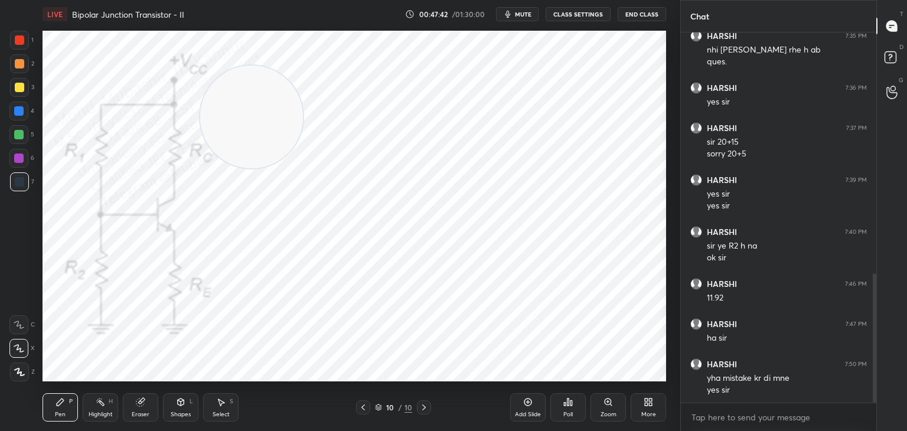
click at [226, 409] on div "Select S" at bounding box center [220, 407] width 35 height 28
drag, startPoint x: 468, startPoint y: 219, endPoint x: 482, endPoint y: 242, distance: 27.3
click at [477, 233] on div "0 ° Undo Copy Duplicate Duplicate to new slide Delete" at bounding box center [354, 206] width 623 height 351
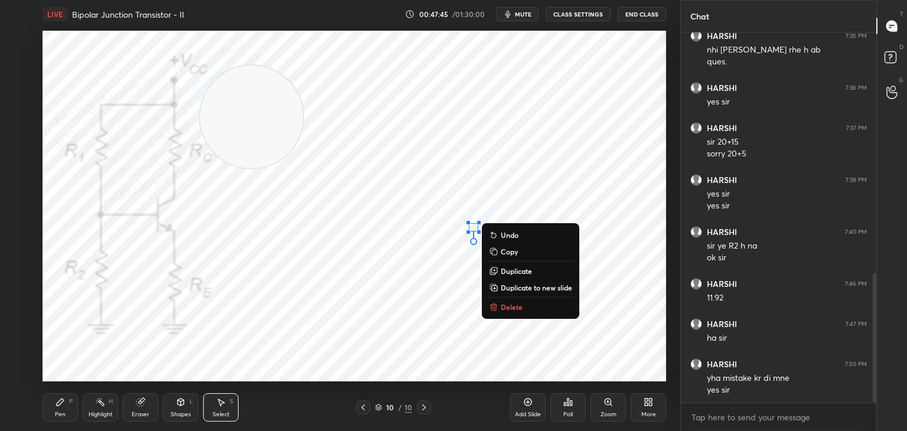
click at [501, 310] on p "Delete" at bounding box center [512, 306] width 22 height 9
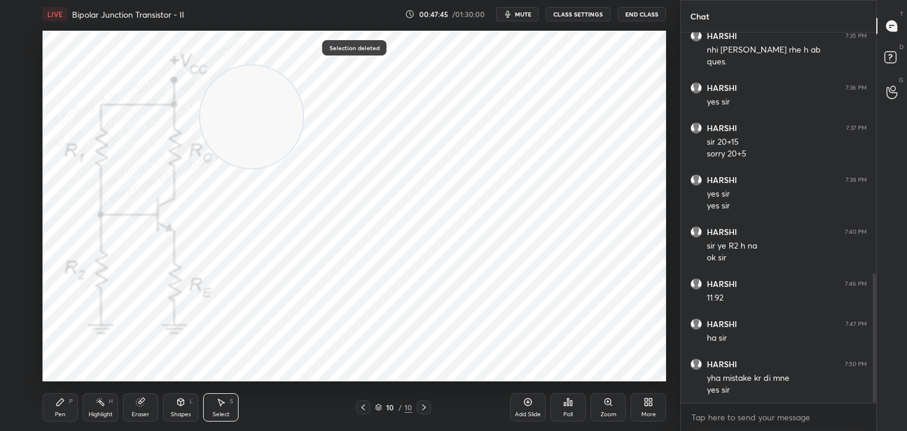
drag, startPoint x: 57, startPoint y: 403, endPoint x: 116, endPoint y: 389, distance: 60.6
click at [60, 403] on icon at bounding box center [59, 401] width 9 height 9
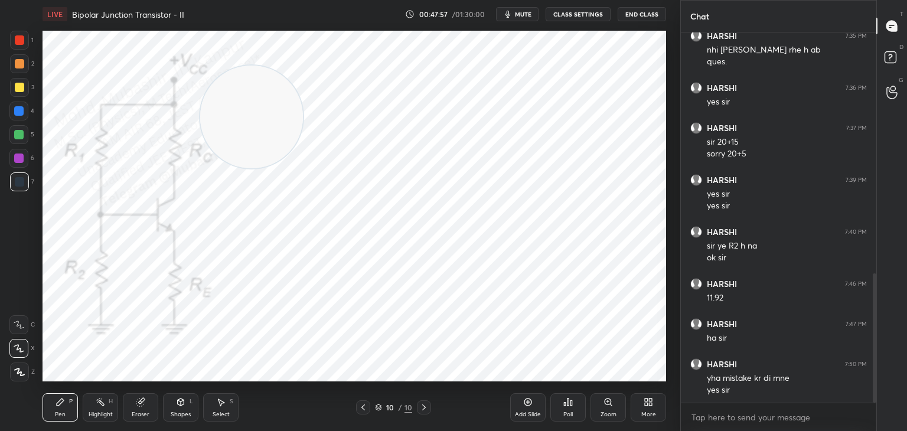
click at [522, 12] on span "mute" at bounding box center [523, 14] width 17 height 8
drag, startPoint x: 521, startPoint y: 15, endPoint x: 534, endPoint y: 19, distance: 13.6
click at [524, 15] on span "unmute" at bounding box center [521, 14] width 25 height 8
drag, startPoint x: 290, startPoint y: 224, endPoint x: 281, endPoint y: 204, distance: 21.9
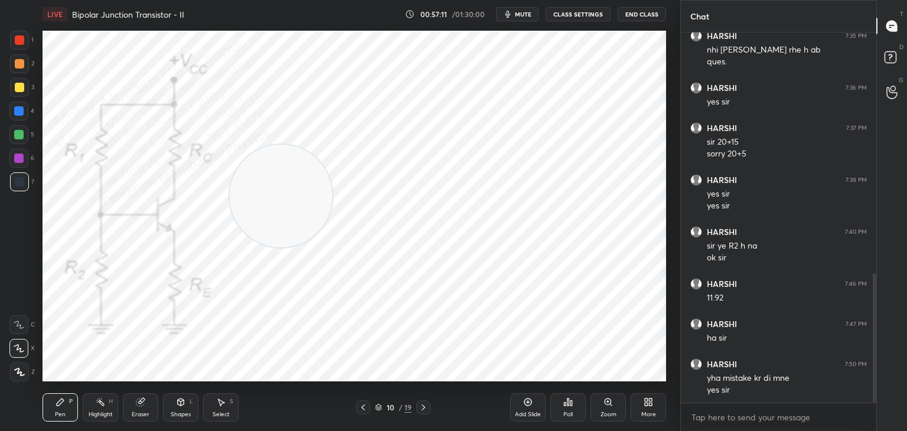
click at [283, 205] on video at bounding box center [281, 196] width 103 height 103
click at [90, 407] on div "Highlight H" at bounding box center [100, 407] width 35 height 28
click at [421, 407] on icon at bounding box center [423, 407] width 9 height 9
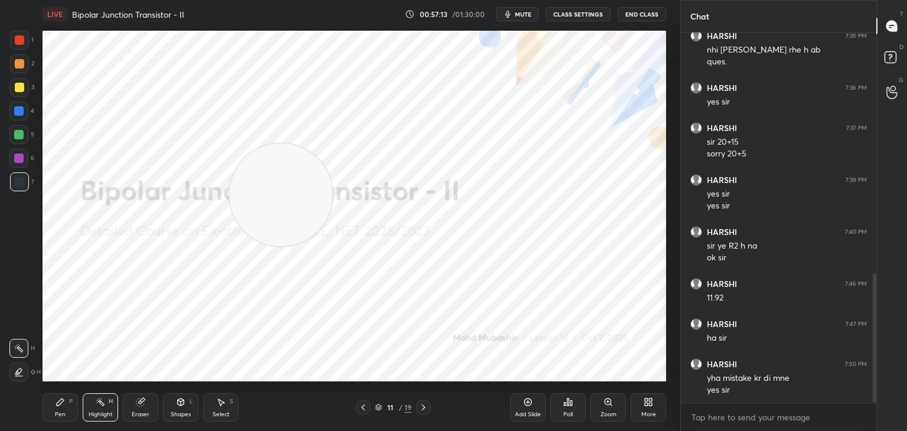
click at [358, 407] on icon at bounding box center [362, 407] width 9 height 9
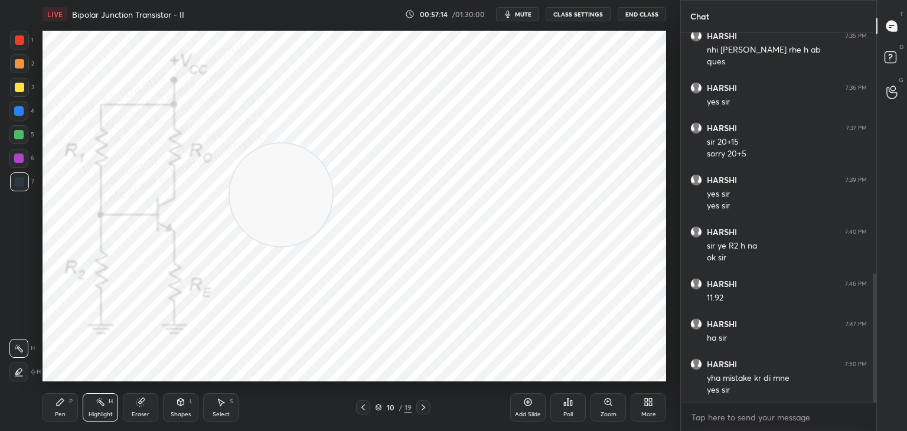
drag, startPoint x: 258, startPoint y: 202, endPoint x: 264, endPoint y: 169, distance: 33.0
click at [264, 169] on video at bounding box center [281, 194] width 103 height 103
click at [526, 10] on span "mute" at bounding box center [523, 14] width 17 height 8
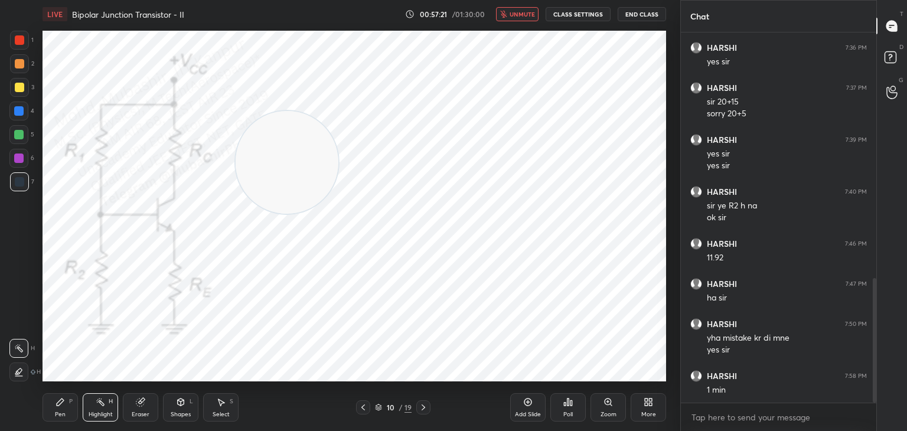
click at [517, 12] on span "unmute" at bounding box center [521, 14] width 25 height 8
click at [528, 15] on span "mute" at bounding box center [523, 14] width 17 height 8
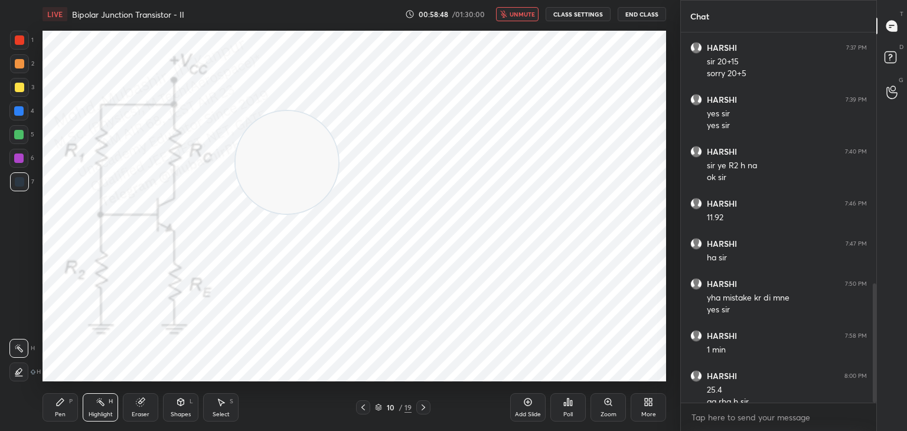
scroll to position [782, 0]
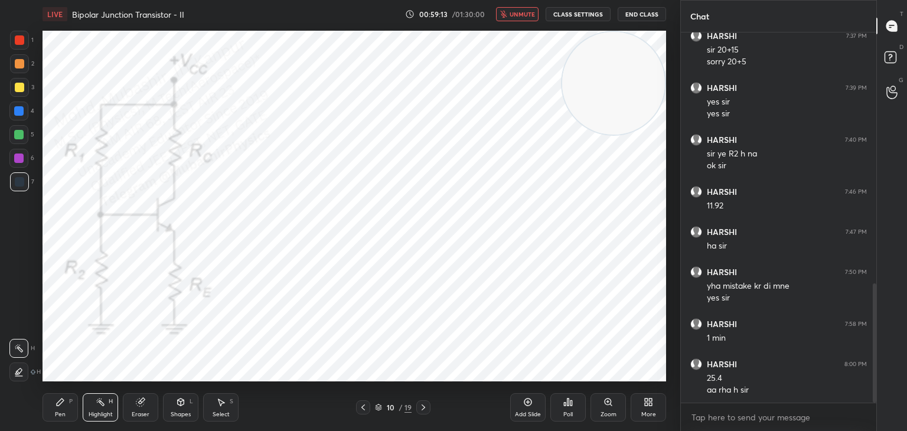
drag, startPoint x: 275, startPoint y: 151, endPoint x: 681, endPoint y: 31, distance: 423.3
click at [681, 31] on div "1 2 3 4 5 6 7 C X Z C X Z E E Erase all H H LIVE Bipolar Junction Transistor - …" at bounding box center [453, 215] width 907 height 431
click at [527, 11] on span "unmute" at bounding box center [521, 14] width 25 height 8
drag, startPoint x: 600, startPoint y: 86, endPoint x: 628, endPoint y: 81, distance: 27.6
click at [626, 70] on video at bounding box center [613, 83] width 103 height 103
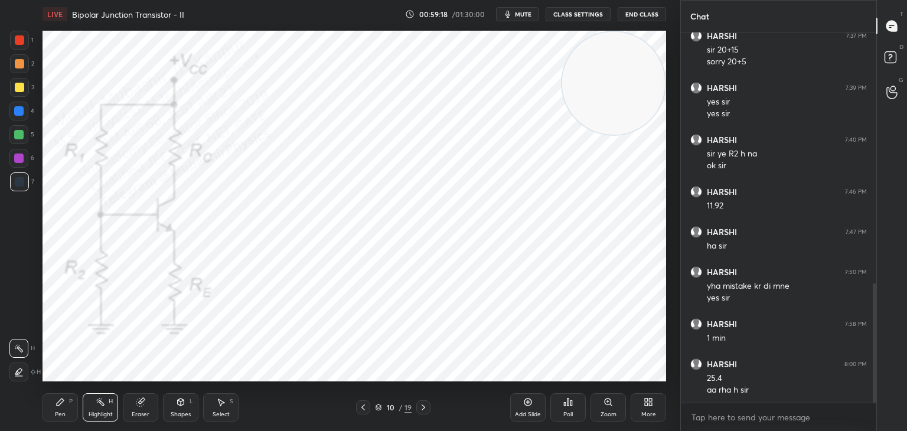
click at [650, 403] on icon at bounding box center [650, 404] width 3 height 3
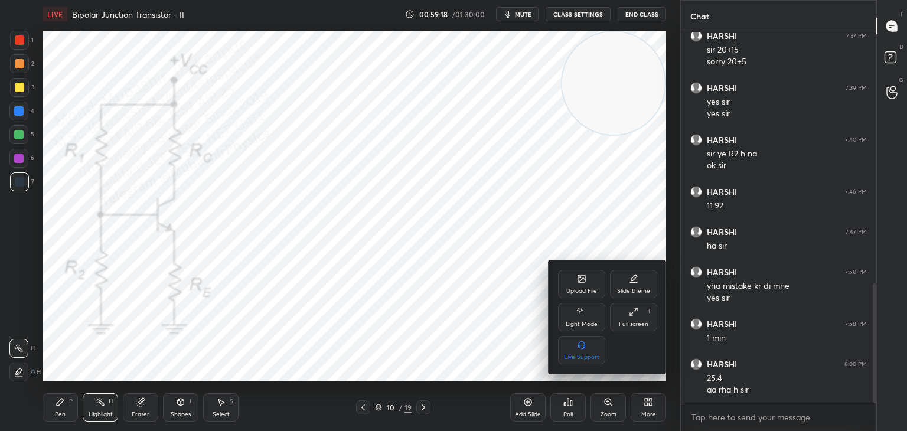
click at [581, 277] on icon at bounding box center [581, 278] width 7 height 7
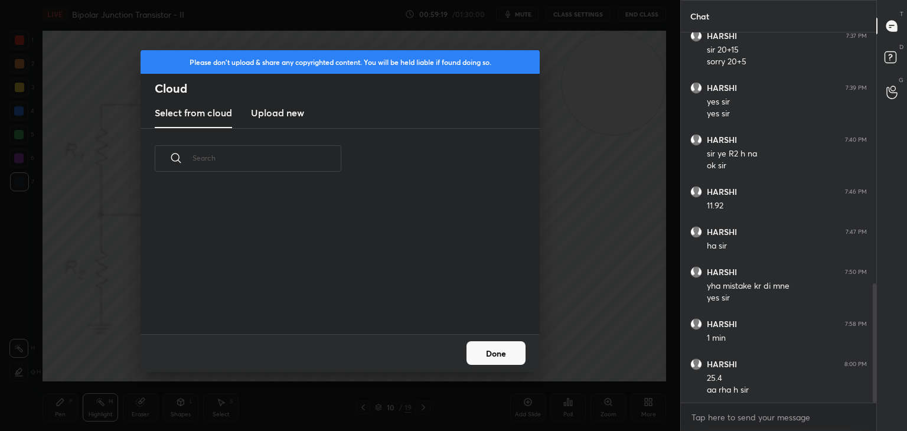
click at [263, 116] on h3 "Upload new" at bounding box center [277, 113] width 53 height 14
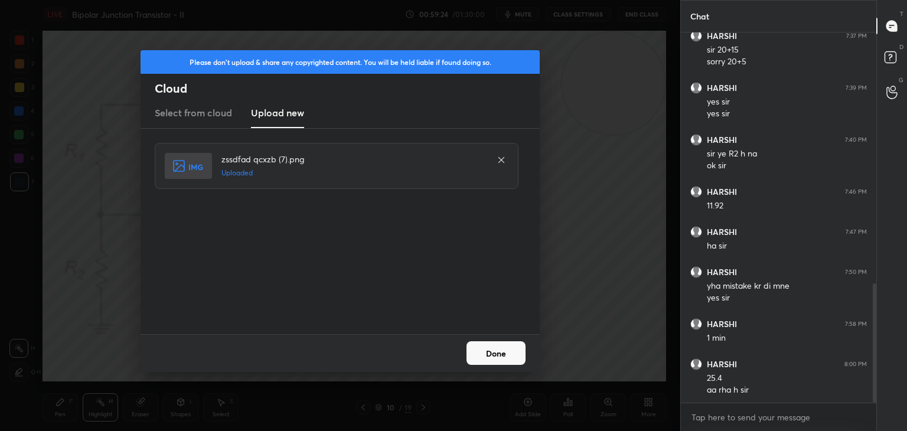
click at [501, 352] on button "Done" at bounding box center [495, 353] width 59 height 24
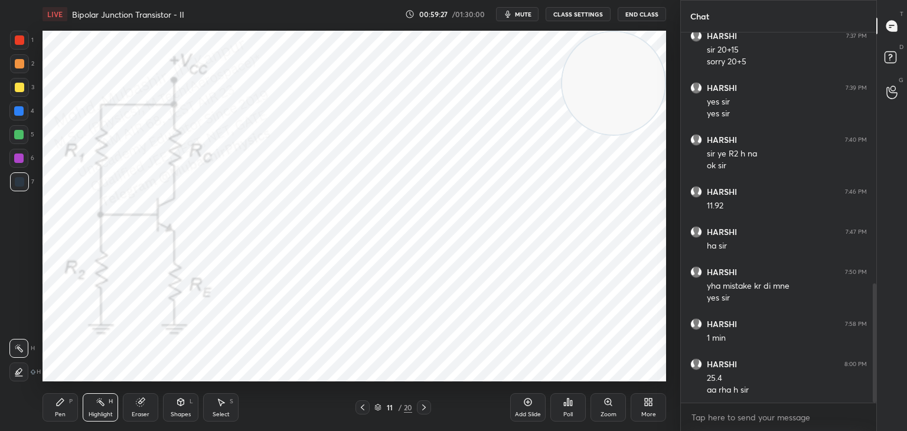
drag, startPoint x: 364, startPoint y: 408, endPoint x: 432, endPoint y: 409, distance: 67.9
click at [362, 409] on icon at bounding box center [362, 407] width 9 height 9
click at [425, 407] on icon at bounding box center [423, 407] width 9 height 9
click at [54, 400] on div "Pen P" at bounding box center [60, 407] width 35 height 28
drag, startPoint x: 19, startPoint y: 38, endPoint x: 32, endPoint y: 44, distance: 14.6
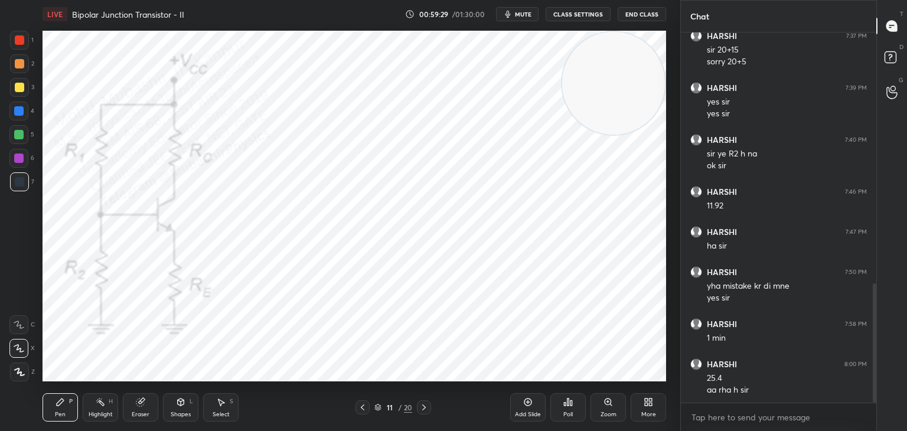
click at [22, 44] on div at bounding box center [19, 39] width 9 height 9
click at [17, 113] on div at bounding box center [18, 110] width 9 height 9
drag, startPoint x: 24, startPoint y: 143, endPoint x: 40, endPoint y: 152, distance: 17.7
click at [23, 143] on div at bounding box center [18, 134] width 19 height 19
drag, startPoint x: 17, startPoint y: 109, endPoint x: 41, endPoint y: 109, distance: 24.2
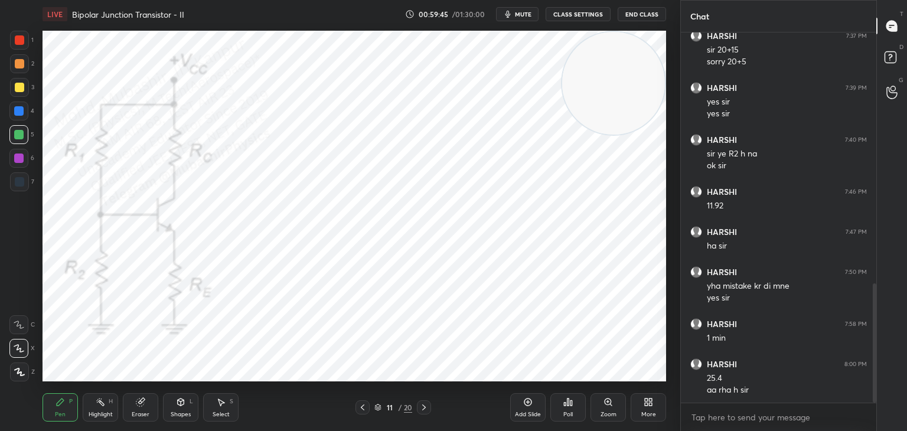
click at [22, 109] on div at bounding box center [18, 110] width 9 height 9
click at [15, 135] on div at bounding box center [18, 134] width 9 height 9
drag, startPoint x: 586, startPoint y: 90, endPoint x: 458, endPoint y: 135, distance: 135.7
click at [490, 154] on video at bounding box center [541, 109] width 103 height 103
drag, startPoint x: 463, startPoint y: 164, endPoint x: 179, endPoint y: 174, distance: 284.7
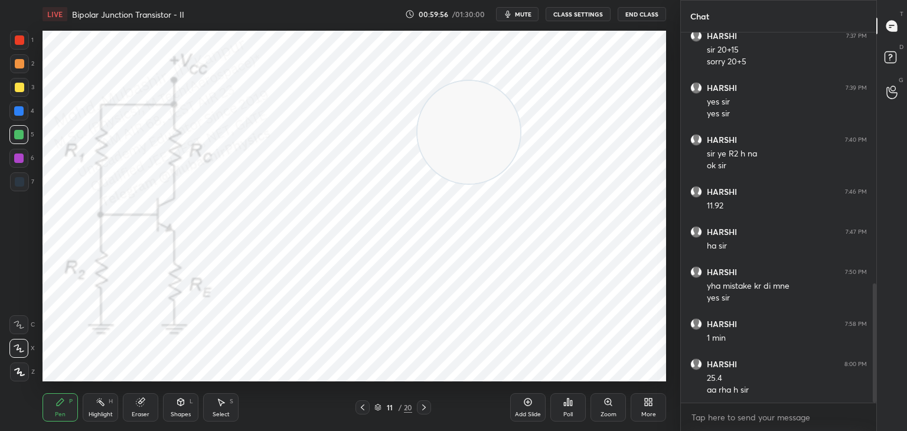
click at [417, 184] on video at bounding box center [468, 132] width 103 height 103
drag, startPoint x: 116, startPoint y: 230, endPoint x: 0, endPoint y: 299, distance: 135.1
click at [0, 325] on div "1 2 3 4 5 6 7 C X Z C X Z E E Erase all H H LIVE Bipolar Junction Transistor - …" at bounding box center [335, 215] width 671 height 431
drag, startPoint x: 19, startPoint y: 88, endPoint x: 31, endPoint y: 97, distance: 14.7
click at [19, 93] on div at bounding box center [19, 87] width 19 height 19
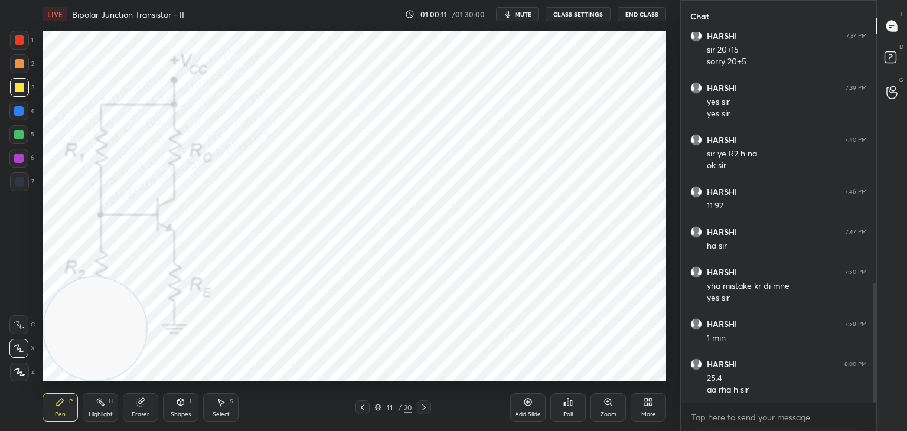
click at [19, 115] on div at bounding box center [18, 110] width 9 height 9
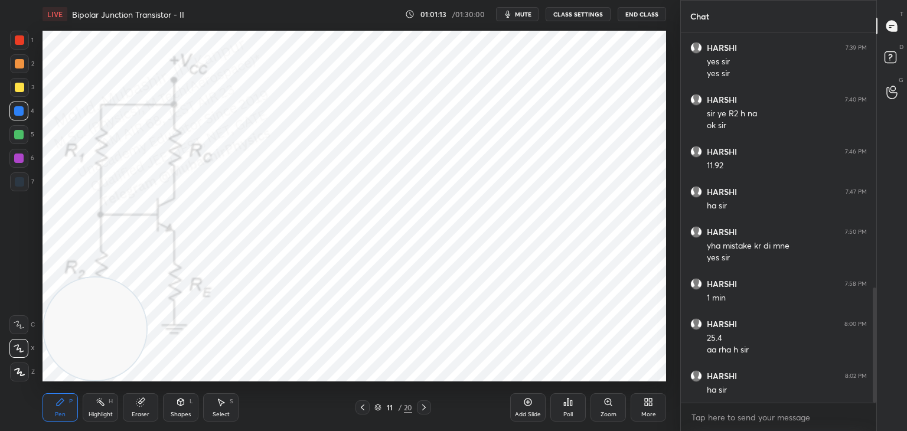
click at [472, 145] on div "Setting up your live class Poll for secs No correct answer Start poll" at bounding box center [354, 205] width 633 height 355
drag, startPoint x: 142, startPoint y: 295, endPoint x: 571, endPoint y: 121, distance: 463.0
click at [572, 117] on video at bounding box center [520, 164] width 103 height 103
click at [19, 161] on div at bounding box center [18, 157] width 9 height 9
click at [97, 412] on div "Highlight" at bounding box center [101, 414] width 24 height 6
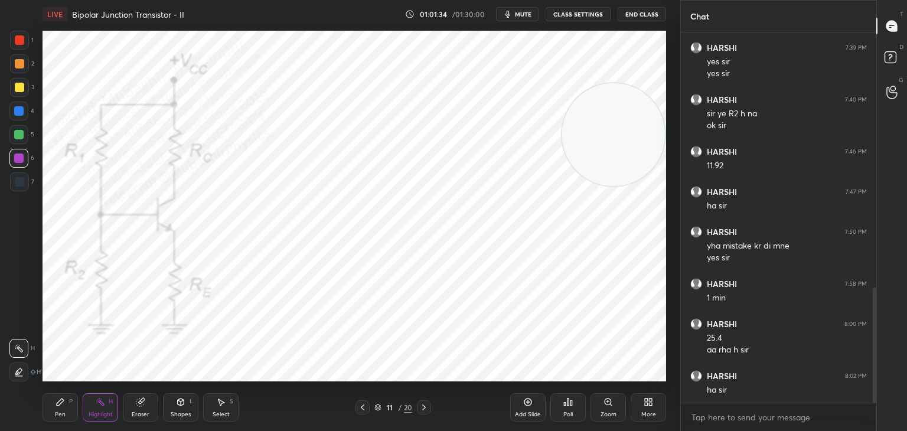
drag, startPoint x: 58, startPoint y: 409, endPoint x: 24, endPoint y: 171, distance: 240.9
click at [54, 406] on div "Pen P" at bounding box center [60, 407] width 35 height 28
click at [12, 63] on div "1 2 3 4 5 6 7 C X Z C X Z E E Erase all H H" at bounding box center [19, 206] width 38 height 351
click at [24, 63] on div at bounding box center [19, 63] width 9 height 9
drag, startPoint x: 25, startPoint y: 184, endPoint x: 33, endPoint y: 178, distance: 10.2
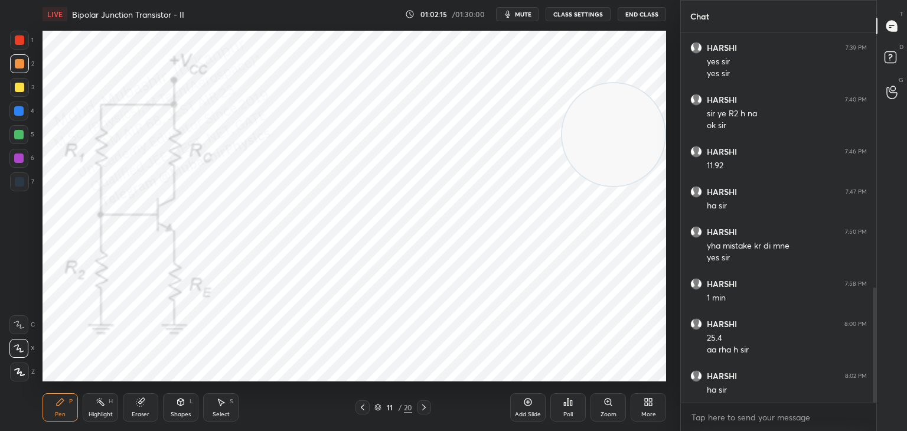
click at [24, 181] on div at bounding box center [19, 181] width 19 height 19
click at [103, 408] on div "Highlight H" at bounding box center [100, 407] width 35 height 28
drag, startPoint x: 520, startPoint y: 11, endPoint x: 529, endPoint y: 17, distance: 11.0
click at [522, 12] on span "mute" at bounding box center [523, 14] width 17 height 8
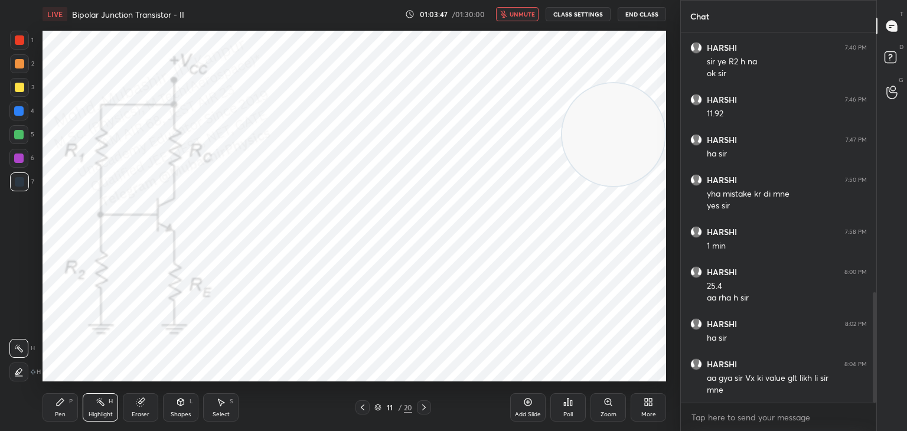
click at [518, 15] on span "unmute" at bounding box center [521, 14] width 25 height 8
drag, startPoint x: 560, startPoint y: 139, endPoint x: 217, endPoint y: 128, distance: 342.6
click at [217, 128] on video at bounding box center [225, 108] width 103 height 103
click at [648, 404] on icon at bounding box center [647, 401] width 9 height 9
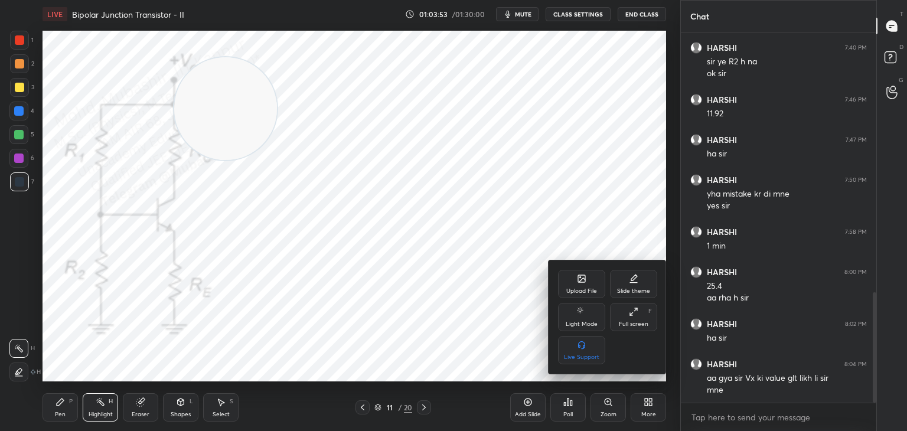
click at [579, 280] on icon at bounding box center [581, 278] width 7 height 7
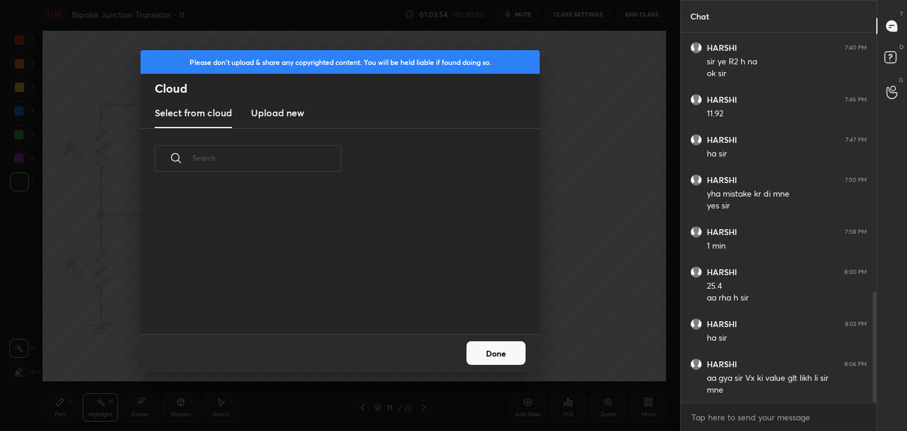
scroll to position [145, 379]
click at [501, 351] on button "Done" at bounding box center [495, 353] width 59 height 24
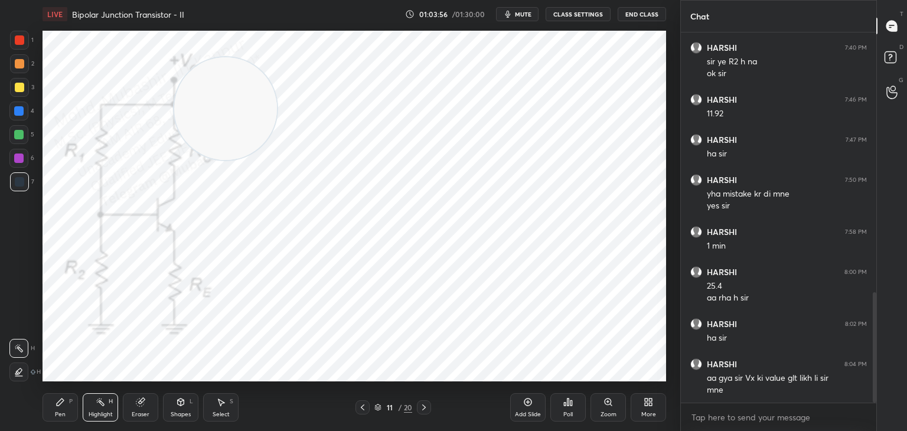
click at [427, 409] on icon at bounding box center [423, 407] width 9 height 9
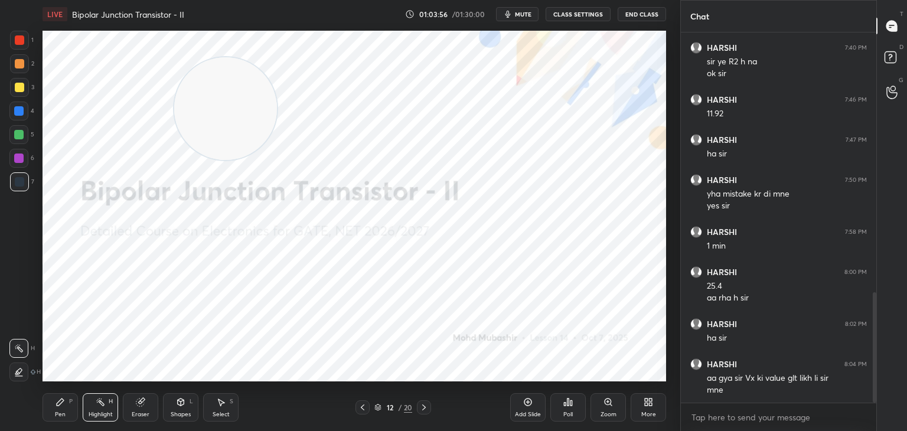
click at [360, 406] on icon at bounding box center [362, 407] width 9 height 9
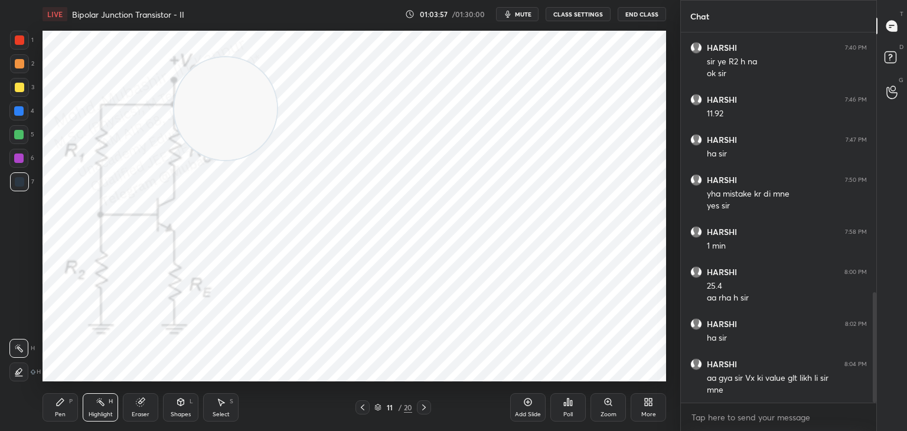
click at [642, 407] on div "More" at bounding box center [647, 407] width 35 height 28
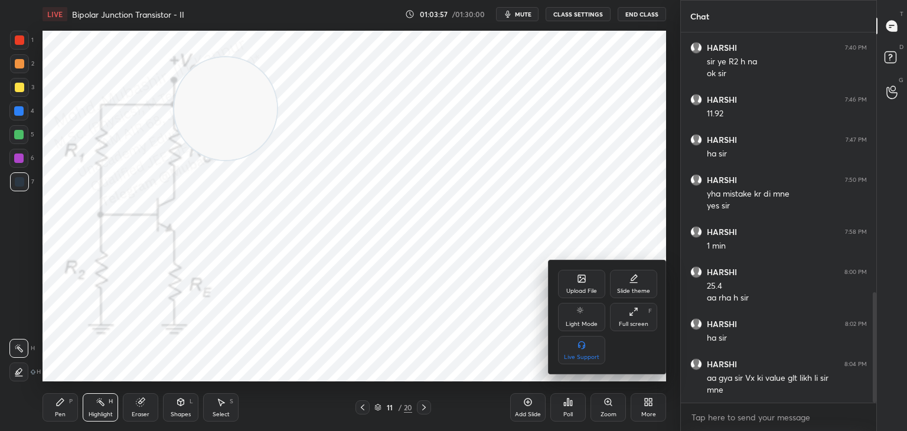
click at [581, 283] on icon at bounding box center [581, 278] width 9 height 9
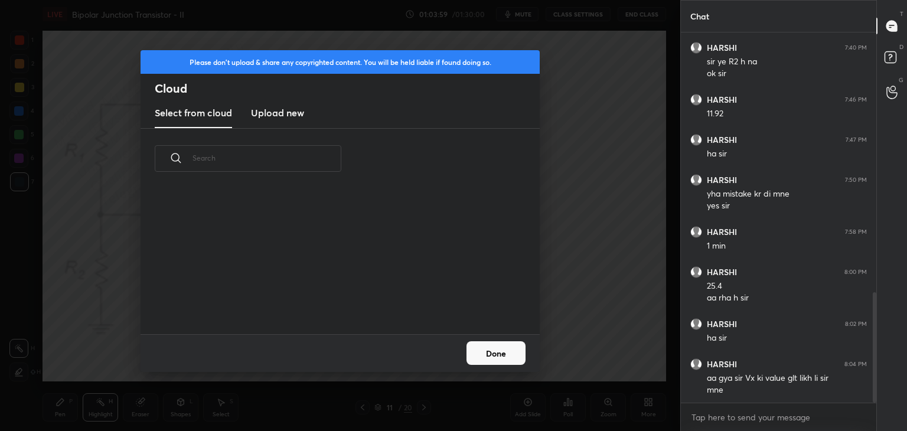
click at [274, 109] on h3 "Upload new" at bounding box center [277, 113] width 53 height 14
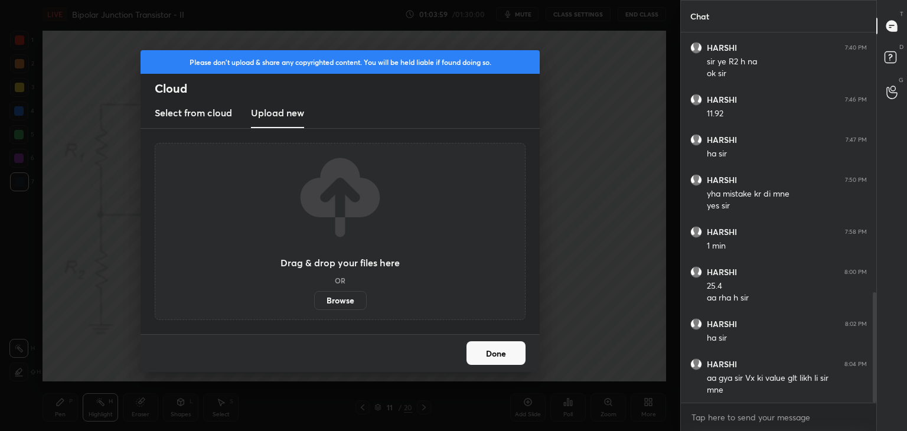
click at [340, 298] on label "Browse" at bounding box center [340, 300] width 53 height 19
click at [314, 298] on input "Browse" at bounding box center [314, 300] width 0 height 19
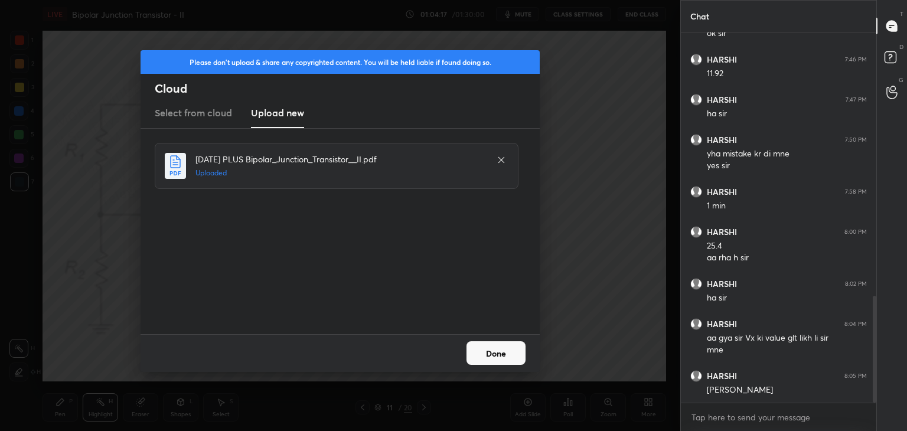
click at [496, 355] on button "Done" at bounding box center [495, 353] width 59 height 24
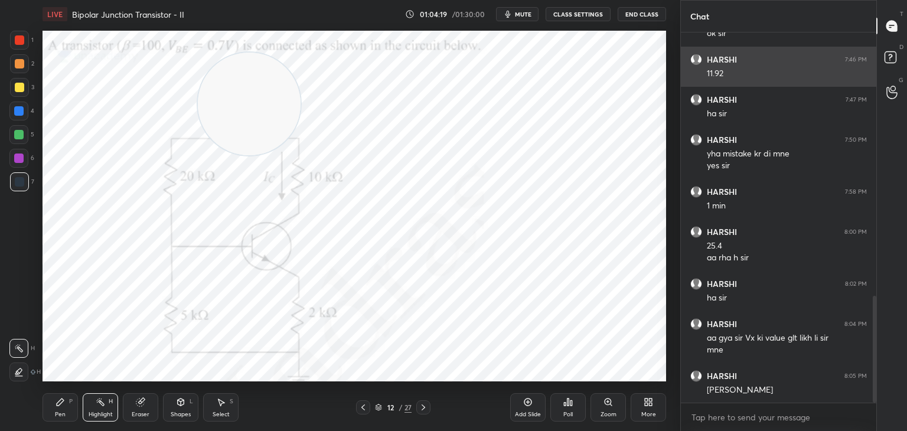
drag, startPoint x: 225, startPoint y: 110, endPoint x: 695, endPoint y: 77, distance: 471.1
click at [692, 79] on div "1 2 3 4 5 6 7 C X Z C X Z E E Erase all H H LIVE Bipolar Junction Transistor - …" at bounding box center [453, 215] width 907 height 431
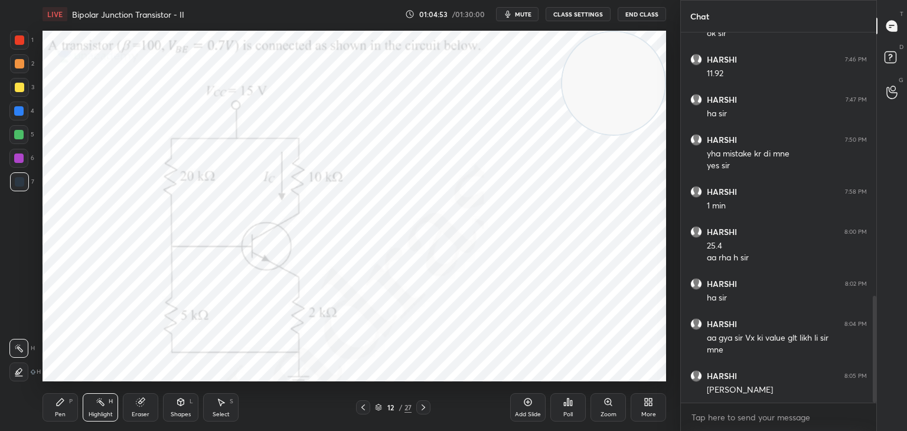
click at [423, 407] on icon at bounding box center [424, 407] width 4 height 6
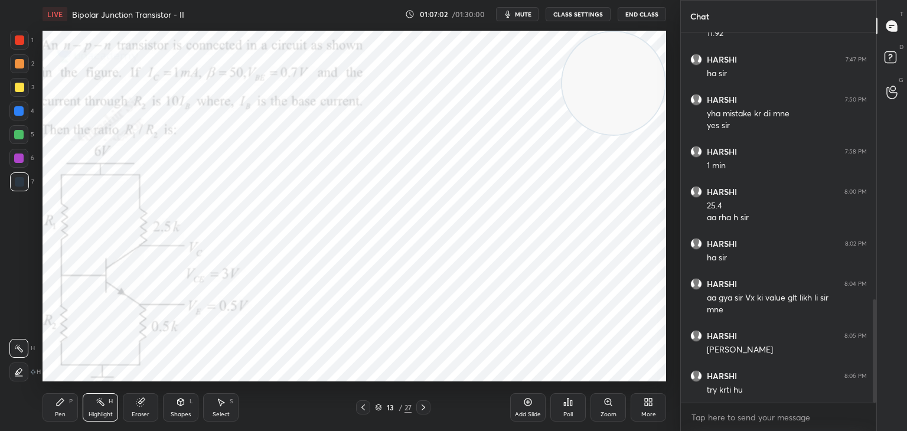
click at [525, 15] on span "mute" at bounding box center [523, 14] width 17 height 8
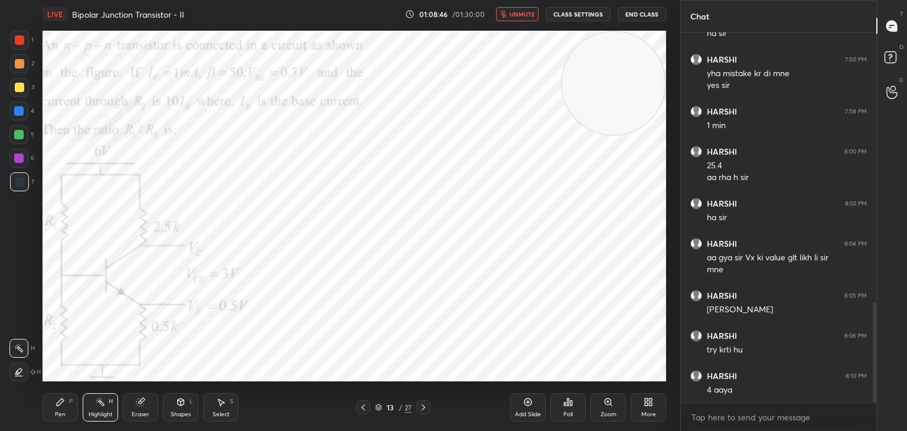
click at [534, 11] on span "unmute" at bounding box center [521, 14] width 25 height 8
drag, startPoint x: 603, startPoint y: 93, endPoint x: 601, endPoint y: 296, distance: 203.7
click at [601, 269] on video at bounding box center [613, 217] width 103 height 103
click at [63, 401] on icon at bounding box center [59, 401] width 9 height 9
drag, startPoint x: 22, startPoint y: 112, endPoint x: 35, endPoint y: 117, distance: 14.0
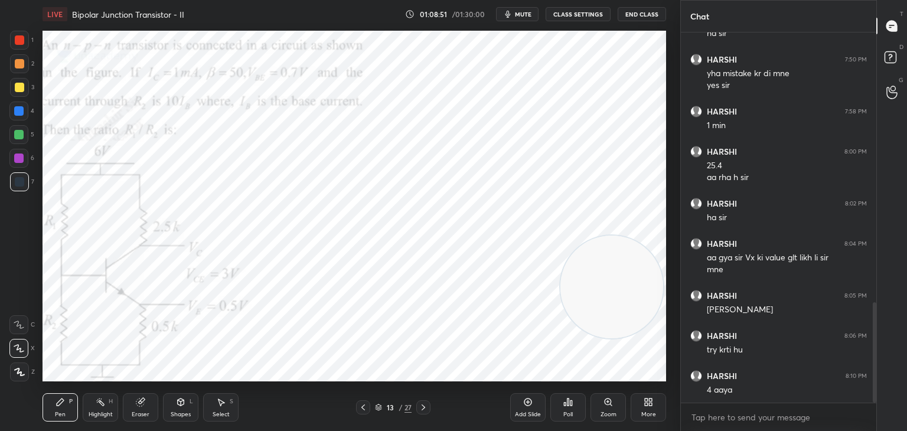
click at [21, 112] on div at bounding box center [18, 110] width 9 height 9
drag, startPoint x: 20, startPoint y: 135, endPoint x: 40, endPoint y: 145, distance: 22.2
click at [22, 135] on div at bounding box center [18, 134] width 9 height 9
drag, startPoint x: 615, startPoint y: 284, endPoint x: 106, endPoint y: 390, distance: 519.9
click at [106, 390] on div "LIVE [GEOGRAPHIC_DATA] Transistor - II 01:09:19 / 01:30:00 mute CLASS SETTINGS …" at bounding box center [354, 215] width 633 height 431
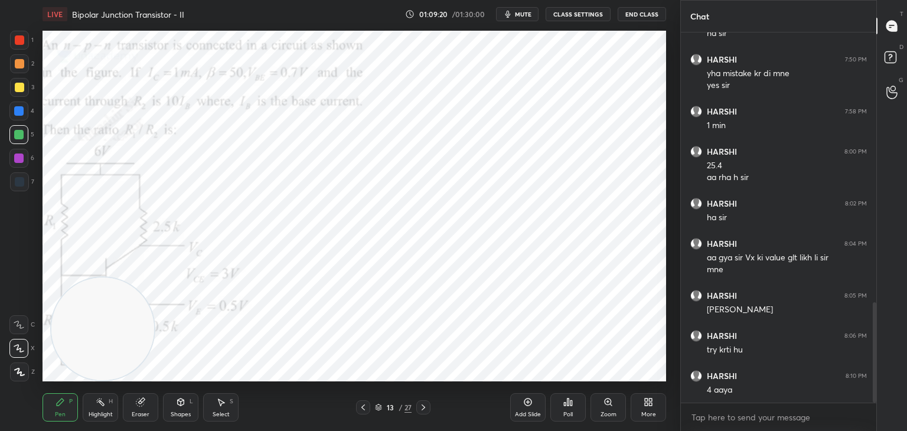
drag, startPoint x: 239, startPoint y: 402, endPoint x: 239, endPoint y: 391, distance: 10.6
click at [235, 401] on div "Pen P Highlight H Eraser Shapes L Select S" at bounding box center [160, 407] width 234 height 28
click at [224, 406] on div "Select S" at bounding box center [220, 407] width 35 height 28
drag, startPoint x: 435, startPoint y: 34, endPoint x: 587, endPoint y: 98, distance: 164.6
click at [587, 98] on div "0 ° Undo Copy Duplicate Duplicate to new slide Delete" at bounding box center [354, 206] width 623 height 351
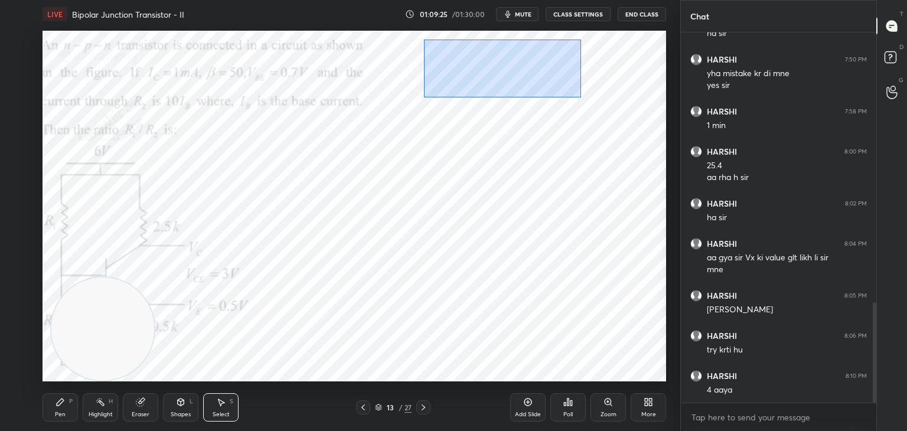
drag, startPoint x: 424, startPoint y: 40, endPoint x: 551, endPoint y: 86, distance: 135.6
click at [579, 96] on div "0 ° Undo Copy Duplicate Duplicate to new slide Delete" at bounding box center [354, 206] width 623 height 351
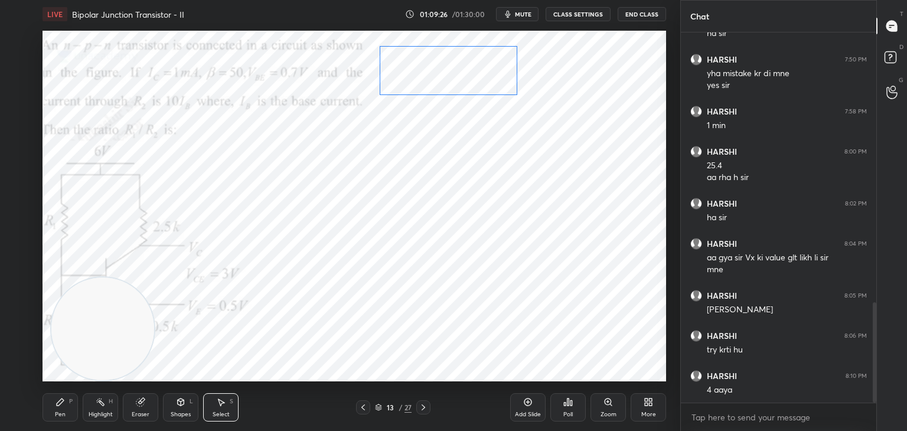
drag, startPoint x: 495, startPoint y: 73, endPoint x: 445, endPoint y: 93, distance: 53.5
click at [470, 76] on div "0 ° Undo Copy Duplicate Duplicate to new slide Delete" at bounding box center [354, 206] width 623 height 351
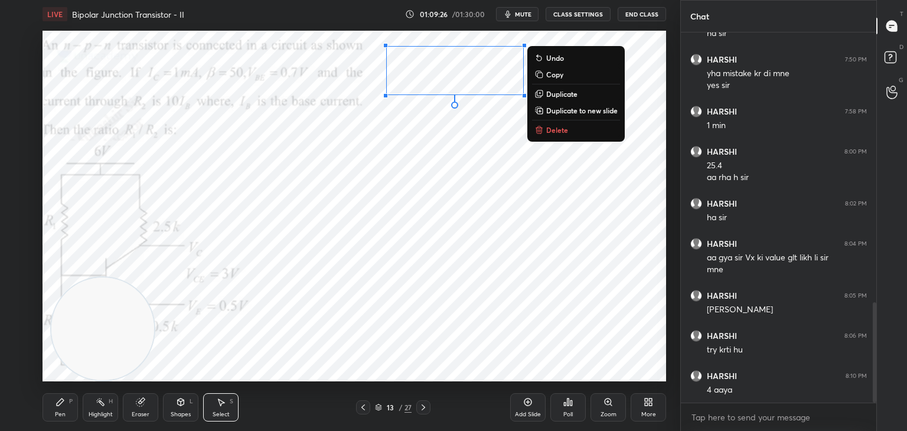
drag, startPoint x: 371, startPoint y: 187, endPoint x: 397, endPoint y: 186, distance: 26.0
click at [374, 188] on div "0 ° Undo Copy Duplicate Duplicate to new slide Delete" at bounding box center [354, 206] width 623 height 351
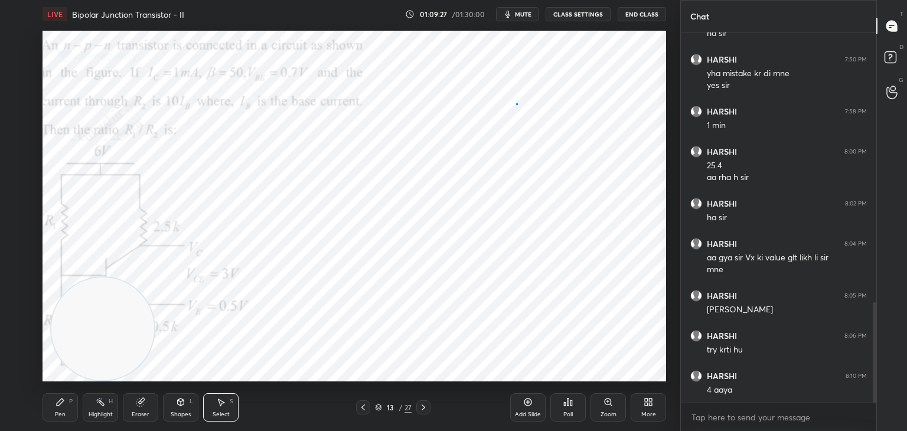
drag, startPoint x: 516, startPoint y: 103, endPoint x: 639, endPoint y: 191, distance: 150.7
click at [645, 194] on div "0 ° Undo Copy Duplicate Duplicate to new slide Delete" at bounding box center [354, 206] width 623 height 351
drag, startPoint x: 600, startPoint y: 117, endPoint x: 621, endPoint y: 81, distance: 42.3
click at [621, 81] on div "0 ° Undo Copy Duplicate Duplicate to new slide Delete" at bounding box center [354, 206] width 623 height 351
drag, startPoint x: 409, startPoint y: 166, endPoint x: 425, endPoint y: 119, distance: 50.0
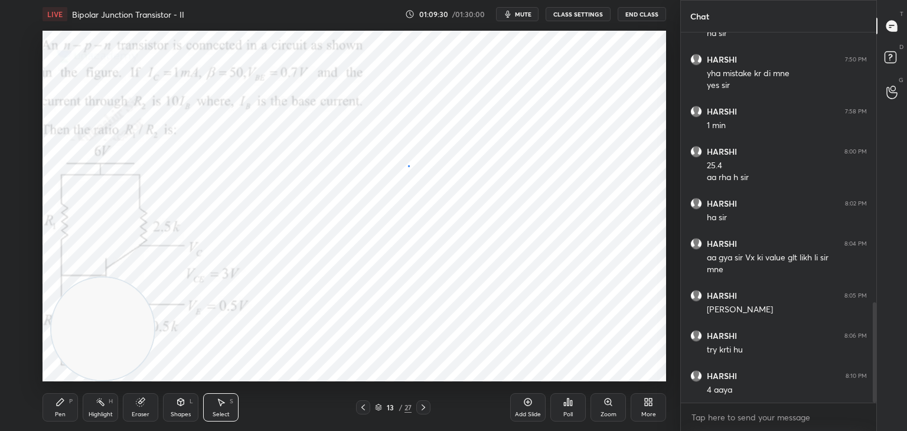
click at [409, 166] on div "0 ° Undo Copy Duplicate Duplicate to new slide Delete" at bounding box center [354, 206] width 623 height 351
click at [520, 155] on div "0 ° Undo Copy Duplicate Duplicate to new slide Delete" at bounding box center [354, 206] width 623 height 351
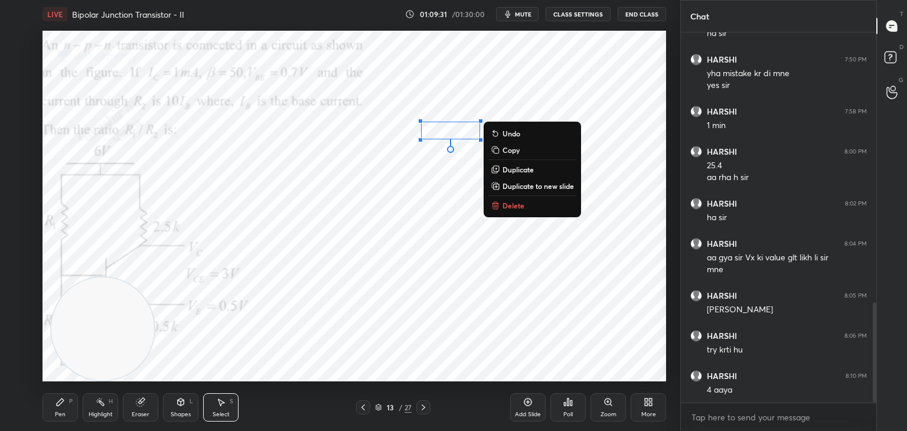
click at [513, 206] on p "Delete" at bounding box center [513, 205] width 22 height 9
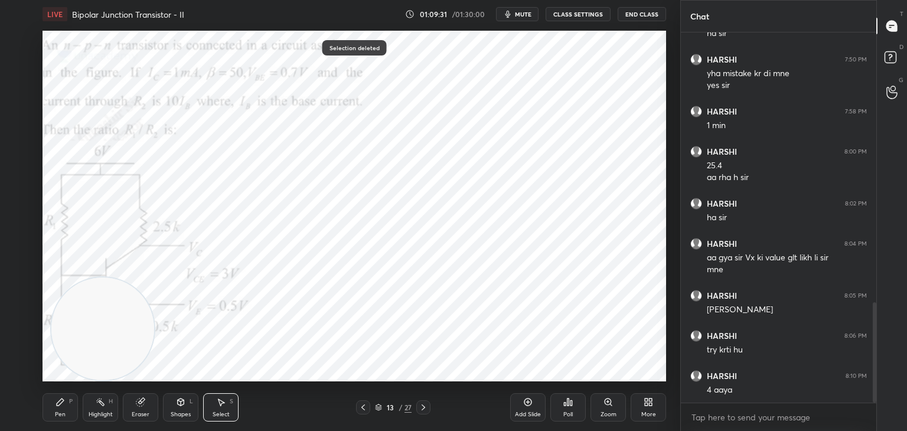
click at [57, 416] on div "Pen" at bounding box center [60, 414] width 11 height 6
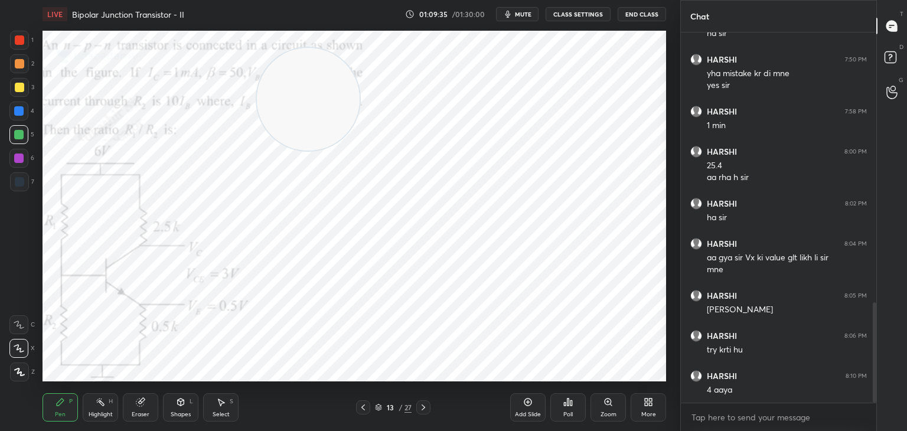
drag, startPoint x: 97, startPoint y: 339, endPoint x: 302, endPoint y: 109, distance: 308.1
click at [302, 109] on video at bounding box center [308, 99] width 103 height 103
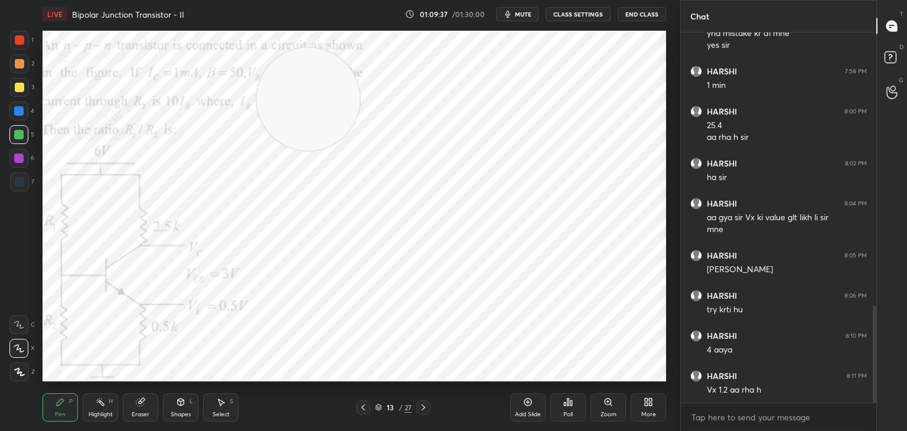
click at [17, 159] on div at bounding box center [18, 157] width 9 height 9
drag, startPoint x: 14, startPoint y: 92, endPoint x: 34, endPoint y: 123, distance: 37.4
click at [21, 103] on div "1 2 3 4 5 6 7" at bounding box center [21, 113] width 25 height 165
drag, startPoint x: 19, startPoint y: 97, endPoint x: 41, endPoint y: 121, distance: 32.2
click at [18, 97] on div "3" at bounding box center [22, 90] width 24 height 24
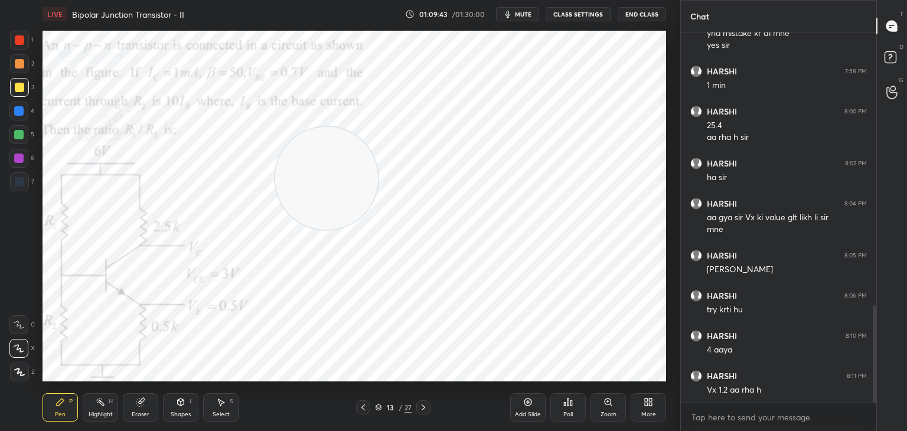
drag, startPoint x: 302, startPoint y: 176, endPoint x: 283, endPoint y: 197, distance: 28.0
click at [302, 177] on video at bounding box center [326, 178] width 103 height 103
drag, startPoint x: 18, startPoint y: 69, endPoint x: 29, endPoint y: 79, distance: 15.1
click at [22, 72] on div at bounding box center [19, 63] width 19 height 19
drag, startPoint x: 171, startPoint y: 71, endPoint x: 239, endPoint y: 100, distance: 73.8
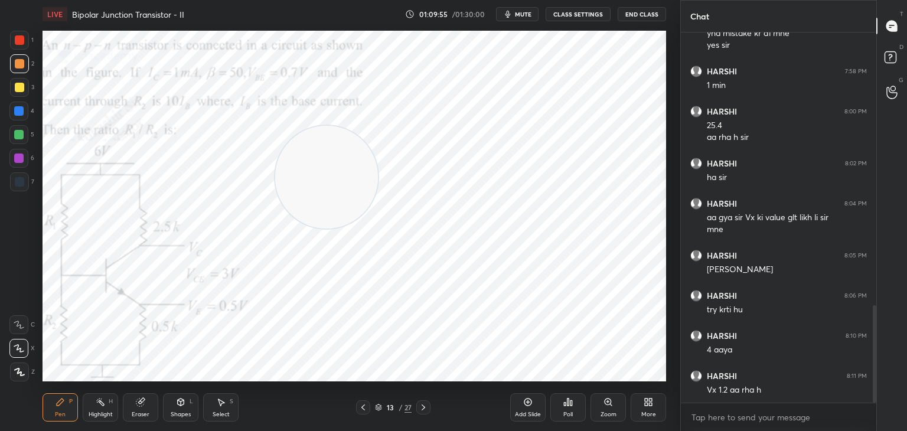
click at [275, 126] on video at bounding box center [326, 177] width 103 height 103
drag, startPoint x: 15, startPoint y: 112, endPoint x: 156, endPoint y: 129, distance: 142.7
click at [16, 112] on div at bounding box center [18, 110] width 9 height 9
click at [22, 162] on div at bounding box center [18, 157] width 9 height 9
drag, startPoint x: 15, startPoint y: 109, endPoint x: 24, endPoint y: 96, distance: 15.4
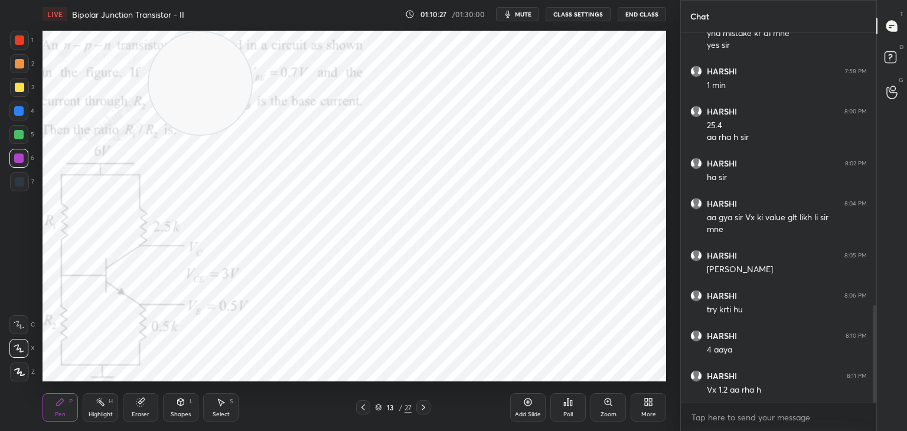
click at [17, 112] on div at bounding box center [18, 110] width 9 height 9
click at [17, 49] on div at bounding box center [19, 40] width 19 height 19
click at [15, 70] on div at bounding box center [19, 63] width 19 height 19
drag, startPoint x: 206, startPoint y: 83, endPoint x: 503, endPoint y: 213, distance: 324.1
click at [527, 219] on video at bounding box center [537, 240] width 103 height 103
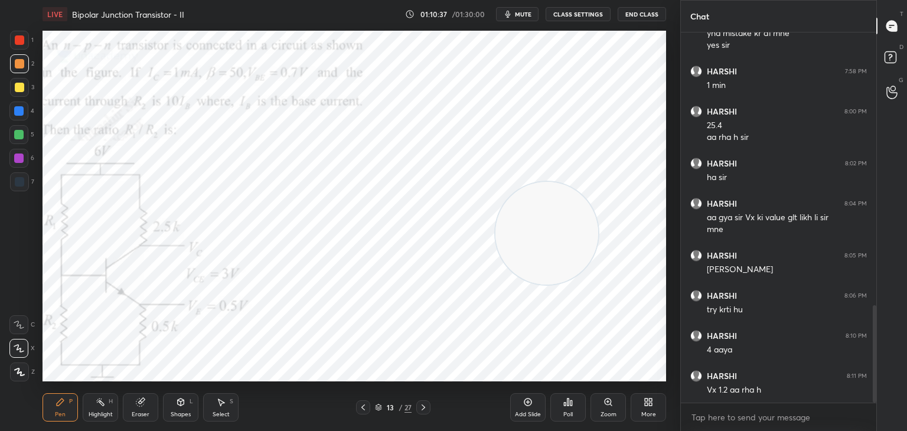
drag, startPoint x: 19, startPoint y: 95, endPoint x: 31, endPoint y: 97, distance: 11.5
click at [18, 95] on div at bounding box center [19, 87] width 19 height 19
drag, startPoint x: 107, startPoint y: 397, endPoint x: 111, endPoint y: 389, distance: 9.2
click at [109, 400] on div "Highlight H" at bounding box center [100, 407] width 35 height 28
drag, startPoint x: 570, startPoint y: 218, endPoint x: 629, endPoint y: 161, distance: 81.8
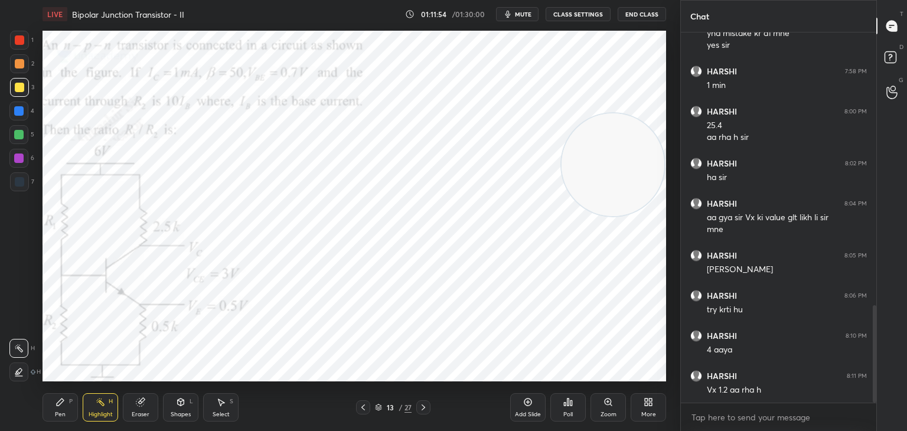
click at [629, 161] on video at bounding box center [612, 164] width 103 height 103
click at [628, 162] on video at bounding box center [613, 163] width 103 height 103
click at [652, 402] on icon at bounding box center [647, 401] width 9 height 9
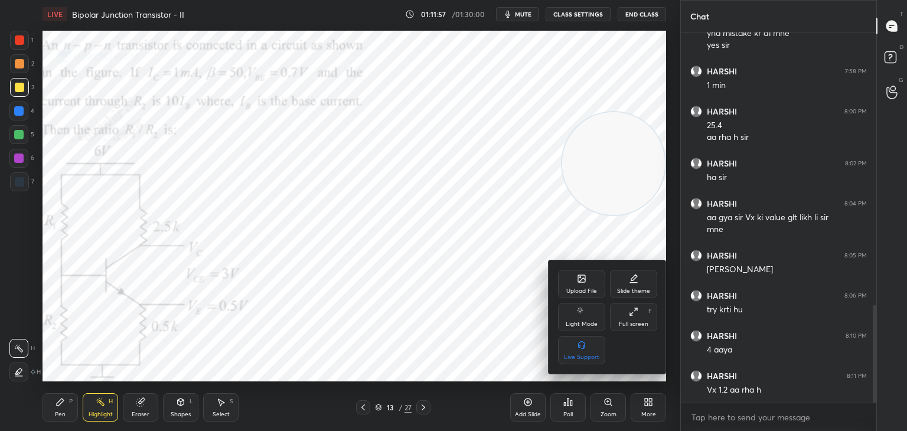
click at [583, 278] on icon at bounding box center [582, 280] width 6 height 4
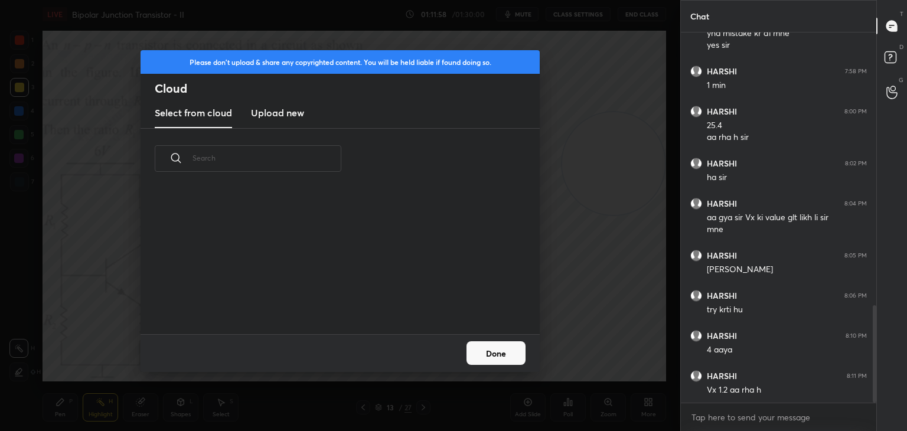
scroll to position [145, 379]
click at [276, 107] on h3 "Upload new" at bounding box center [277, 113] width 53 height 14
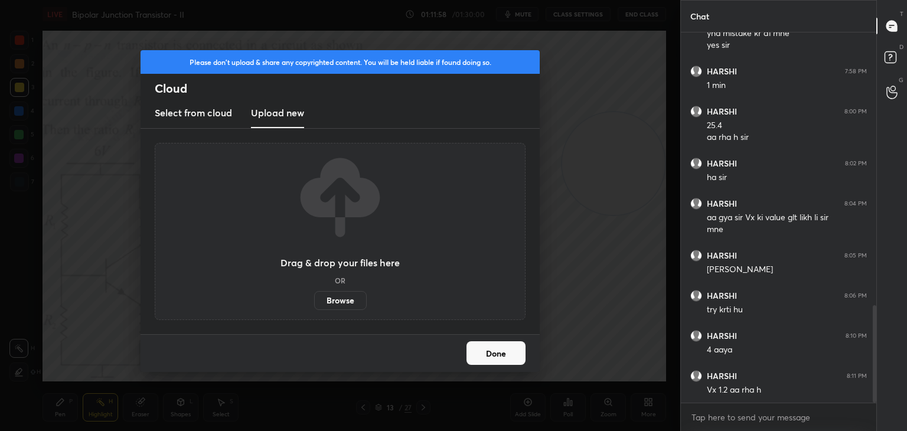
click at [342, 301] on label "Browse" at bounding box center [340, 300] width 53 height 19
click at [314, 301] on input "Browse" at bounding box center [314, 300] width 0 height 19
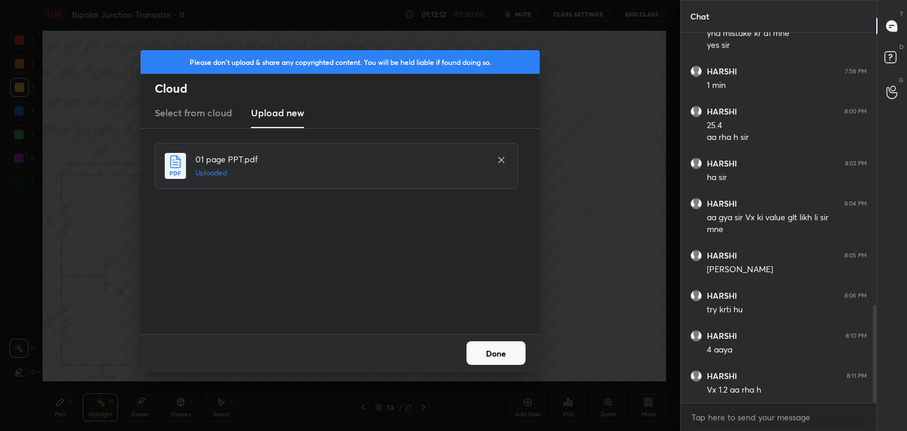
click at [491, 355] on button "Done" at bounding box center [495, 353] width 59 height 24
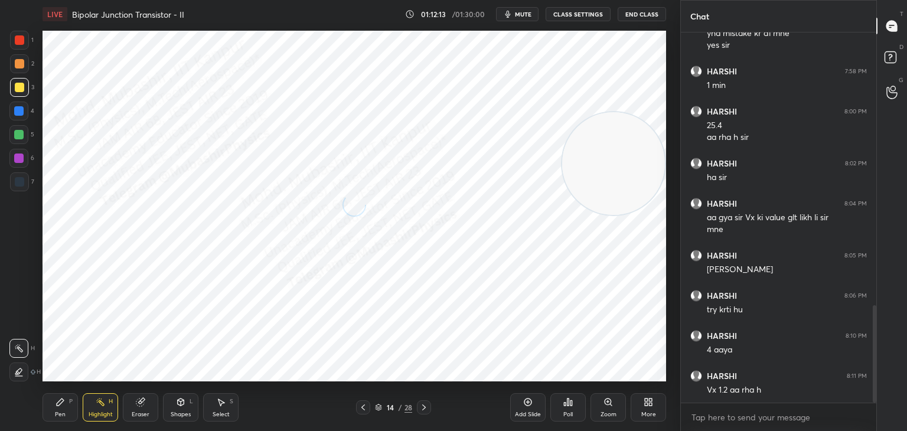
click at [59, 409] on div "Pen P" at bounding box center [60, 407] width 35 height 28
click at [94, 410] on div "Highlight H" at bounding box center [100, 407] width 35 height 28
click at [360, 406] on icon at bounding box center [362, 407] width 9 height 9
drag, startPoint x: 57, startPoint y: 417, endPoint x: 57, endPoint y: 408, distance: 9.4
click at [57, 414] on div "Pen" at bounding box center [60, 414] width 11 height 6
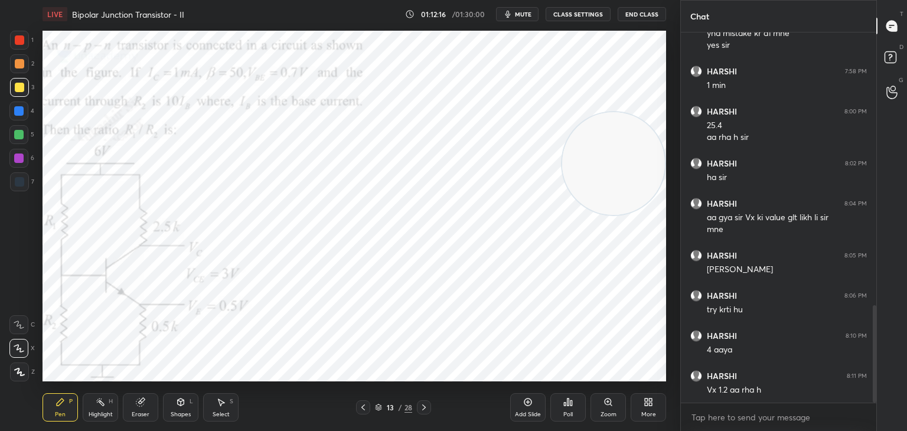
drag, startPoint x: 12, startPoint y: 112, endPoint x: 40, endPoint y: 150, distance: 47.7
click at [17, 122] on div "4" at bounding box center [21, 114] width 25 height 24
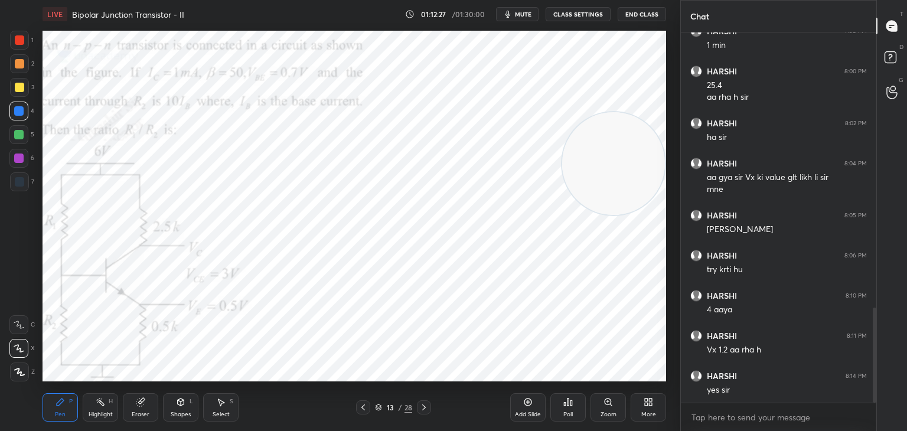
click at [421, 403] on icon at bounding box center [423, 407] width 9 height 9
drag, startPoint x: 360, startPoint y: 404, endPoint x: 414, endPoint y: 410, distance: 54.0
click at [360, 405] on icon at bounding box center [362, 407] width 9 height 9
click at [425, 408] on icon at bounding box center [423, 407] width 9 height 9
click at [218, 411] on div "Select S" at bounding box center [220, 407] width 35 height 28
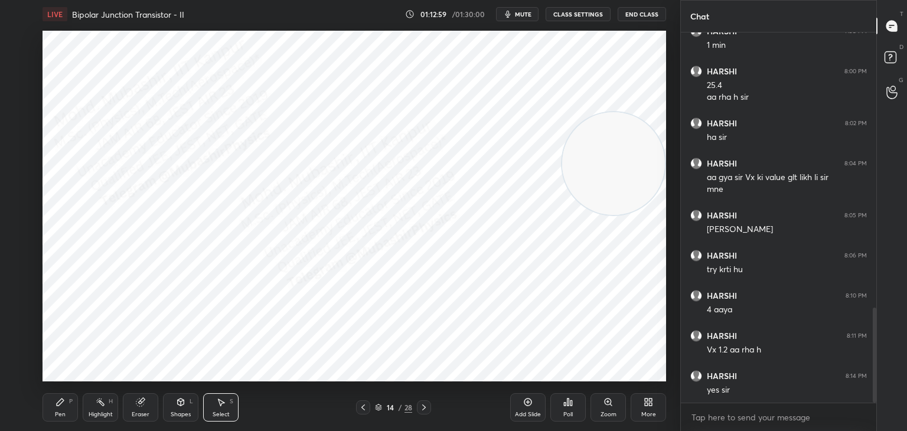
drag, startPoint x: 137, startPoint y: 109, endPoint x: 264, endPoint y: 164, distance: 138.8
click at [253, 156] on div "0 ° Undo Copy Duplicate Duplicate to new slide Delete" at bounding box center [354, 206] width 623 height 351
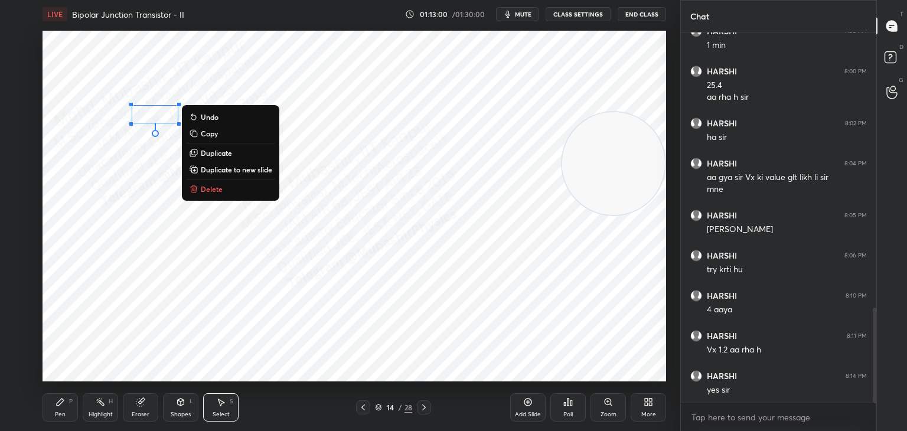
click at [235, 193] on button "Delete" at bounding box center [231, 189] width 88 height 14
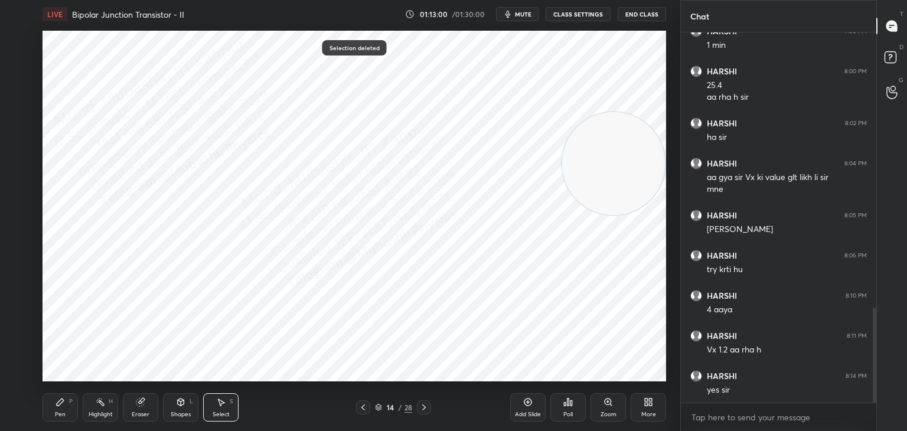
drag, startPoint x: 626, startPoint y: 174, endPoint x: 534, endPoint y: 374, distance: 220.5
click at [562, 215] on video at bounding box center [613, 163] width 103 height 103
click at [60, 401] on div "Pen P" at bounding box center [60, 407] width 35 height 28
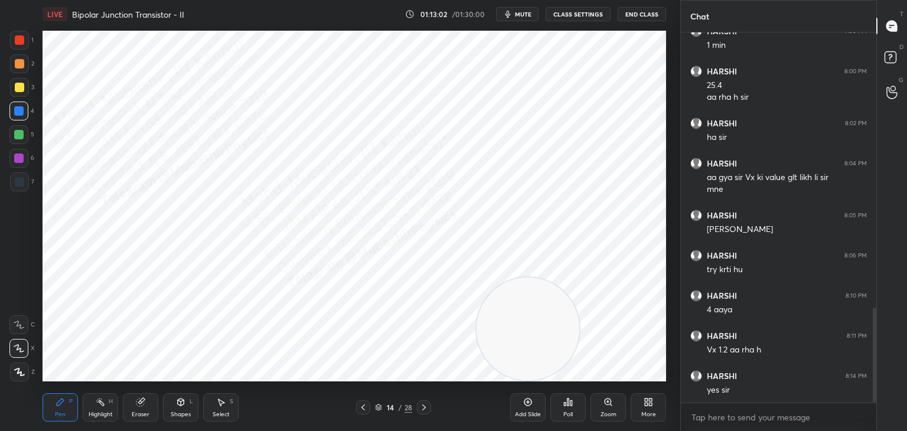
click at [17, 89] on div at bounding box center [19, 87] width 9 height 9
click at [102, 404] on rect at bounding box center [102, 403] width 6 height 6
click at [361, 407] on icon at bounding box center [363, 407] width 4 height 6
drag, startPoint x: 574, startPoint y: 330, endPoint x: 640, endPoint y: 315, distance: 67.3
click at [625, 319] on video at bounding box center [573, 326] width 103 height 103
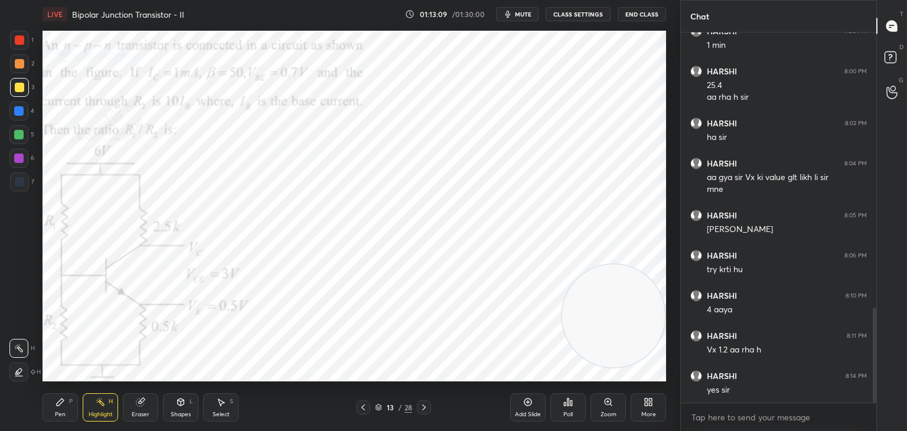
click at [423, 407] on icon at bounding box center [423, 407] width 9 height 9
drag, startPoint x: 364, startPoint y: 407, endPoint x: 370, endPoint y: 406, distance: 6.7
click at [362, 407] on icon at bounding box center [362, 407] width 9 height 9
click at [426, 412] on div at bounding box center [424, 407] width 14 height 14
drag, startPoint x: 70, startPoint y: 406, endPoint x: 62, endPoint y: 390, distance: 17.4
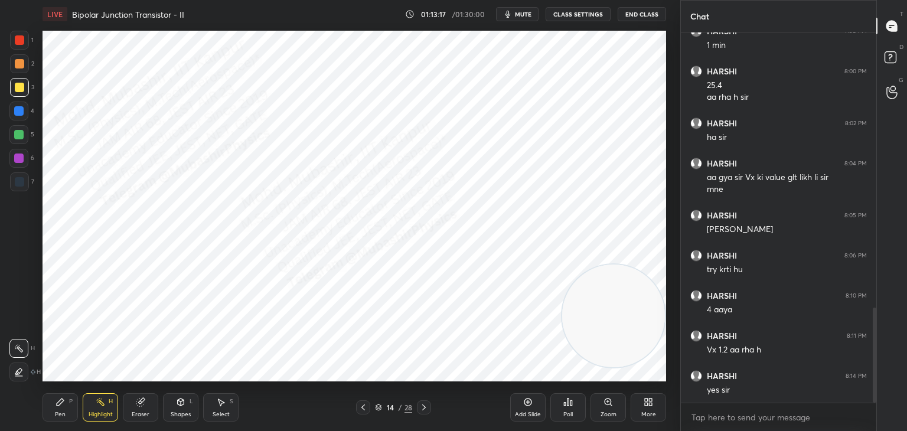
click at [67, 406] on div "Pen P" at bounding box center [60, 407] width 35 height 28
drag, startPoint x: 17, startPoint y: 138, endPoint x: 35, endPoint y: 138, distance: 17.7
click at [18, 138] on div at bounding box center [18, 134] width 9 height 9
drag, startPoint x: 108, startPoint y: 407, endPoint x: 349, endPoint y: 411, distance: 240.9
click at [106, 410] on div "Highlight H" at bounding box center [100, 407] width 35 height 28
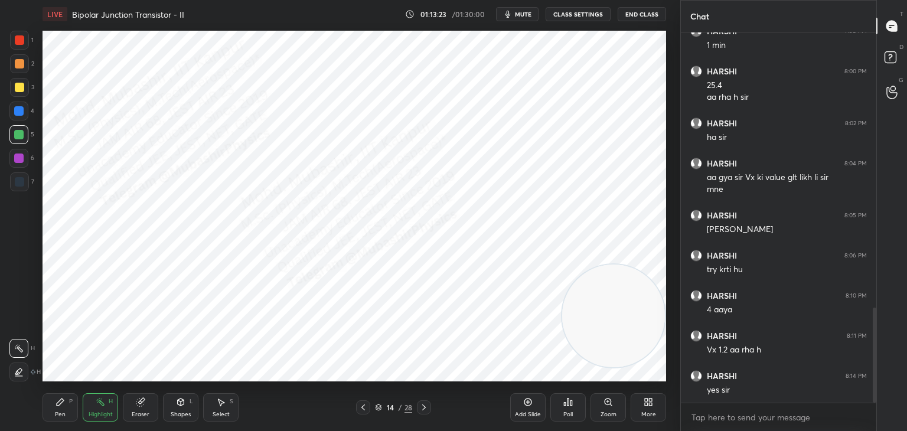
click at [359, 407] on icon at bounding box center [362, 407] width 9 height 9
click at [425, 407] on icon at bounding box center [423, 407] width 9 height 9
click at [57, 407] on div "Pen P" at bounding box center [60, 407] width 35 height 28
drag, startPoint x: 97, startPoint y: 409, endPoint x: 104, endPoint y: 398, distance: 12.8
click at [104, 398] on div "Highlight H" at bounding box center [100, 407] width 35 height 28
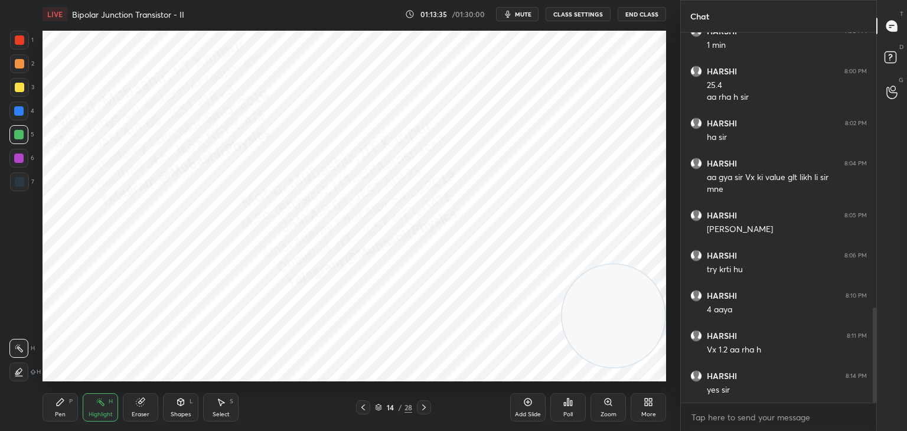
drag, startPoint x: 67, startPoint y: 400, endPoint x: 19, endPoint y: 228, distance: 177.8
click at [67, 395] on div "Pen P" at bounding box center [60, 407] width 35 height 28
drag, startPoint x: 18, startPoint y: 159, endPoint x: 34, endPoint y: 164, distance: 15.9
click at [22, 159] on div at bounding box center [18, 157] width 9 height 9
drag, startPoint x: 605, startPoint y: 285, endPoint x: 603, endPoint y: 152, distance: 132.9
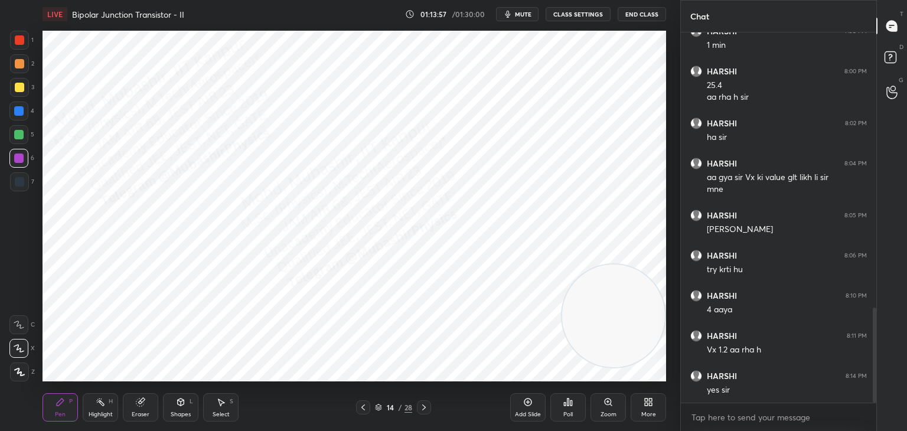
click at [607, 264] on video at bounding box center [613, 315] width 103 height 103
drag, startPoint x: 600, startPoint y: 190, endPoint x: 636, endPoint y: 168, distance: 41.8
click at [622, 169] on video at bounding box center [570, 150] width 103 height 103
drag, startPoint x: 26, startPoint y: 69, endPoint x: 36, endPoint y: 79, distance: 13.8
click at [24, 68] on div at bounding box center [19, 63] width 19 height 19
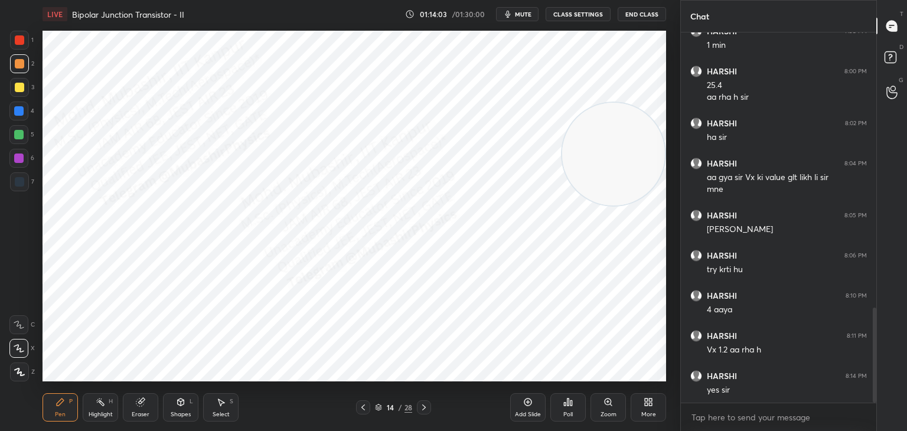
click at [97, 404] on div "Highlight H" at bounding box center [100, 407] width 35 height 28
drag, startPoint x: 360, startPoint y: 408, endPoint x: 368, endPoint y: 408, distance: 8.3
click at [361, 408] on icon at bounding box center [362, 407] width 9 height 9
click at [423, 407] on icon at bounding box center [423, 407] width 9 height 9
click at [60, 413] on div "Pen" at bounding box center [60, 414] width 11 height 6
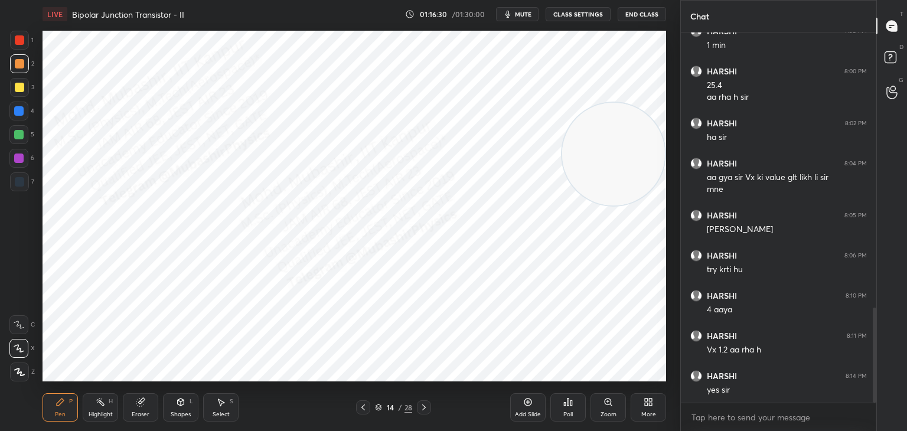
click at [22, 41] on div at bounding box center [19, 39] width 9 height 9
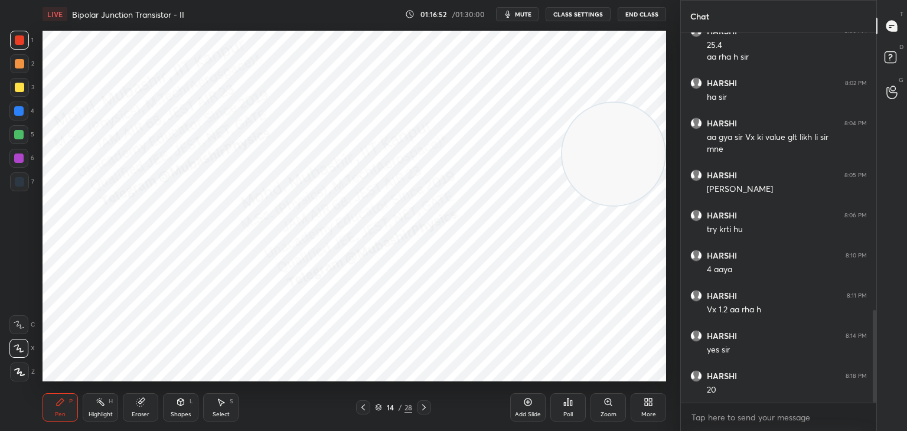
click at [96, 407] on icon at bounding box center [100, 401] width 9 height 9
drag, startPoint x: 224, startPoint y: 409, endPoint x: 230, endPoint y: 382, distance: 27.7
click at [225, 398] on div "Select S" at bounding box center [220, 407] width 35 height 28
drag, startPoint x: 264, startPoint y: 197, endPoint x: 286, endPoint y: 232, distance: 41.9
click at [271, 208] on div "0 ° Undo Copy Duplicate Duplicate to new slide Delete" at bounding box center [354, 206] width 623 height 351
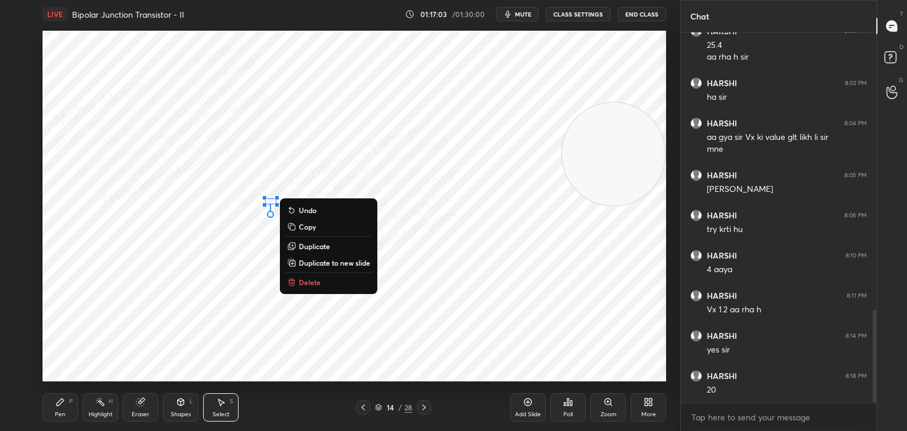
click at [309, 282] on p "Delete" at bounding box center [310, 281] width 22 height 9
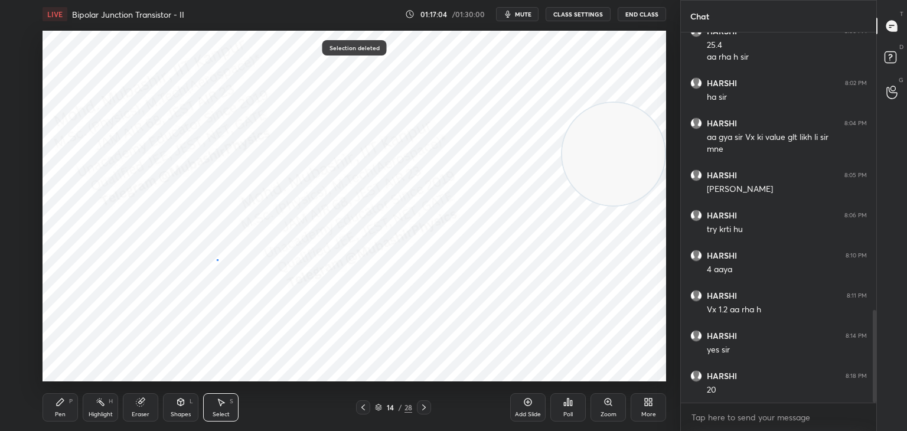
drag, startPoint x: 217, startPoint y: 259, endPoint x: 253, endPoint y: 303, distance: 57.4
click at [223, 270] on div "0 ° Undo Copy Duplicate Duplicate to new slide Delete" at bounding box center [354, 206] width 623 height 351
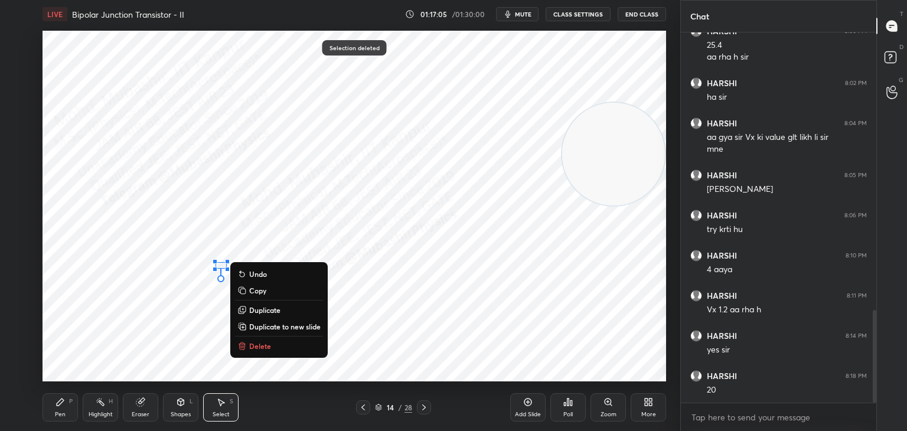
click at [257, 348] on p "Delete" at bounding box center [260, 345] width 22 height 9
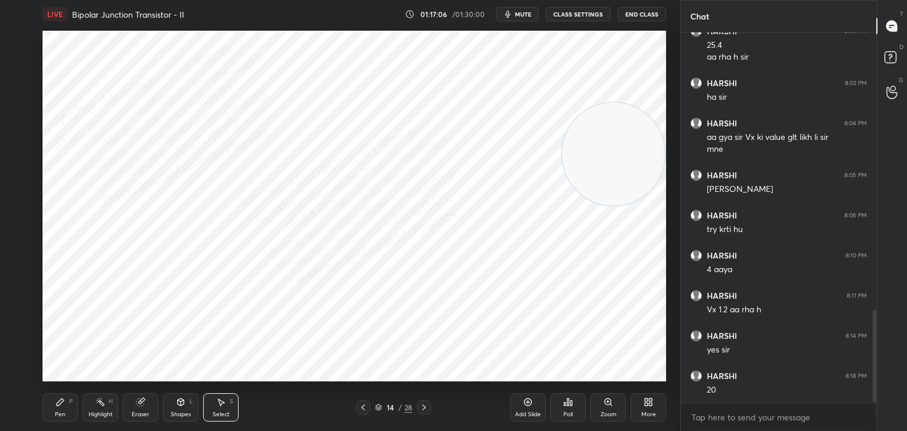
click at [66, 416] on div "Pen P" at bounding box center [60, 407] width 35 height 28
click at [93, 416] on div "Highlight" at bounding box center [101, 414] width 24 height 6
click at [652, 404] on icon at bounding box center [647, 401] width 9 height 9
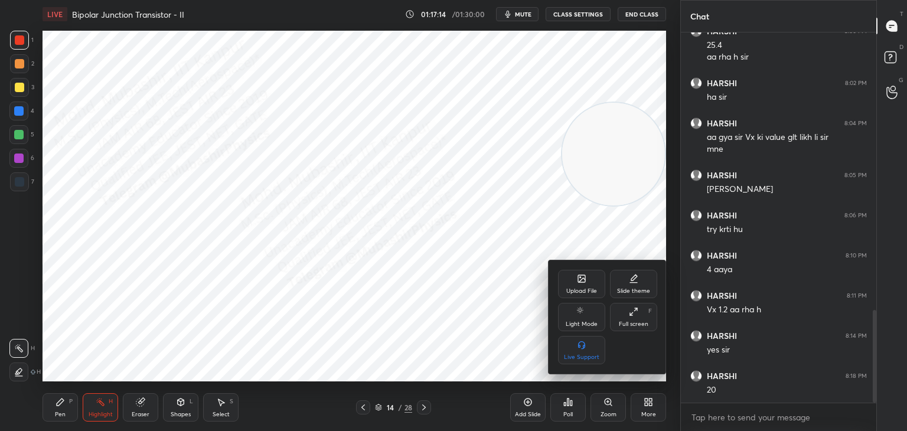
click at [572, 294] on div "Upload File" at bounding box center [581, 291] width 31 height 6
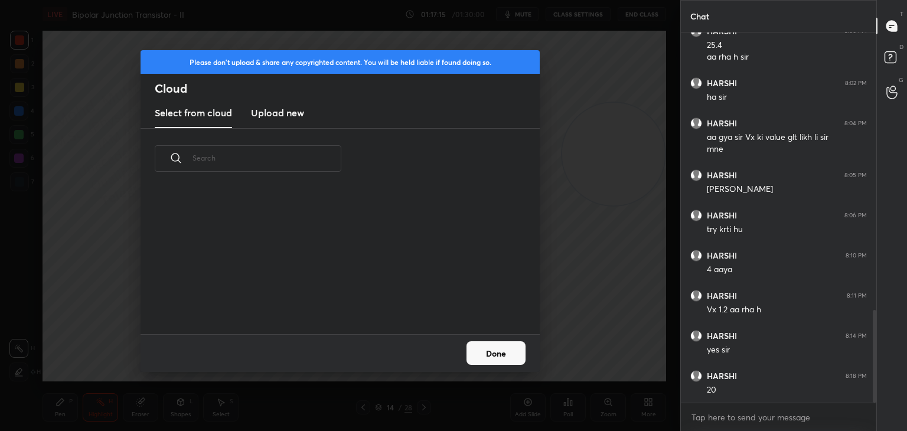
scroll to position [145, 379]
drag, startPoint x: 298, startPoint y: 101, endPoint x: 300, endPoint y: 112, distance: 11.0
click at [296, 102] on new "Upload new" at bounding box center [277, 114] width 53 height 30
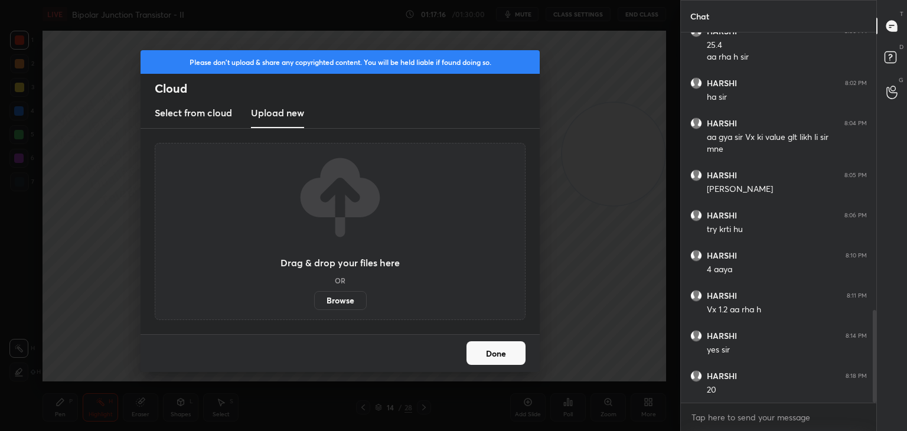
click at [344, 299] on label "Browse" at bounding box center [340, 300] width 53 height 19
click at [314, 299] on input "Browse" at bounding box center [314, 300] width 0 height 19
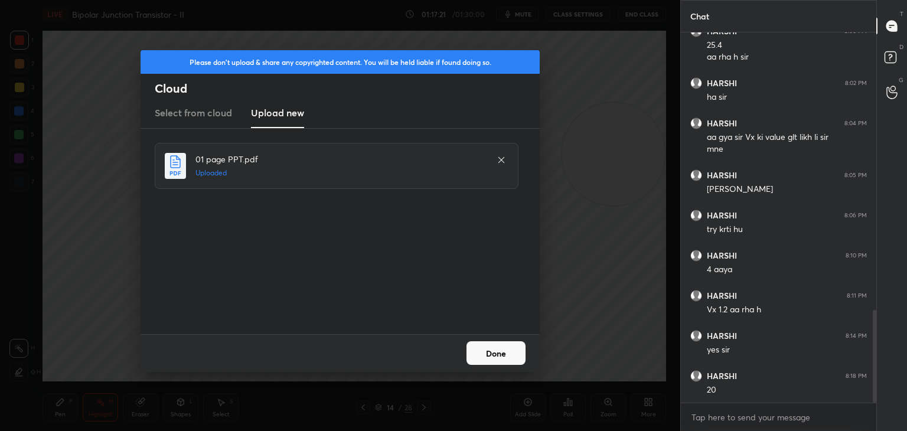
click at [496, 355] on button "Done" at bounding box center [495, 353] width 59 height 24
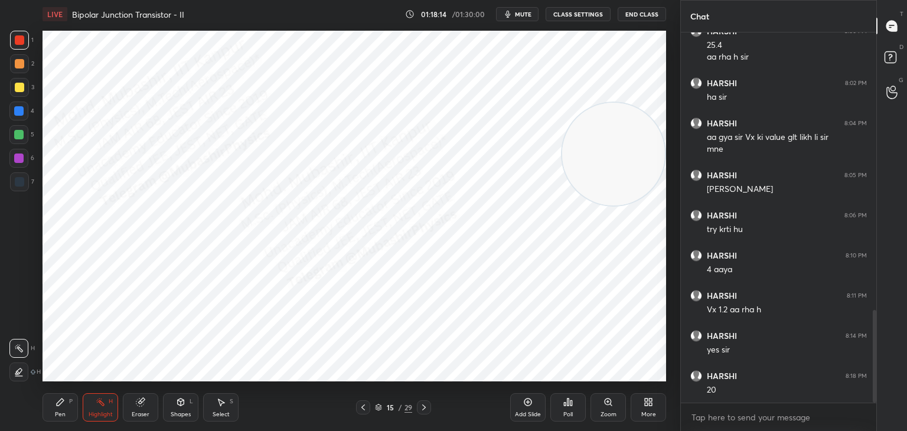
drag, startPoint x: 357, startPoint y: 411, endPoint x: 380, endPoint y: 414, distance: 22.6
click at [358, 411] on div at bounding box center [363, 407] width 14 height 14
drag, startPoint x: 215, startPoint y: 397, endPoint x: 211, endPoint y: 393, distance: 6.3
click at [211, 397] on div "Select S" at bounding box center [220, 407] width 35 height 28
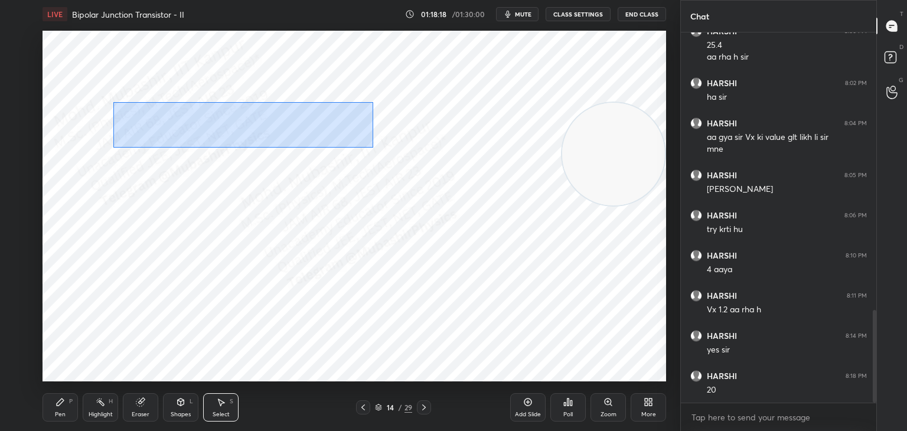
drag, startPoint x: 113, startPoint y: 102, endPoint x: 371, endPoint y: 148, distance: 261.5
click at [373, 150] on div "0 ° Undo Copy Duplicate Duplicate to new slide Delete" at bounding box center [354, 206] width 623 height 351
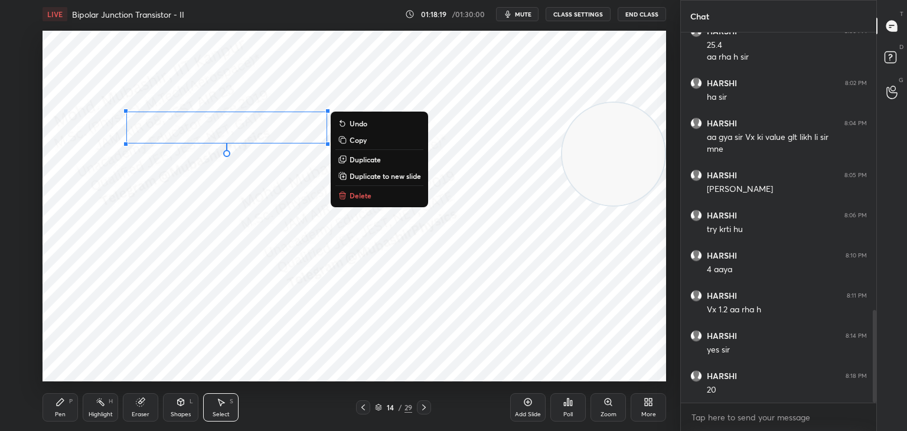
click at [360, 145] on p "Copy" at bounding box center [357, 139] width 17 height 9
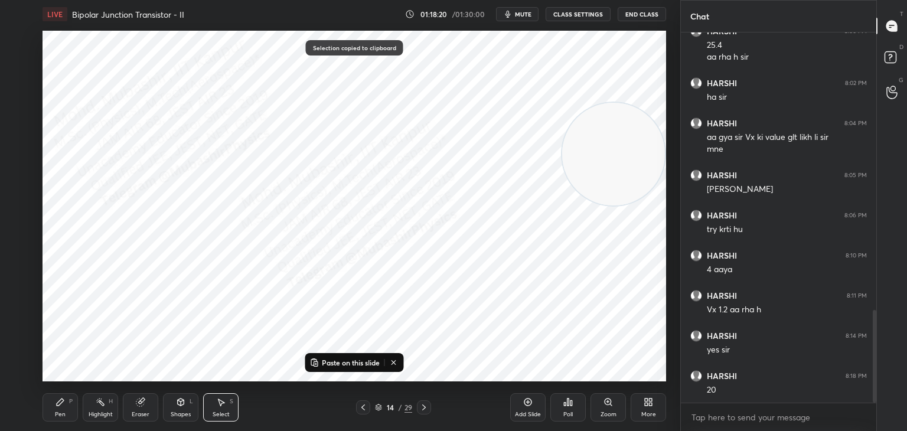
click at [425, 407] on icon at bounding box center [424, 407] width 4 height 6
click at [356, 355] on div "Paste on this slide" at bounding box center [354, 362] width 99 height 19
click at [347, 363] on p "Paste on this slide" at bounding box center [351, 362] width 58 height 9
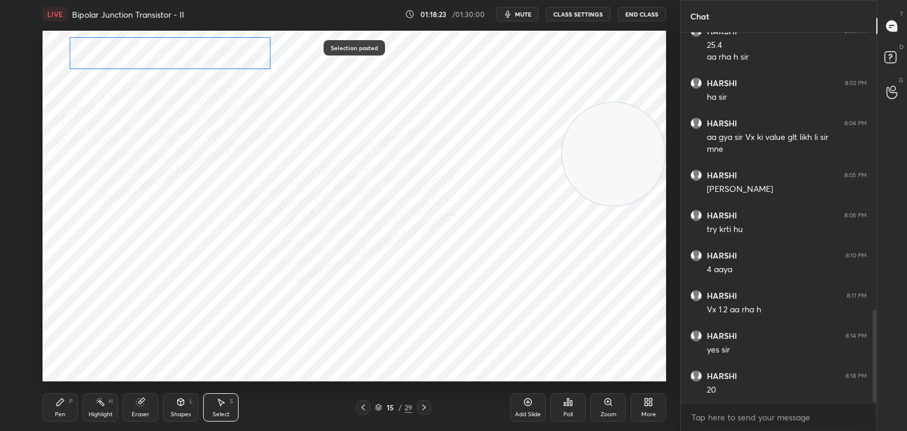
drag, startPoint x: 218, startPoint y: 132, endPoint x: 151, endPoint y: 81, distance: 83.5
click at [162, 57] on div "0 ° Undo Copy Paste here Duplicate Duplicate to new slide Delete" at bounding box center [354, 206] width 623 height 351
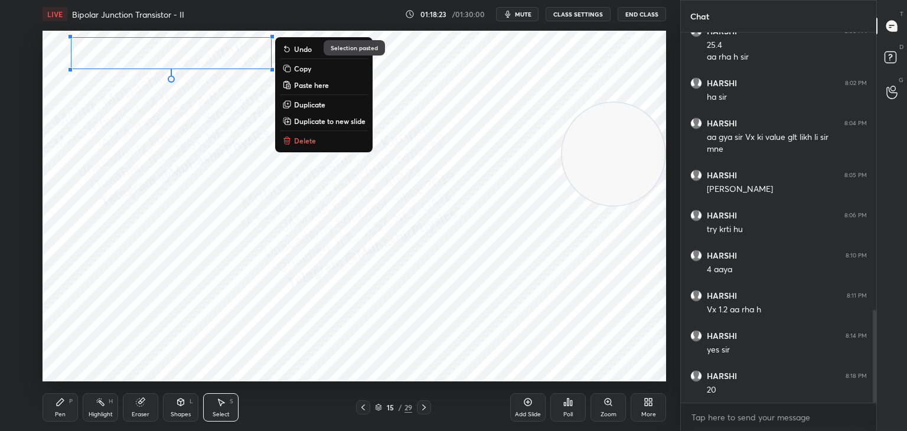
drag, startPoint x: 64, startPoint y: 411, endPoint x: 24, endPoint y: 125, distance: 289.7
click at [63, 408] on div "Pen P" at bounding box center [60, 407] width 35 height 28
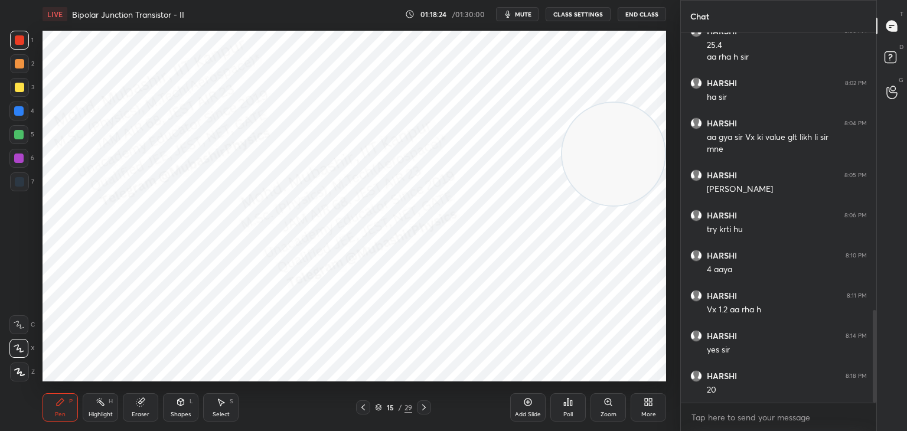
click at [19, 114] on div at bounding box center [18, 110] width 9 height 9
click at [170, 416] on div "Shapes L" at bounding box center [180, 407] width 35 height 28
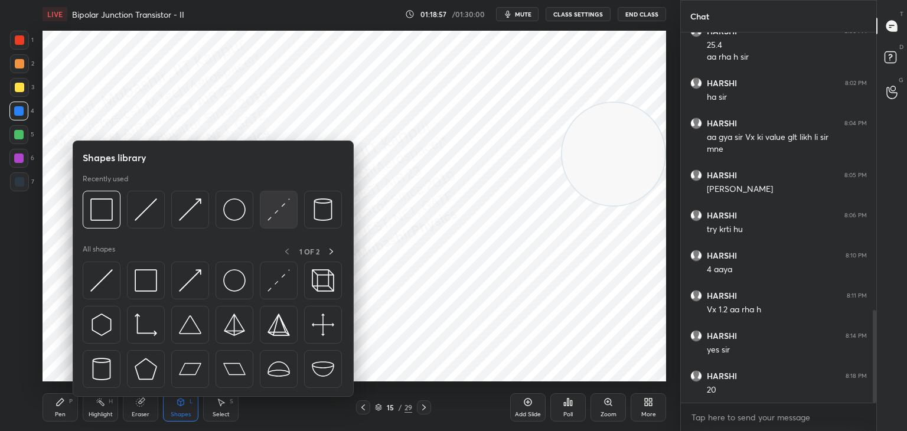
click at [279, 211] on img at bounding box center [278, 209] width 22 height 22
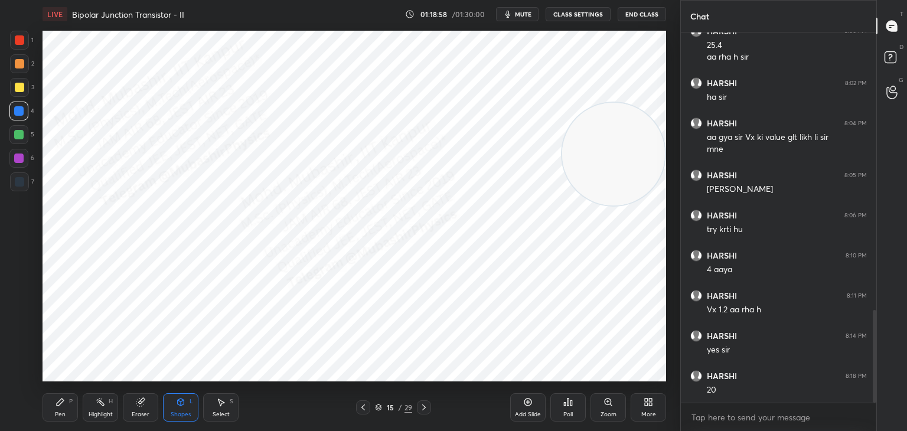
click at [15, 95] on div at bounding box center [19, 87] width 19 height 19
click at [362, 404] on icon at bounding box center [362, 407] width 9 height 9
drag, startPoint x: 221, startPoint y: 403, endPoint x: 231, endPoint y: 385, distance: 20.1
click at [223, 402] on icon at bounding box center [221, 402] width 6 height 7
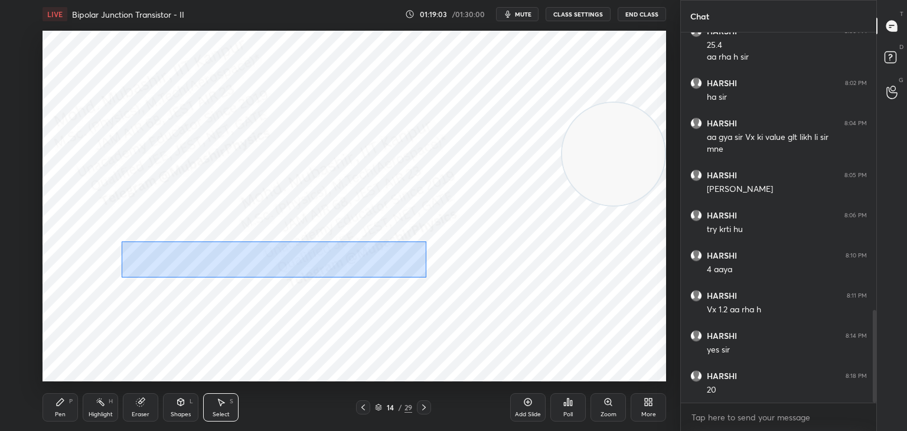
drag, startPoint x: 121, startPoint y: 241, endPoint x: 416, endPoint y: 256, distance: 295.5
click at [425, 277] on div "0 ° Undo Copy Paste here Duplicate Duplicate to new slide Delete" at bounding box center [354, 206] width 623 height 351
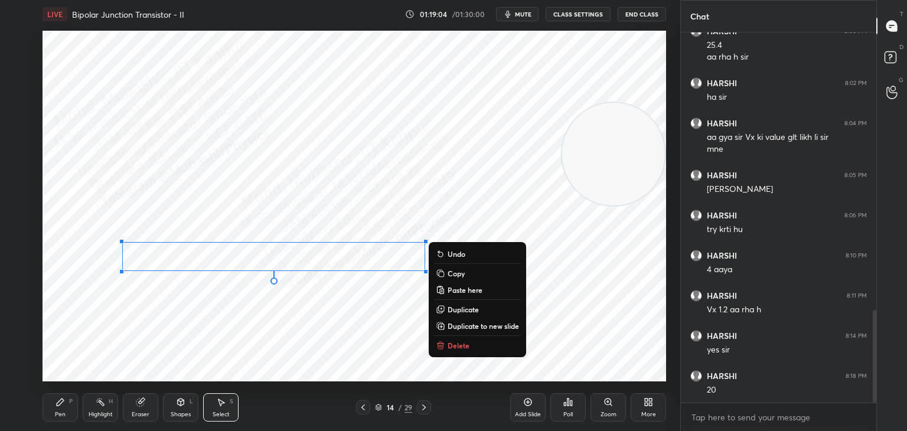
click at [454, 277] on p "Copy" at bounding box center [455, 273] width 17 height 9
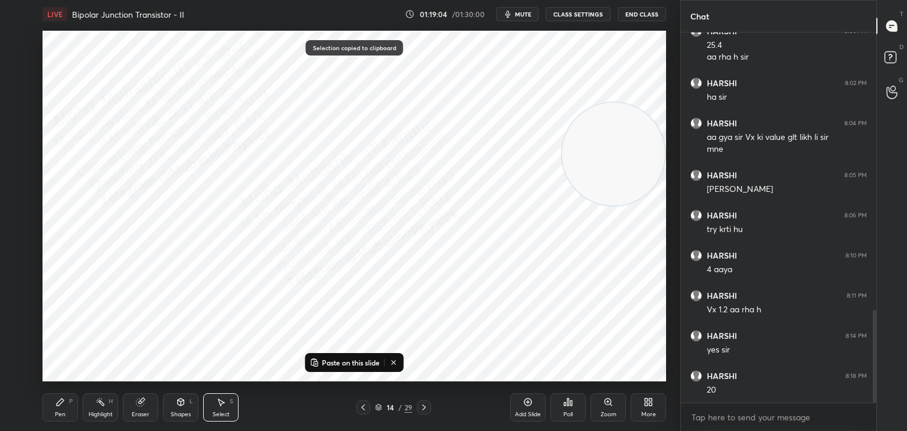
click at [420, 407] on icon at bounding box center [423, 407] width 9 height 9
drag, startPoint x: 430, startPoint y: 157, endPoint x: 243, endPoint y: 268, distance: 217.6
click at [241, 218] on video at bounding box center [292, 185] width 103 height 103
click at [361, 362] on p "Paste on this slide" at bounding box center [351, 362] width 58 height 9
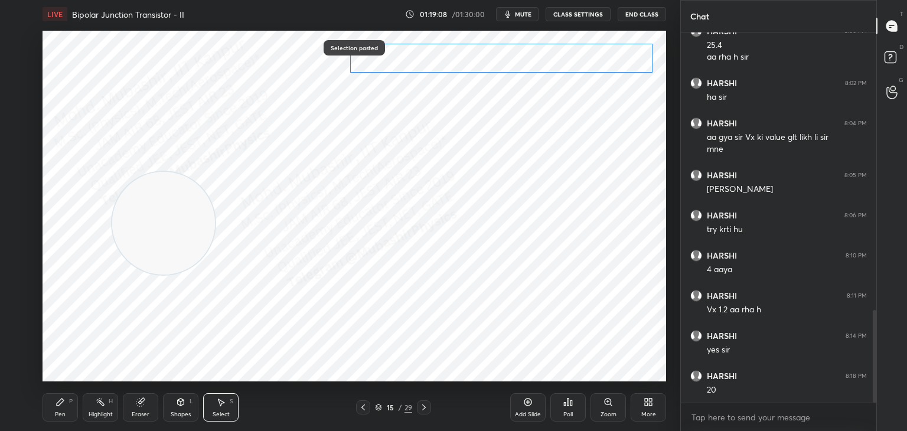
drag, startPoint x: 348, startPoint y: 252, endPoint x: 574, endPoint y: 50, distance: 303.1
click at [576, 51] on div "0 ° Undo Copy Paste here Duplicate Duplicate to new slide Delete" at bounding box center [354, 206] width 623 height 351
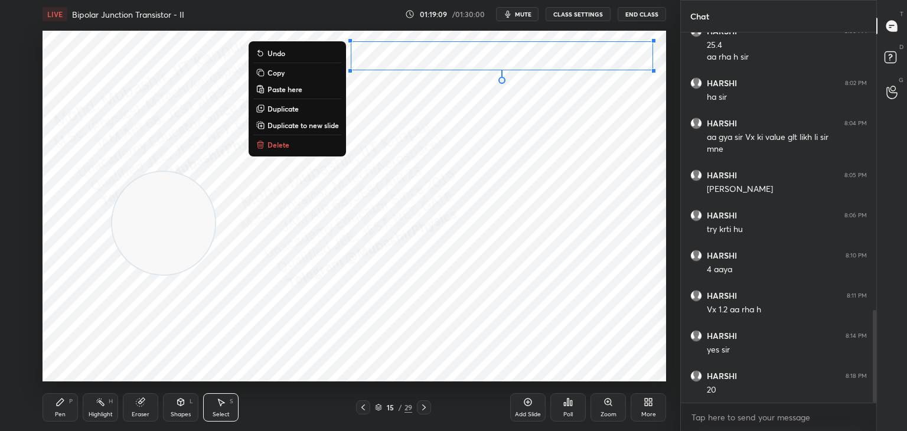
drag, startPoint x: 48, startPoint y: 407, endPoint x: 31, endPoint y: 243, distance: 165.6
click at [45, 409] on div "Pen P" at bounding box center [60, 407] width 35 height 28
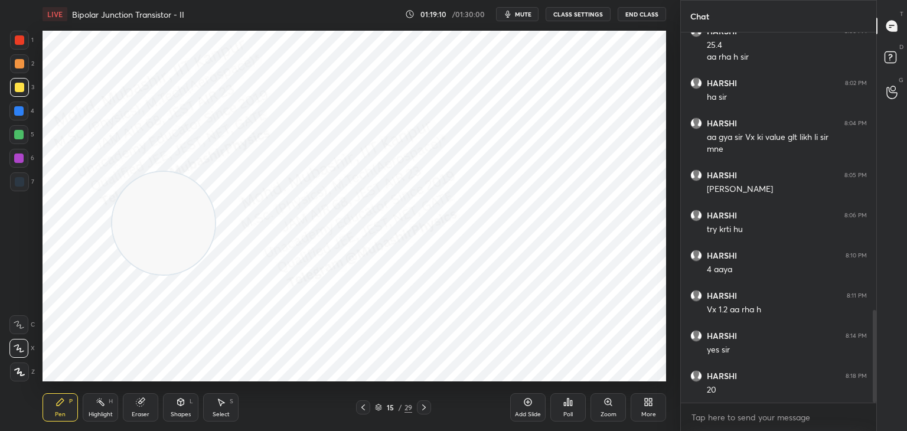
drag, startPoint x: 15, startPoint y: 112, endPoint x: 36, endPoint y: 116, distance: 21.7
click at [16, 114] on div at bounding box center [18, 110] width 9 height 9
drag, startPoint x: 175, startPoint y: 181, endPoint x: 185, endPoint y: 166, distance: 18.0
click at [179, 152] on video at bounding box center [180, 150] width 103 height 103
click at [94, 411] on div "Highlight" at bounding box center [101, 414] width 24 height 6
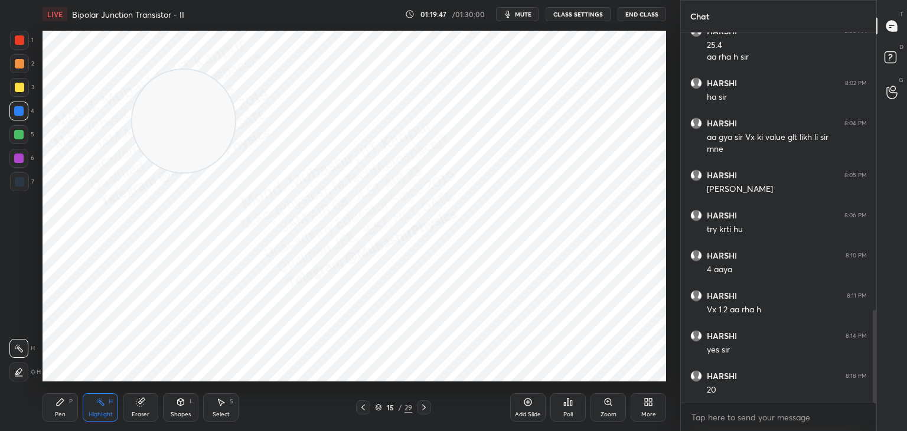
drag, startPoint x: 64, startPoint y: 409, endPoint x: 62, endPoint y: 394, distance: 14.4
click at [64, 403] on div "Pen P" at bounding box center [60, 407] width 35 height 28
drag, startPoint x: 14, startPoint y: 35, endPoint x: 34, endPoint y: 64, distance: 34.9
click at [18, 43] on div at bounding box center [19, 40] width 19 height 19
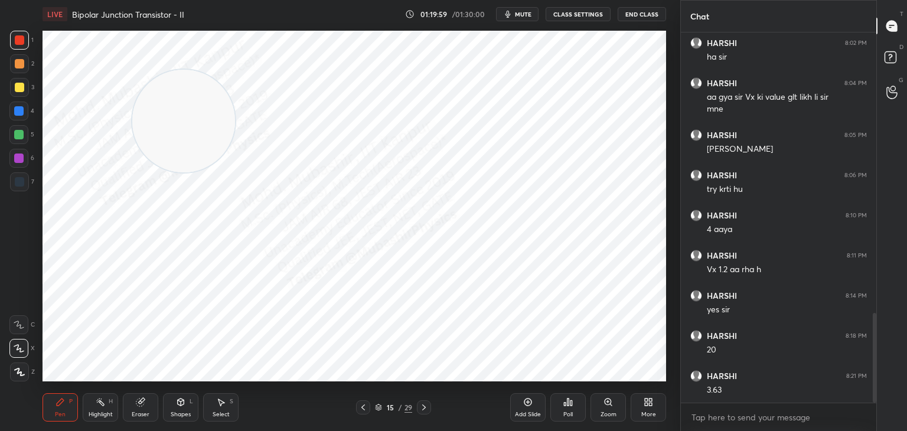
click at [106, 414] on div "Highlight" at bounding box center [101, 414] width 24 height 6
click at [360, 409] on icon at bounding box center [362, 407] width 9 height 9
click at [359, 407] on icon at bounding box center [362, 407] width 9 height 9
drag, startPoint x: 190, startPoint y: 211, endPoint x: 193, endPoint y: 279, distance: 68.0
click at [192, 271] on video at bounding box center [184, 219] width 103 height 103
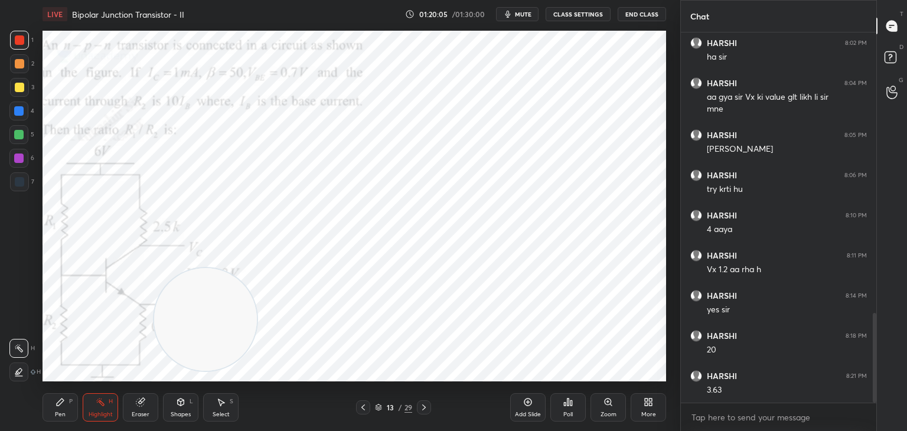
drag, startPoint x: 194, startPoint y: 352, endPoint x: 453, endPoint y: 334, distance: 259.8
click at [257, 336] on video at bounding box center [205, 319] width 103 height 103
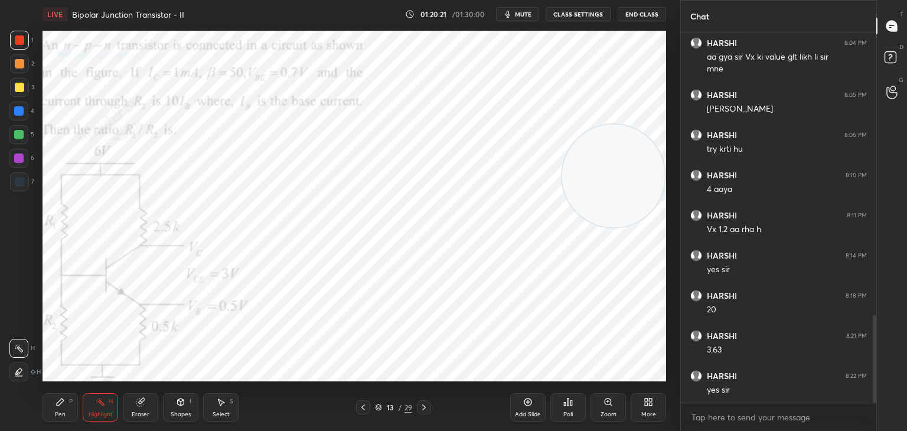
drag, startPoint x: 515, startPoint y: 247, endPoint x: 659, endPoint y: 146, distance: 175.6
click at [664, 150] on video at bounding box center [613, 176] width 103 height 103
click at [418, 406] on div at bounding box center [424, 407] width 14 height 14
click at [423, 406] on icon at bounding box center [423, 407] width 9 height 9
click at [365, 405] on icon at bounding box center [362, 407] width 9 height 9
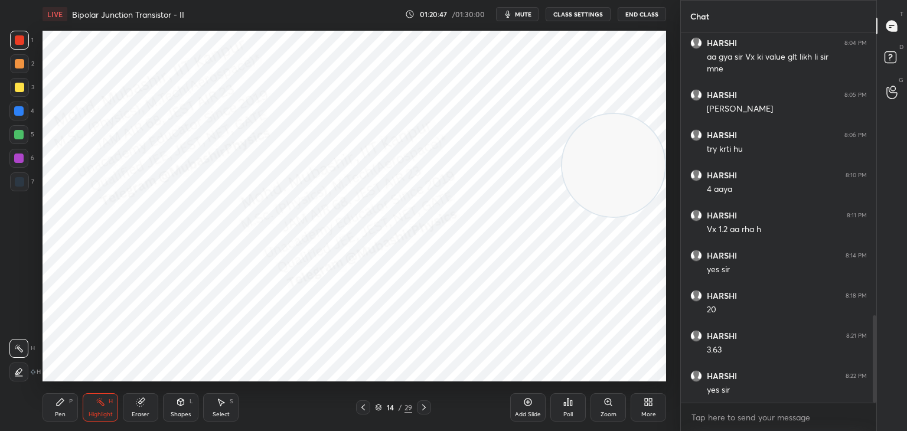
click at [364, 405] on icon at bounding box center [362, 407] width 9 height 9
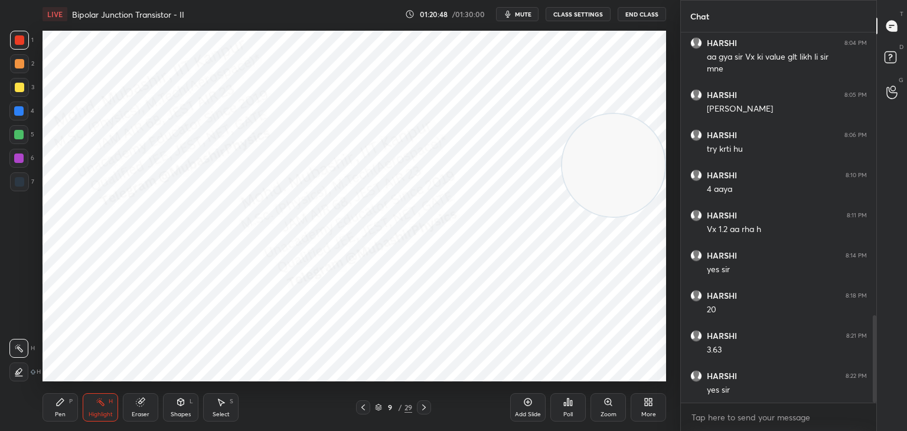
click at [364, 404] on icon at bounding box center [362, 407] width 9 height 9
click at [363, 403] on icon at bounding box center [362, 407] width 9 height 9
click at [364, 404] on icon at bounding box center [362, 407] width 9 height 9
click at [364, 401] on div at bounding box center [363, 407] width 14 height 14
click at [362, 400] on div at bounding box center [363, 407] width 14 height 14
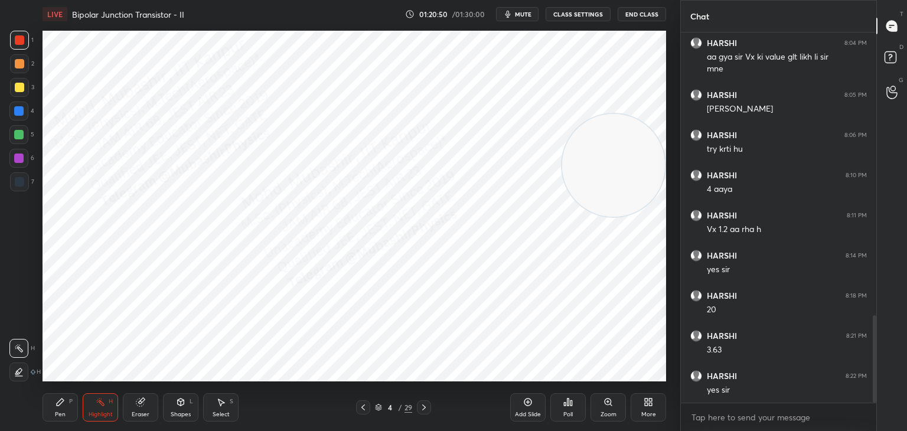
click at [364, 399] on div "Pen P Highlight H Eraser Shapes L Select S 4 / 29 Add Slide Poll Zoom More" at bounding box center [354, 407] width 623 height 47
click at [364, 404] on icon at bounding box center [362, 407] width 9 height 9
click at [359, 409] on icon at bounding box center [362, 407] width 9 height 9
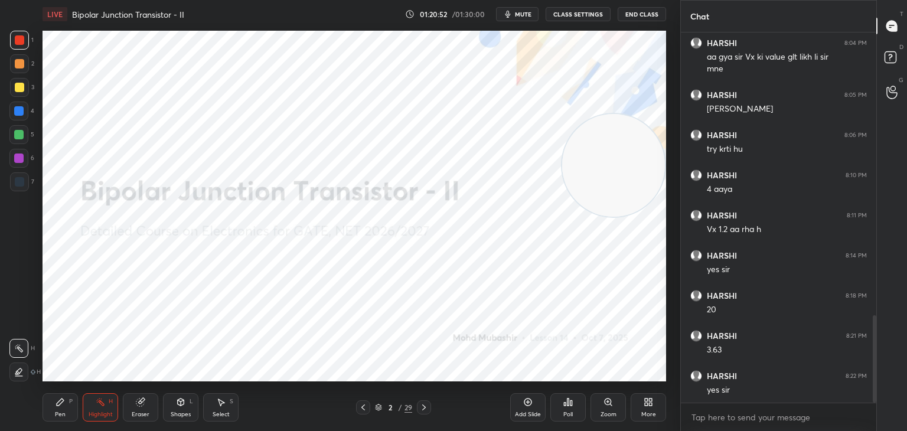
click at [419, 406] on icon at bounding box center [423, 407] width 9 height 9
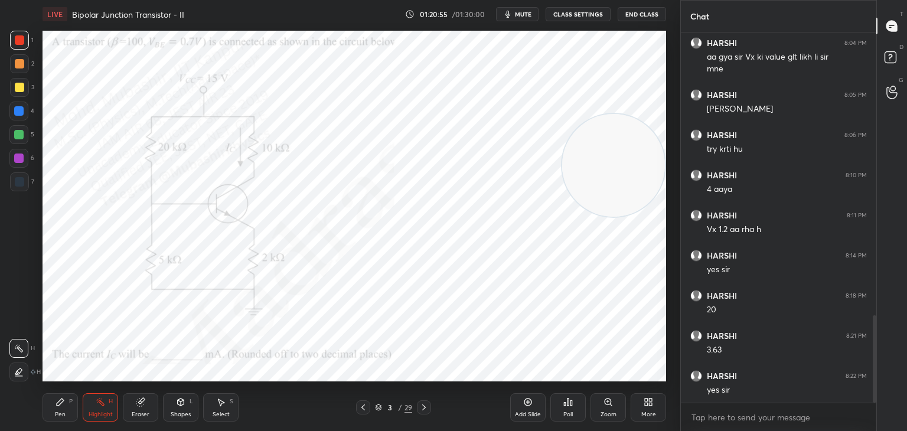
click at [420, 410] on icon at bounding box center [423, 407] width 9 height 9
drag, startPoint x: 60, startPoint y: 404, endPoint x: 59, endPoint y: 393, distance: 10.6
click at [60, 404] on icon at bounding box center [60, 401] width 7 height 7
drag, startPoint x: 25, startPoint y: 112, endPoint x: 31, endPoint y: 110, distance: 6.9
click at [24, 111] on div at bounding box center [18, 111] width 19 height 19
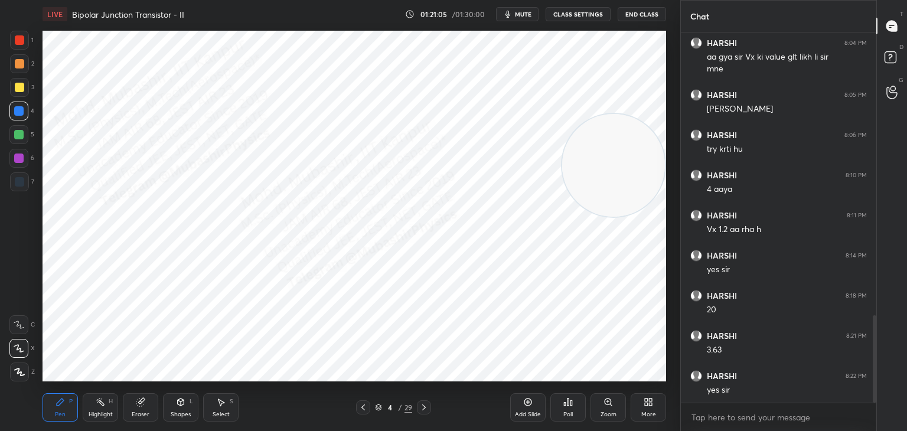
click at [94, 399] on div "Highlight H" at bounding box center [100, 407] width 35 height 28
click at [362, 410] on icon at bounding box center [362, 407] width 9 height 9
click at [424, 407] on icon at bounding box center [423, 407] width 9 height 9
click at [419, 409] on icon at bounding box center [423, 407] width 9 height 9
click at [420, 406] on div at bounding box center [424, 407] width 14 height 14
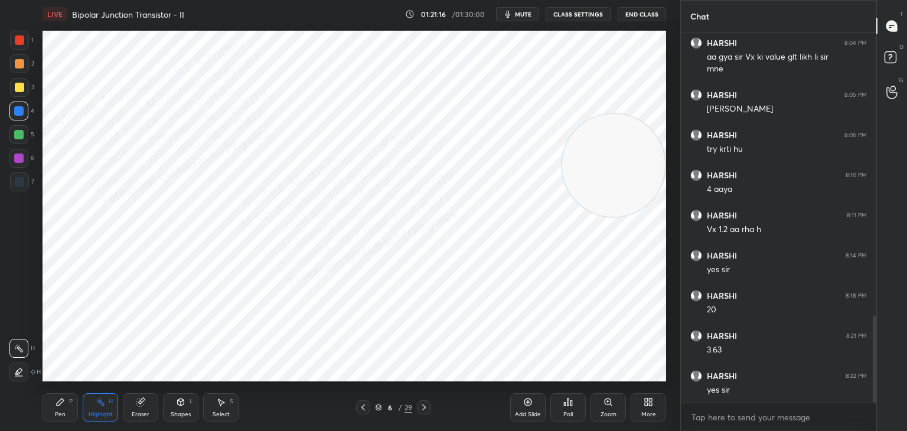
click at [422, 406] on div at bounding box center [424, 407] width 14 height 14
click at [420, 406] on icon at bounding box center [423, 407] width 9 height 9
click at [422, 406] on icon at bounding box center [423, 407] width 9 height 9
click at [422, 411] on icon at bounding box center [423, 407] width 9 height 9
click at [420, 411] on icon at bounding box center [423, 407] width 9 height 9
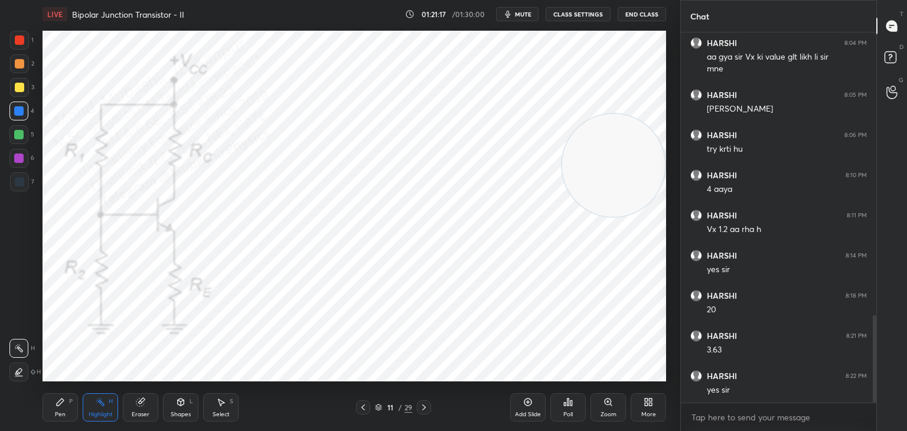
click at [420, 410] on icon at bounding box center [423, 407] width 9 height 9
click at [425, 405] on icon at bounding box center [423, 407] width 9 height 9
click at [425, 402] on div at bounding box center [424, 407] width 14 height 14
drag, startPoint x: 421, startPoint y: 407, endPoint x: 427, endPoint y: 406, distance: 6.6
click at [423, 407] on icon at bounding box center [423, 407] width 9 height 9
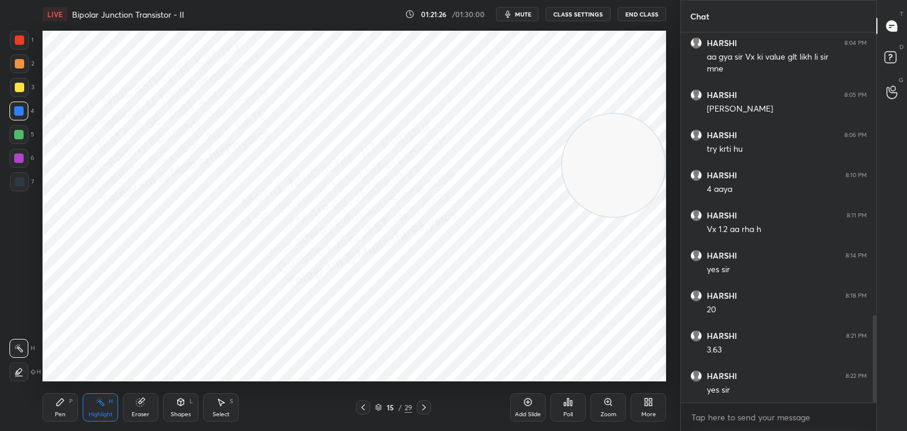
click at [366, 411] on div at bounding box center [363, 407] width 14 height 14
click at [425, 404] on icon at bounding box center [423, 407] width 9 height 9
drag, startPoint x: 602, startPoint y: 144, endPoint x: 293, endPoint y: 79, distance: 315.6
click at [243, 64] on video at bounding box center [253, 89] width 103 height 103
click at [364, 407] on icon at bounding box center [362, 407] width 9 height 9
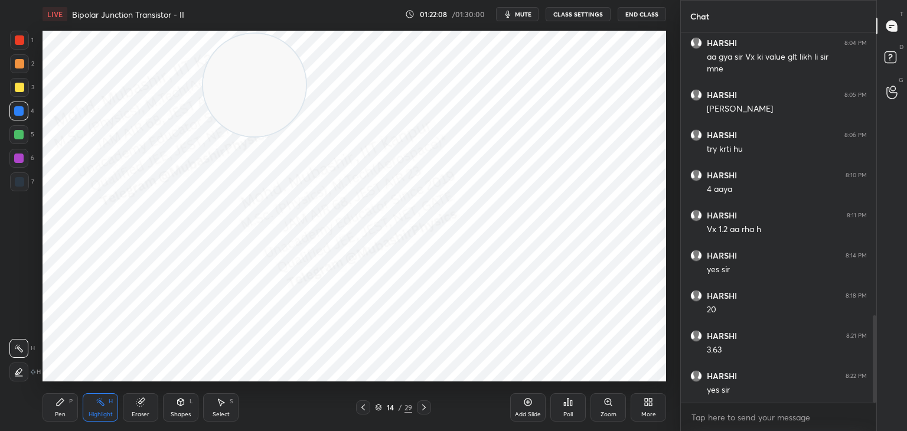
click at [361, 409] on icon at bounding box center [362, 407] width 9 height 9
click at [362, 411] on icon at bounding box center [362, 407] width 9 height 9
click at [424, 409] on icon at bounding box center [423, 407] width 9 height 9
click at [421, 404] on icon at bounding box center [423, 407] width 9 height 9
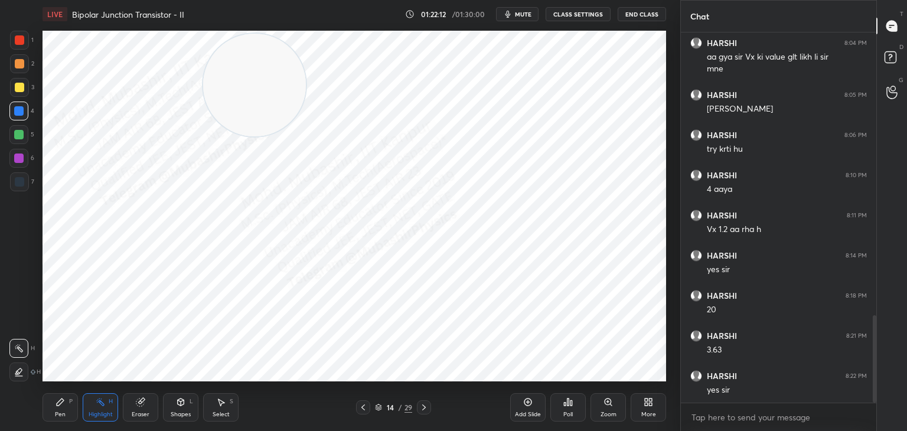
click at [421, 404] on icon at bounding box center [423, 407] width 9 height 9
click at [362, 406] on icon at bounding box center [362, 407] width 9 height 9
click at [354, 411] on div "16 / 29" at bounding box center [393, 407] width 234 height 14
click at [360, 404] on icon at bounding box center [362, 407] width 9 height 9
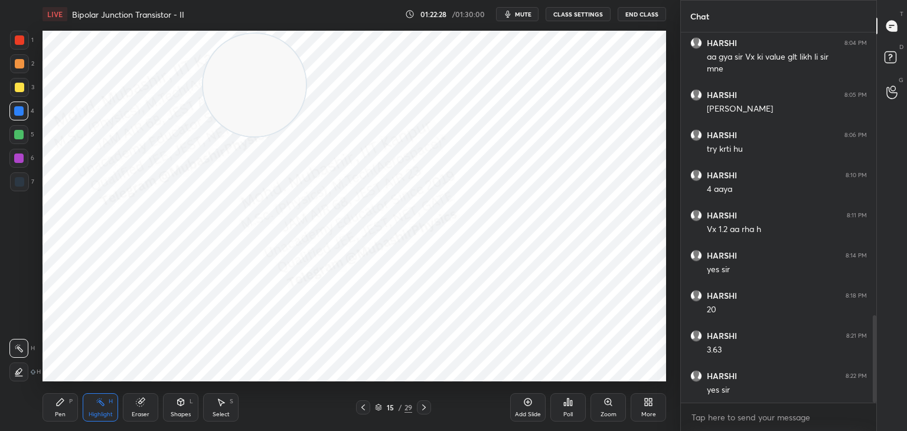
click at [423, 409] on icon at bounding box center [424, 407] width 4 height 6
click at [422, 409] on icon at bounding box center [423, 407] width 9 height 9
click at [423, 407] on icon at bounding box center [423, 407] width 9 height 9
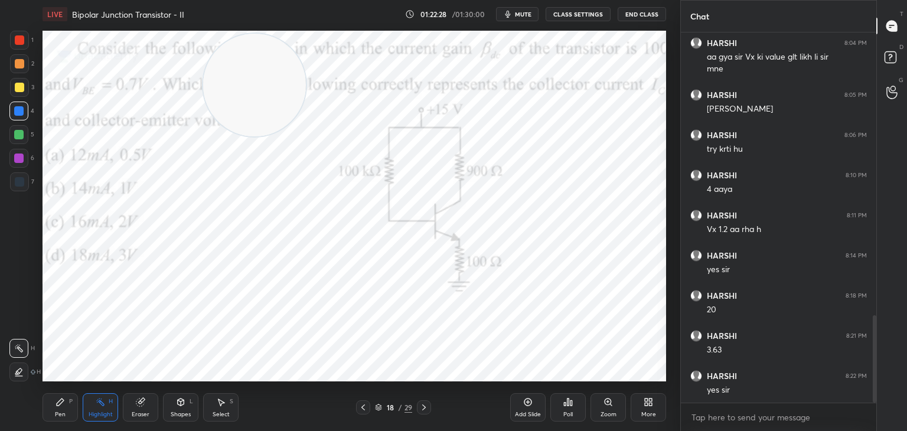
click at [423, 409] on icon at bounding box center [423, 407] width 9 height 9
click at [364, 411] on icon at bounding box center [362, 407] width 9 height 9
click at [364, 409] on icon at bounding box center [362, 407] width 9 height 9
click at [365, 407] on div at bounding box center [363, 407] width 14 height 14
click at [359, 407] on icon at bounding box center [362, 407] width 9 height 9
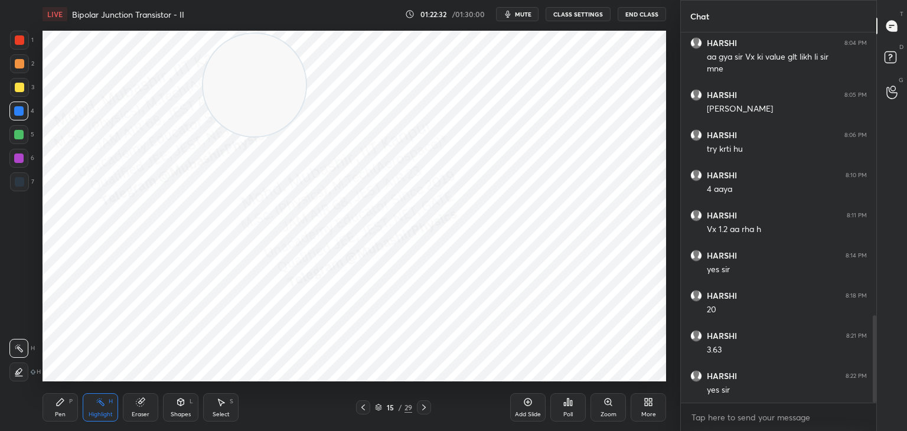
click at [421, 407] on icon at bounding box center [423, 407] width 9 height 9
click at [419, 407] on icon at bounding box center [423, 407] width 9 height 9
click at [423, 407] on icon at bounding box center [423, 407] width 9 height 9
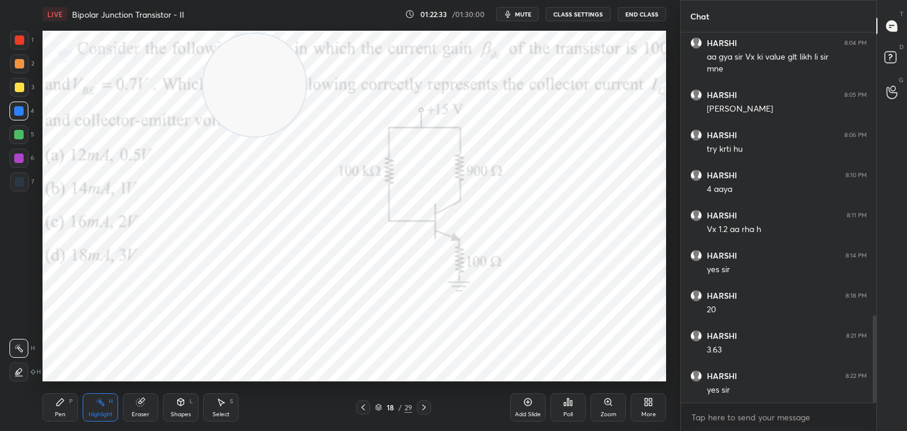
click at [423, 407] on icon at bounding box center [423, 407] width 9 height 9
click at [422, 409] on icon at bounding box center [423, 407] width 9 height 9
click at [419, 409] on icon at bounding box center [423, 407] width 9 height 9
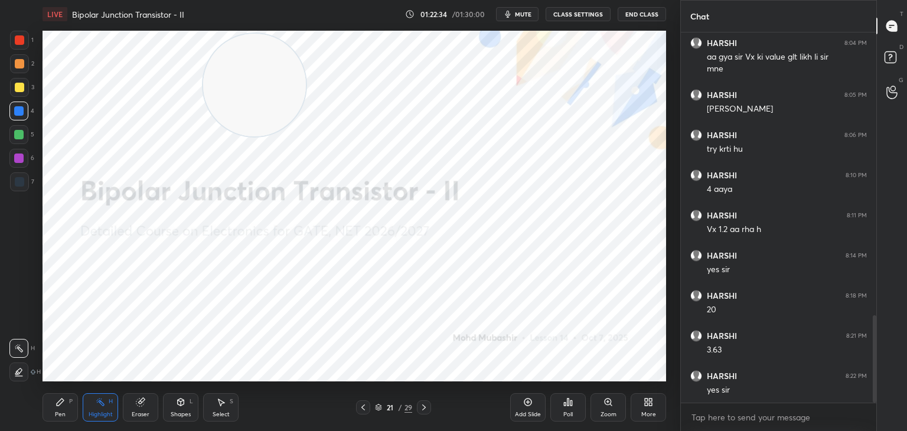
click at [367, 407] on icon at bounding box center [362, 407] width 9 height 9
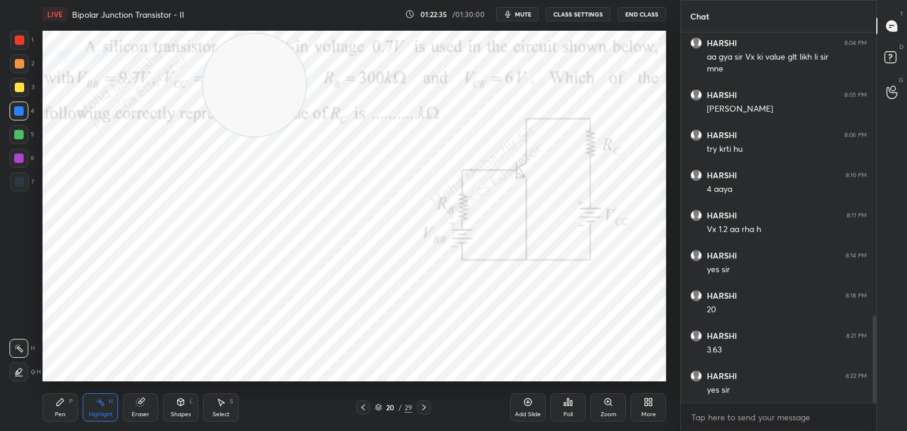
click at [426, 409] on icon at bounding box center [423, 407] width 9 height 9
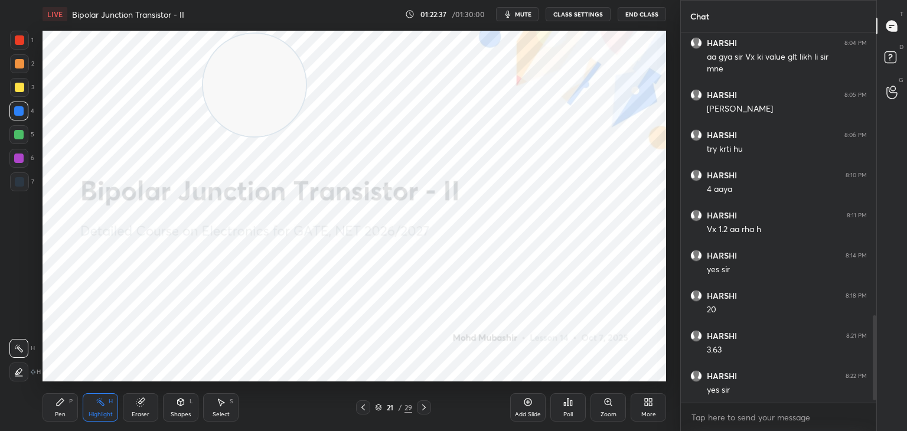
click at [652, 407] on div "More" at bounding box center [647, 407] width 35 height 28
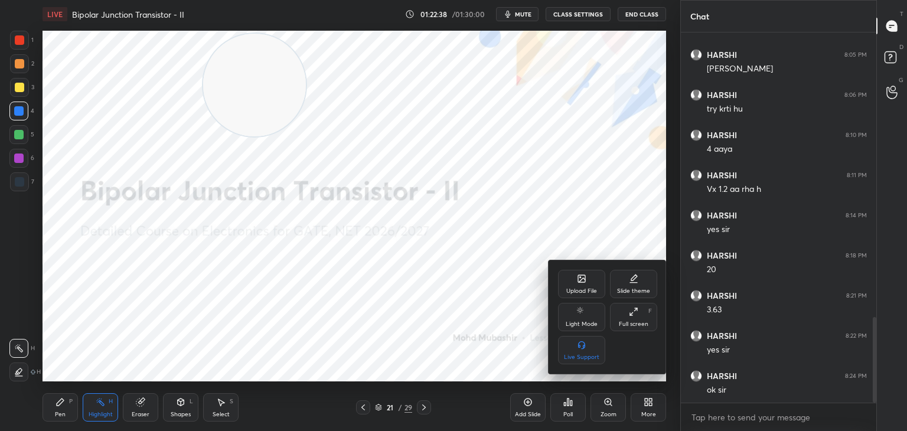
click at [574, 279] on div "Upload File" at bounding box center [581, 284] width 47 height 28
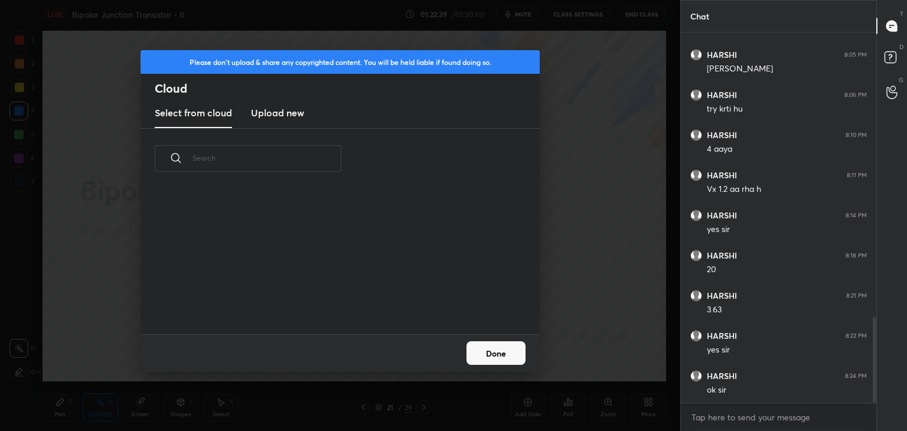
click at [277, 116] on h3 "Upload new" at bounding box center [277, 113] width 53 height 14
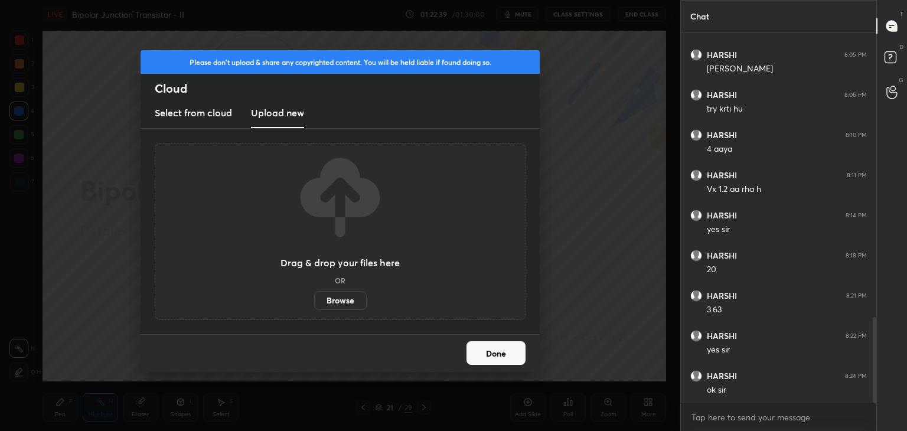
click at [334, 302] on label "Browse" at bounding box center [340, 300] width 53 height 19
click at [314, 302] on input "Browse" at bounding box center [314, 300] width 0 height 19
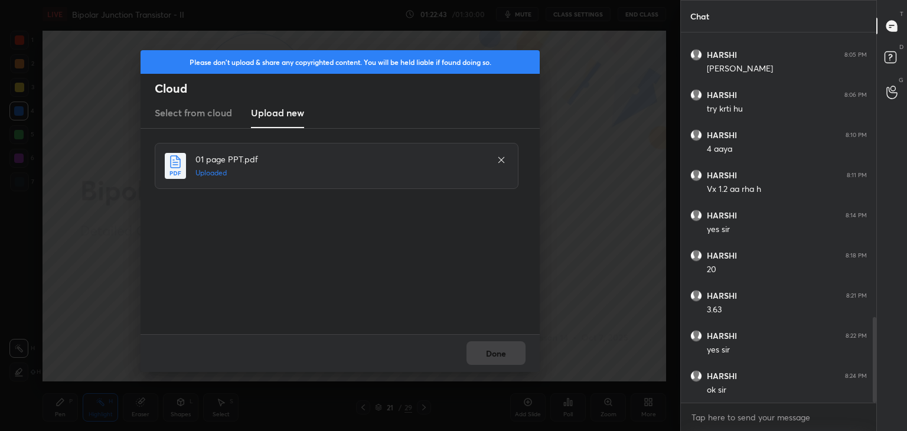
click at [499, 359] on button "Done" at bounding box center [495, 353] width 59 height 24
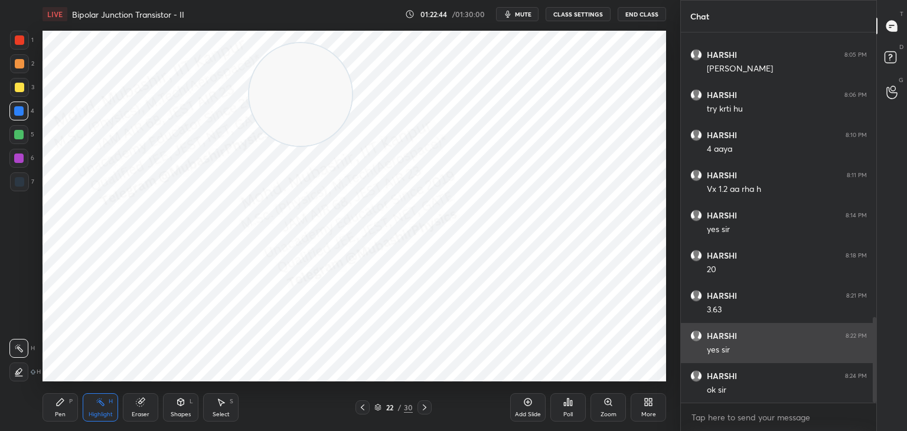
drag, startPoint x: 262, startPoint y: 81, endPoint x: 723, endPoint y: 334, distance: 525.2
click at [726, 334] on div "1 2 3 4 5 6 7 C X Z C X Z E E Erase all H H LIVE Bipolar Junction Transistor - …" at bounding box center [453, 215] width 907 height 431
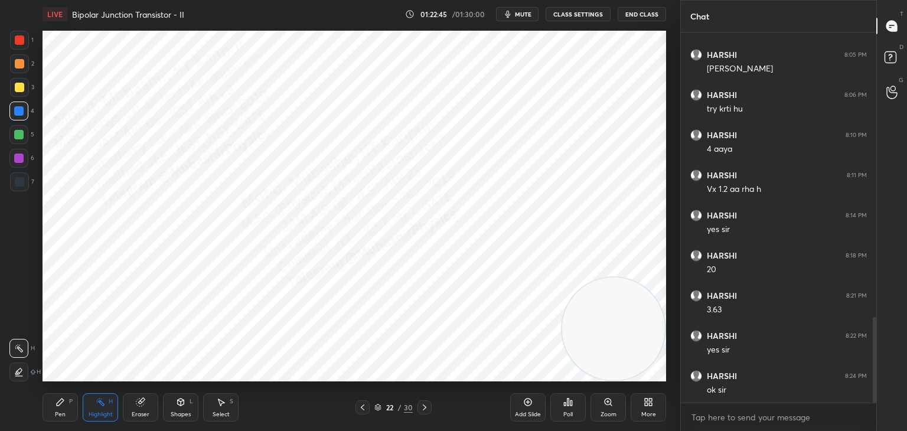
drag, startPoint x: 57, startPoint y: 405, endPoint x: 60, endPoint y: 391, distance: 14.5
click at [57, 401] on icon at bounding box center [59, 401] width 9 height 9
click at [21, 38] on div at bounding box center [19, 39] width 9 height 9
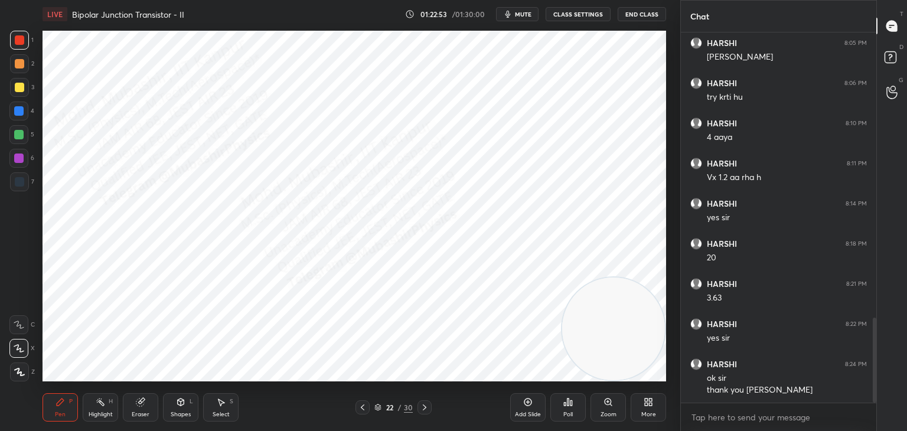
click at [22, 112] on div at bounding box center [18, 110] width 9 height 9
drag, startPoint x: 105, startPoint y: 411, endPoint x: 125, endPoint y: 391, distance: 28.8
click at [105, 410] on div "Highlight H" at bounding box center [100, 407] width 35 height 28
drag, startPoint x: 429, startPoint y: 404, endPoint x: 407, endPoint y: 413, distance: 23.0
click at [424, 406] on div at bounding box center [424, 407] width 14 height 14
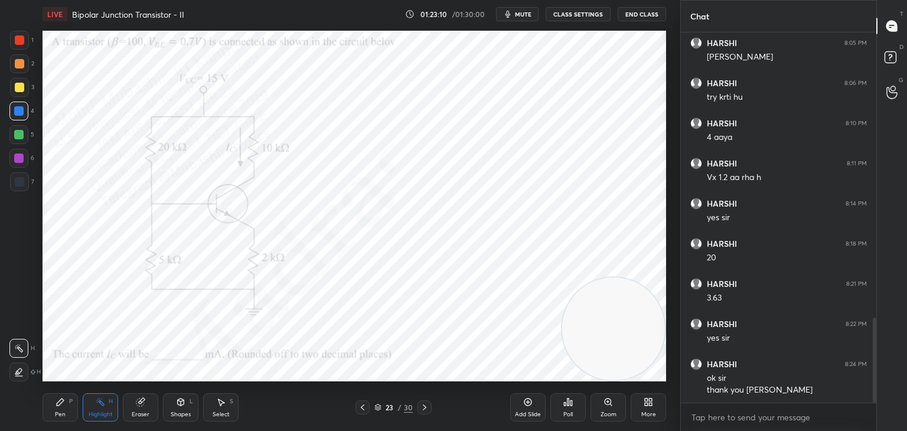
click at [359, 411] on icon at bounding box center [362, 407] width 9 height 9
click at [642, 15] on button "End Class" at bounding box center [642, 14] width 48 height 14
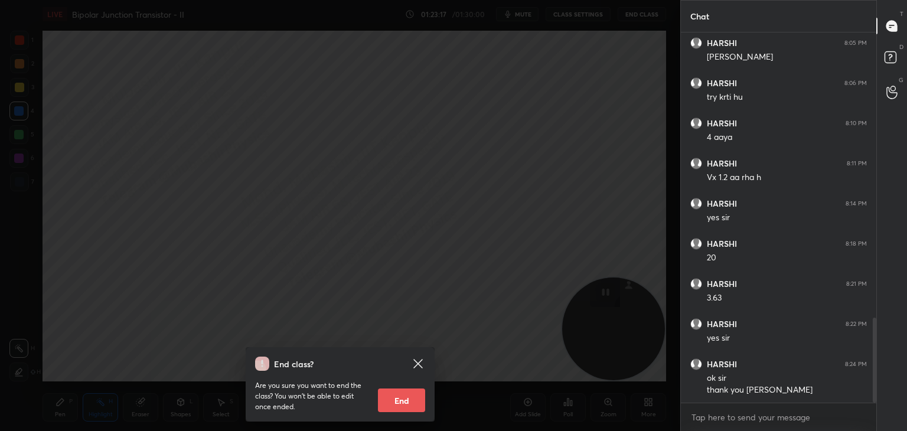
click at [409, 401] on button "End" at bounding box center [401, 400] width 47 height 24
type textarea "x"
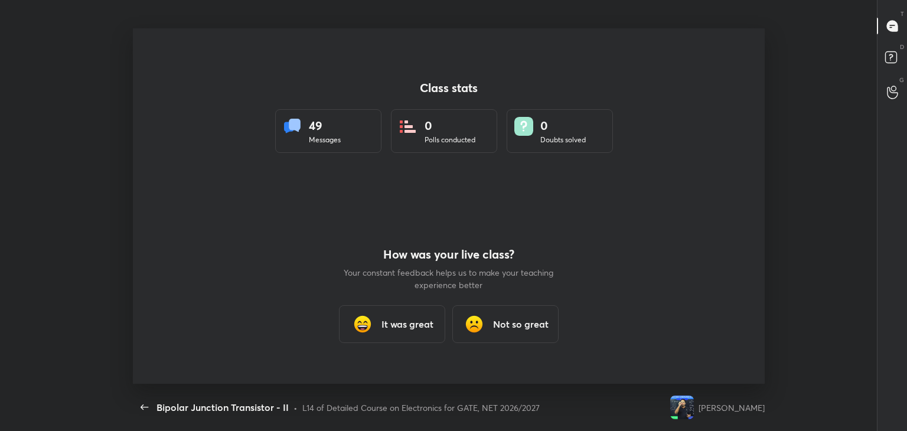
scroll to position [0, 0]
